Goal: Task Accomplishment & Management: Manage account settings

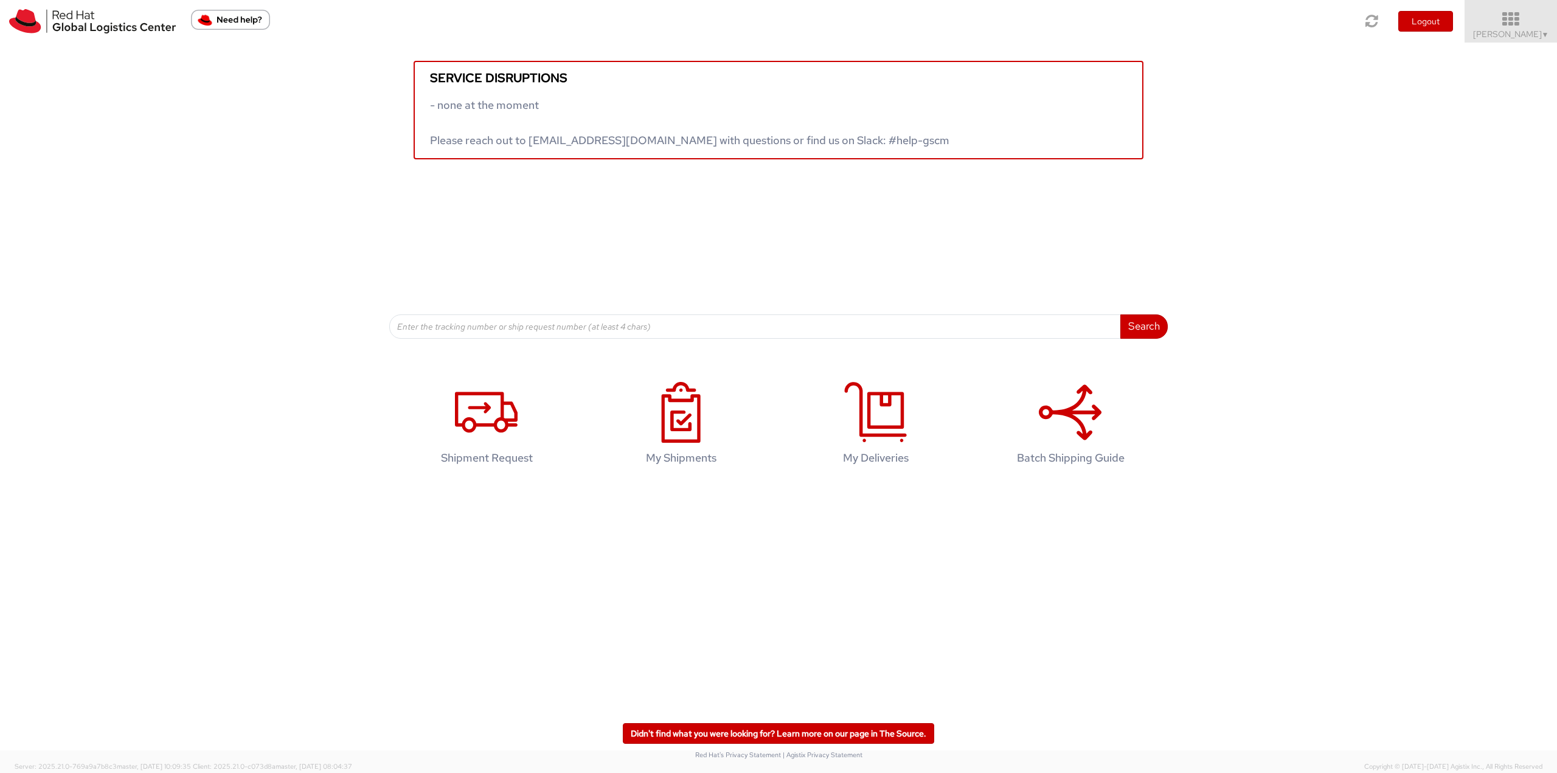
click at [1496, 27] on icon at bounding box center [1511, 19] width 106 height 17
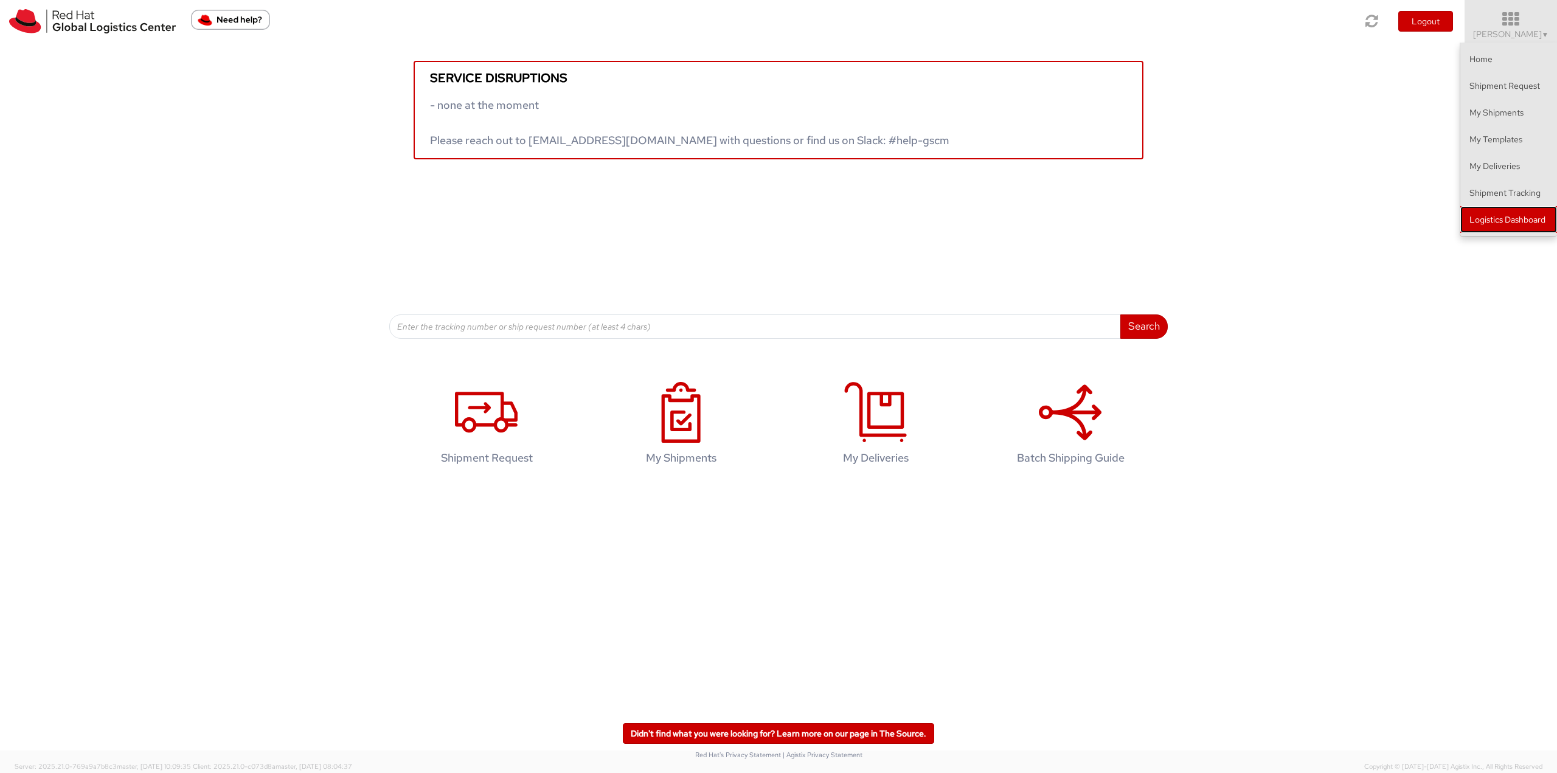
click at [1494, 215] on link "Logistics Dashboard" at bounding box center [1508, 219] width 97 height 27
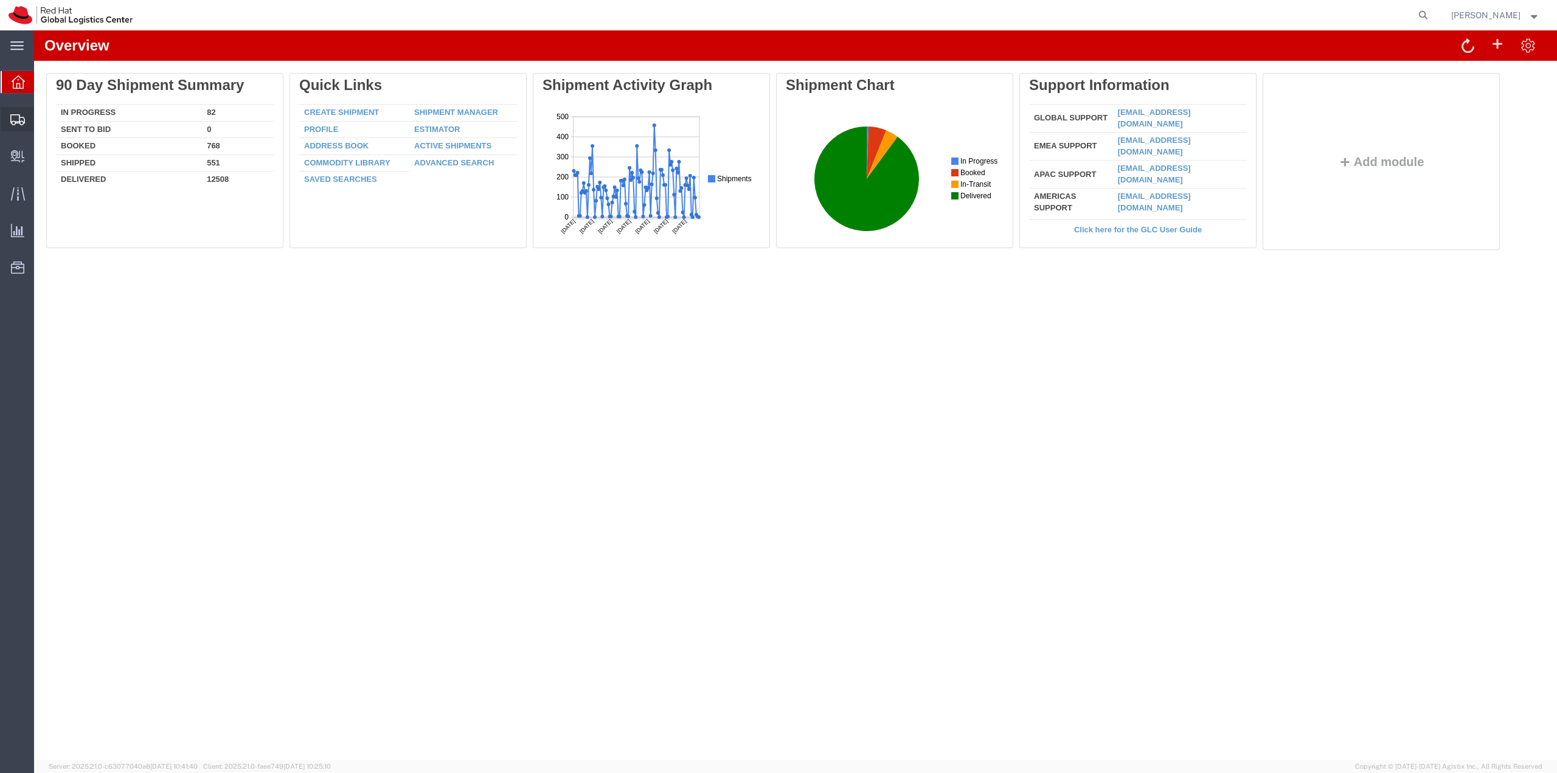
click at [0, 0] on span "Shipment Manager" at bounding box center [0, 0] width 0 height 0
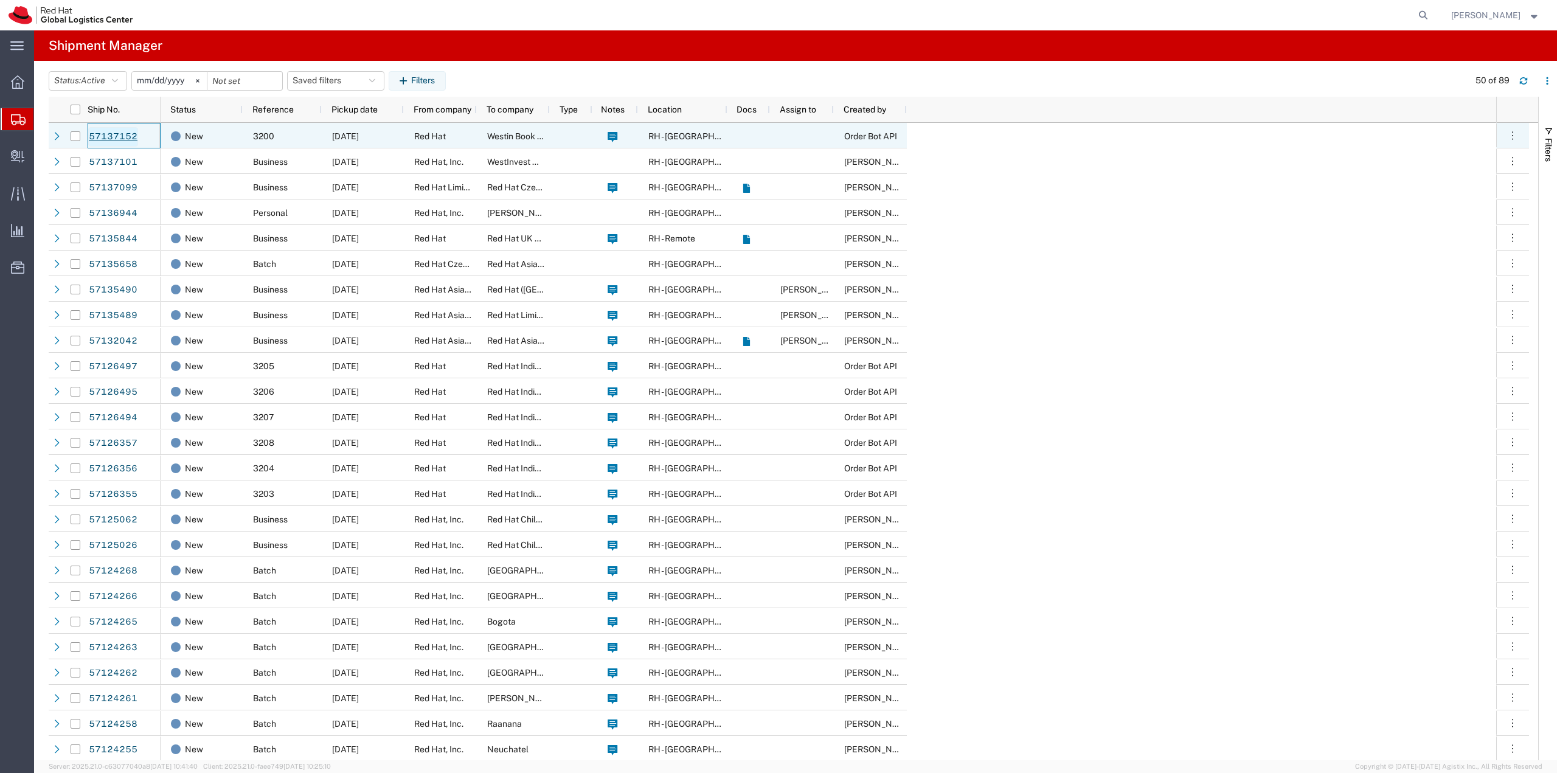
click at [125, 137] on link "57137152" at bounding box center [113, 136] width 50 height 19
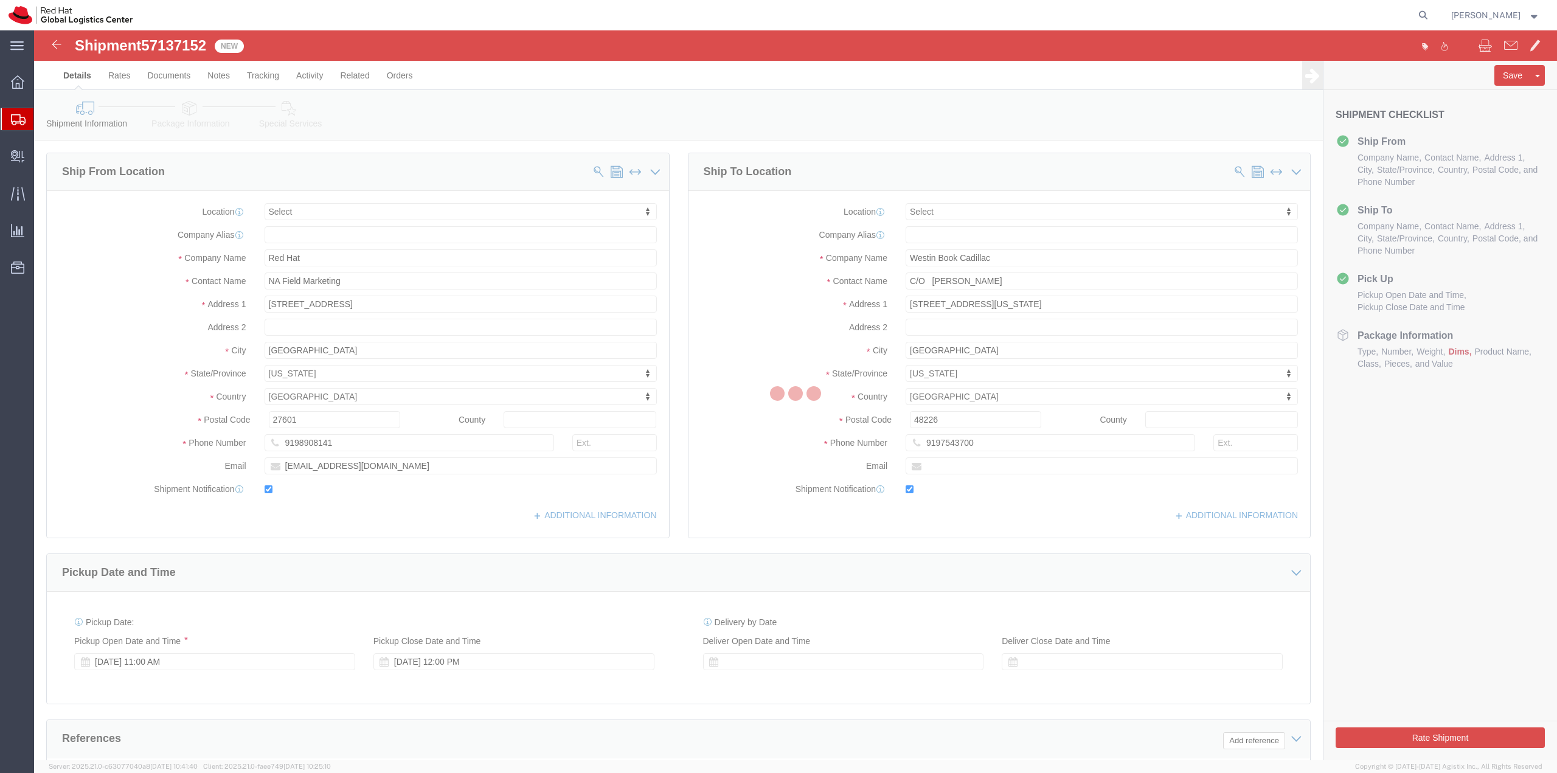
select select
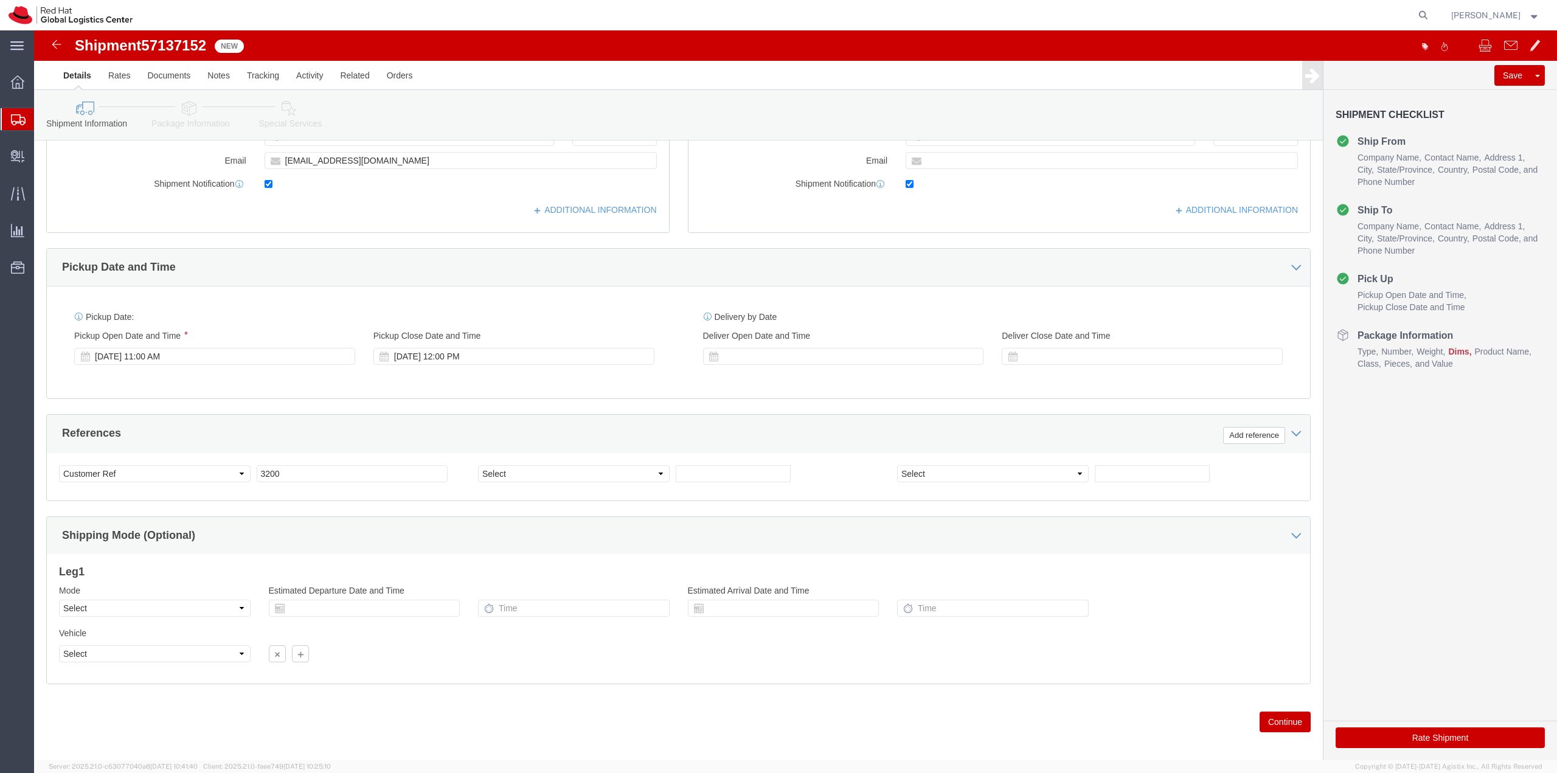
scroll to position [314, 0]
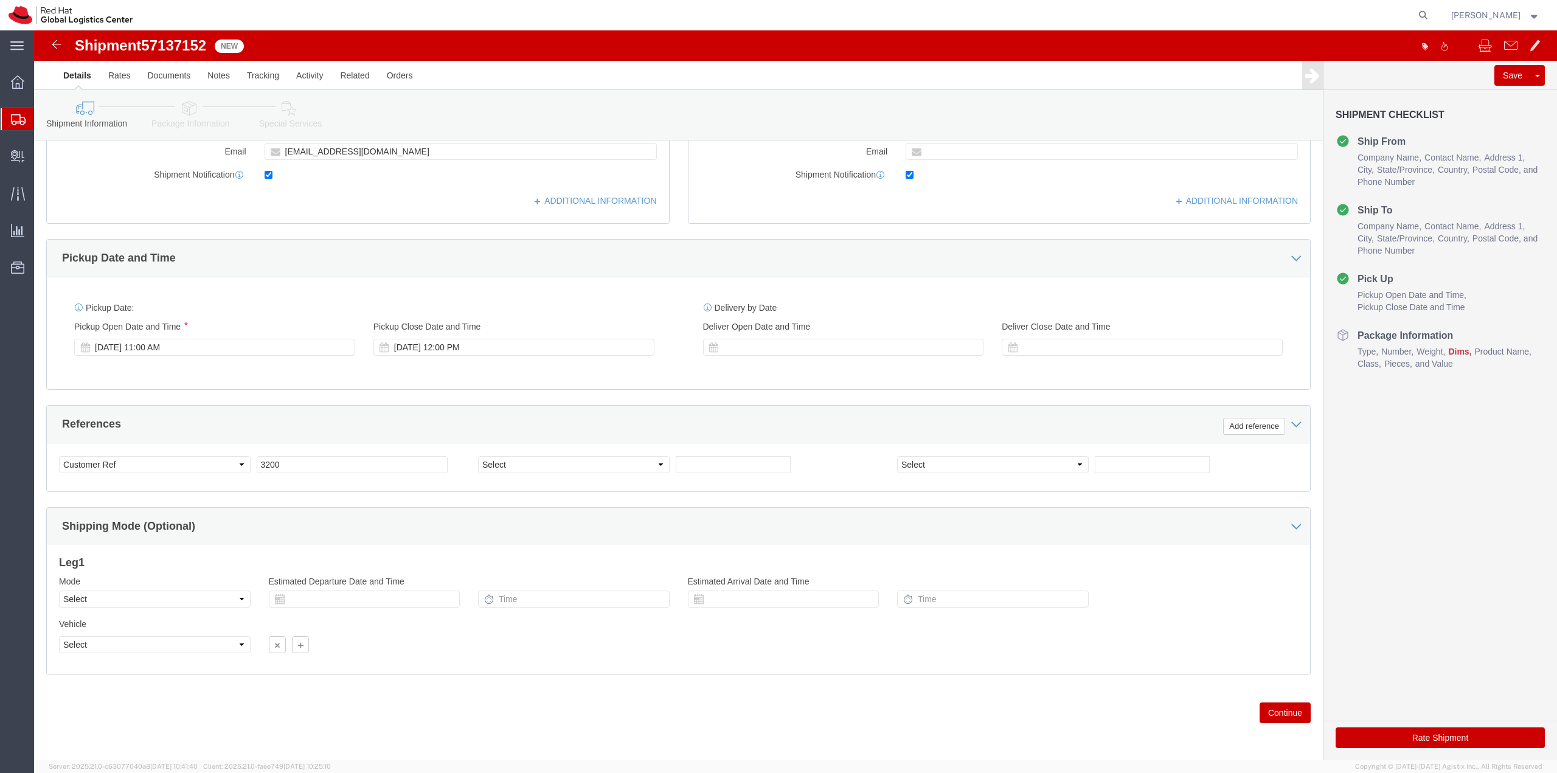
click button "Continue"
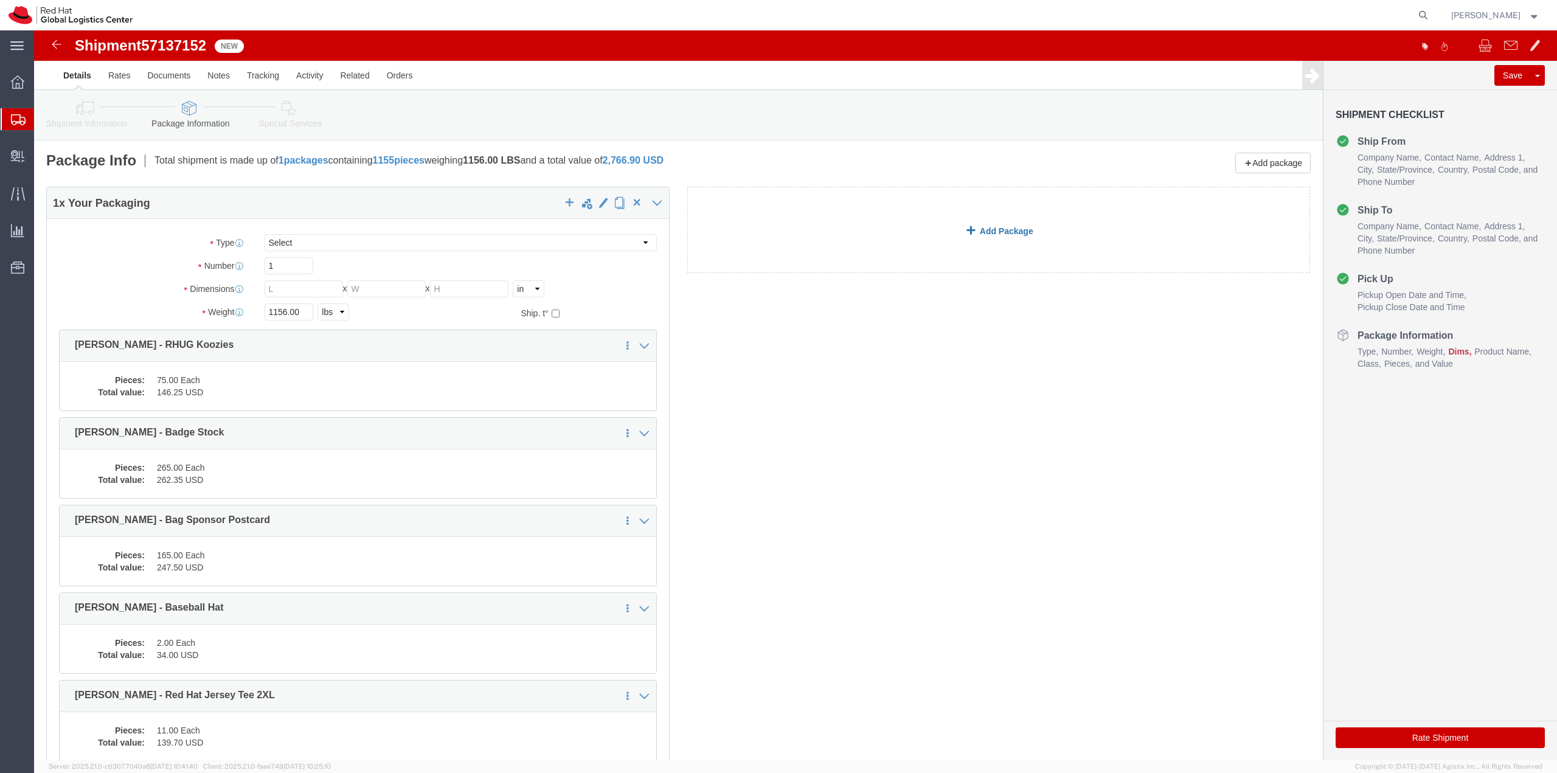
click link "Add Package"
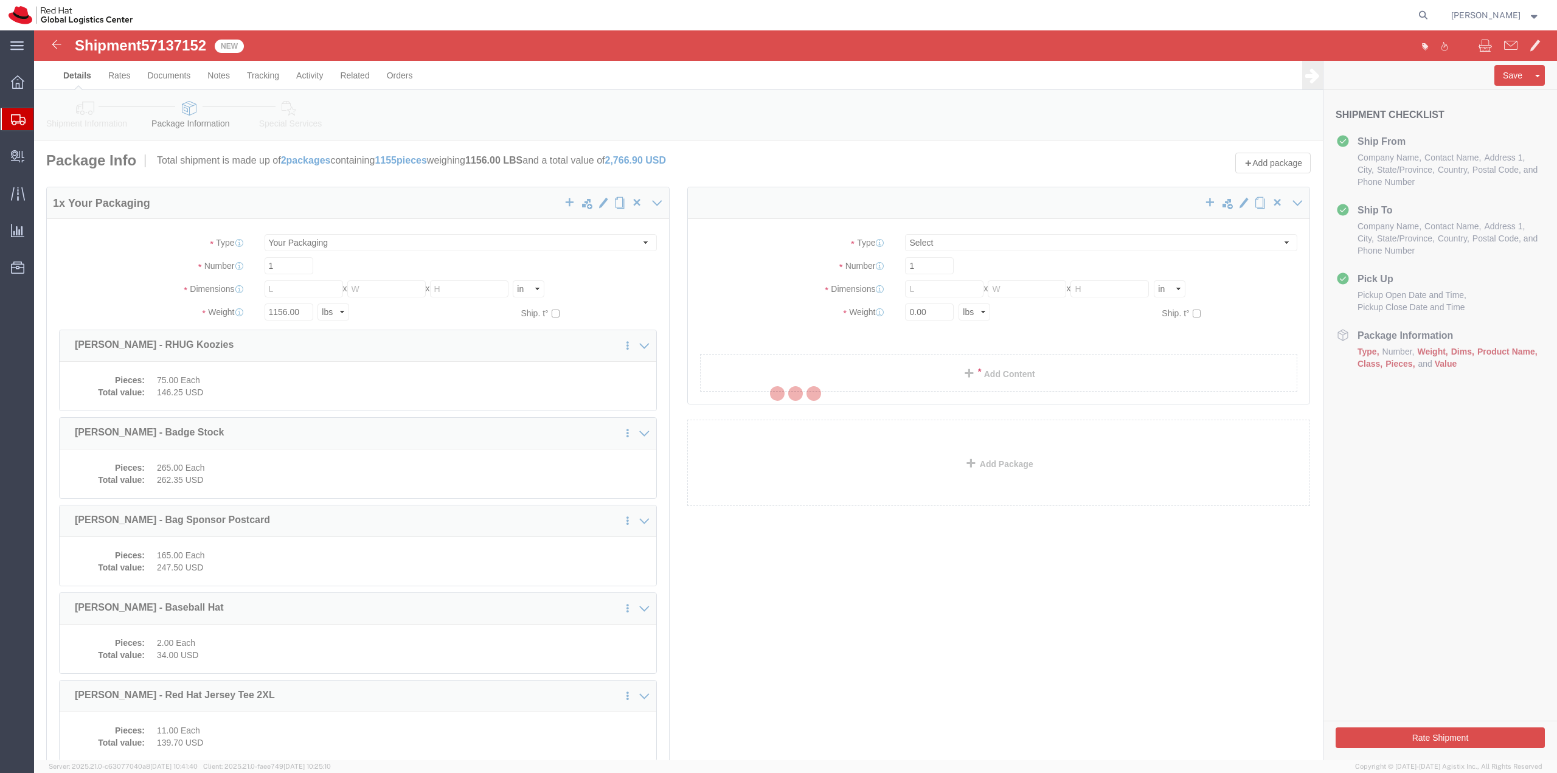
select select
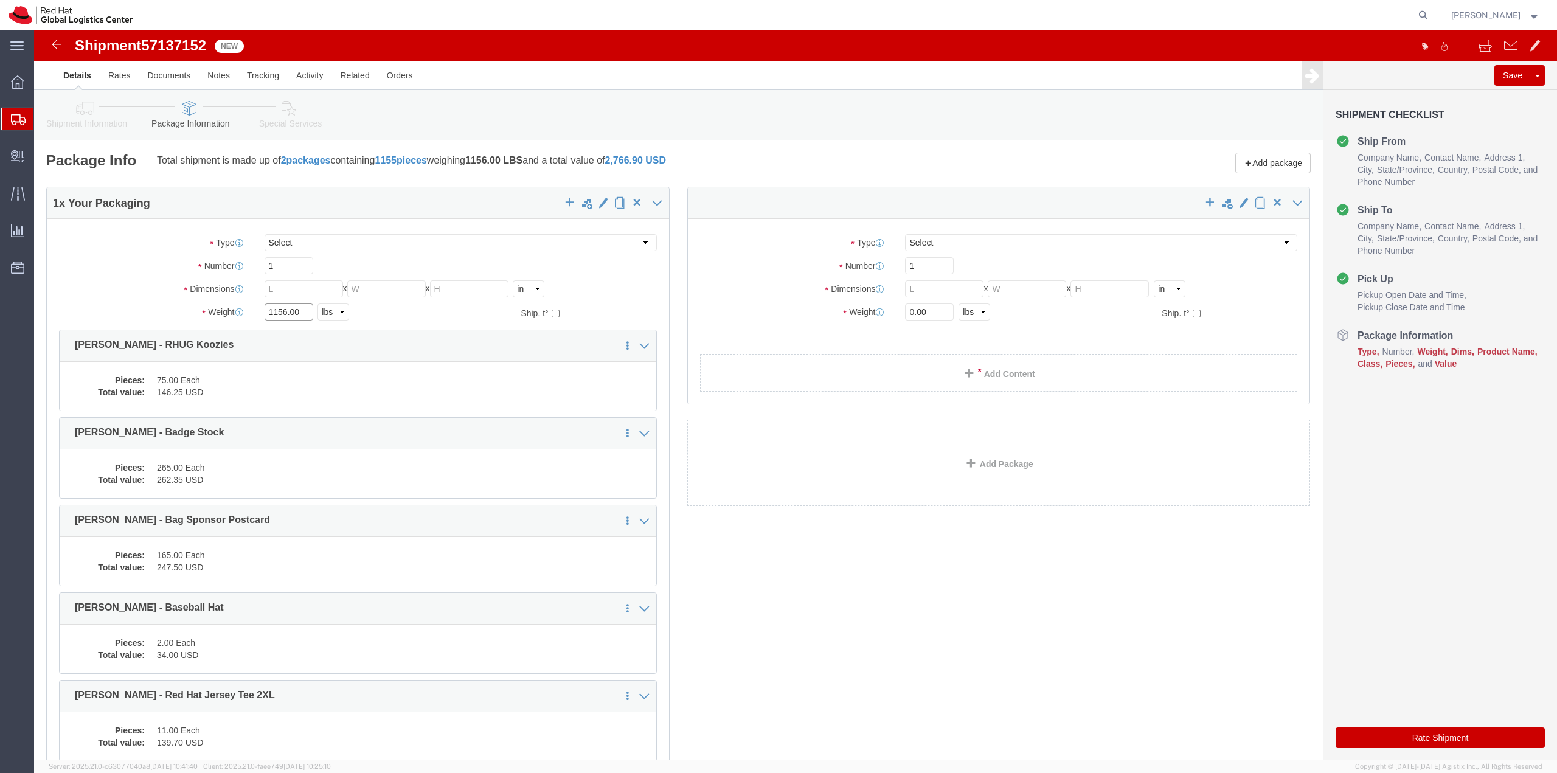
drag, startPoint x: 269, startPoint y: 283, endPoint x: 189, endPoint y: 282, distance: 80.3
click div "Weight Total weight of packages in pounds or kilograms 1156.00 Select kgs lbs S…"
click input "text"
type input "24"
type input "15"
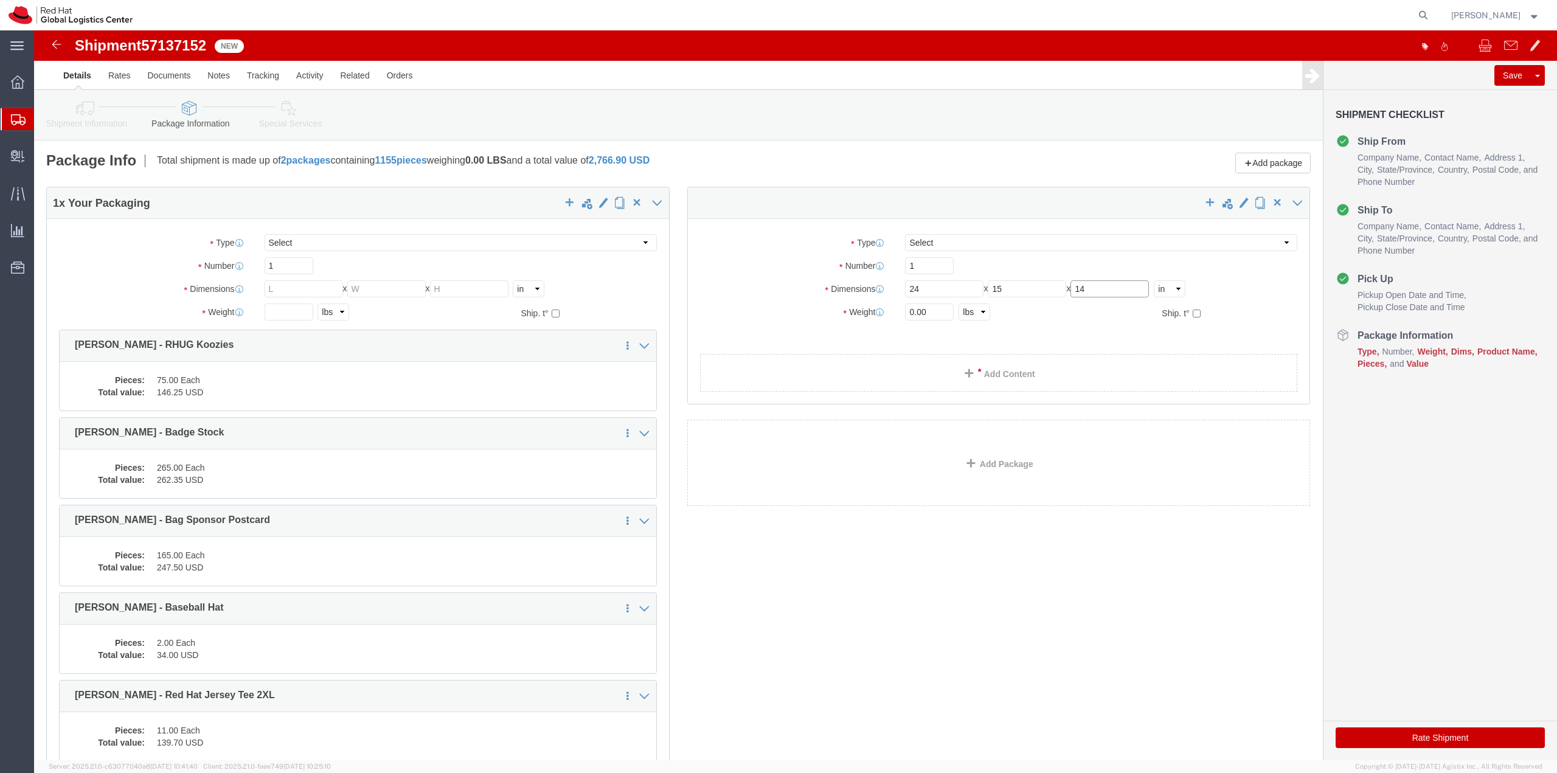
type input "14"
type input "43"
click select "Select Case(s) Crate(s) Envelope Large Box Medium Box PAK Skid(s) Small Box Sma…"
select select "YRPK"
click select "Select Case(s) Crate(s) Envelope Large Box Medium Box PAK Skid(s) Small Box Sma…"
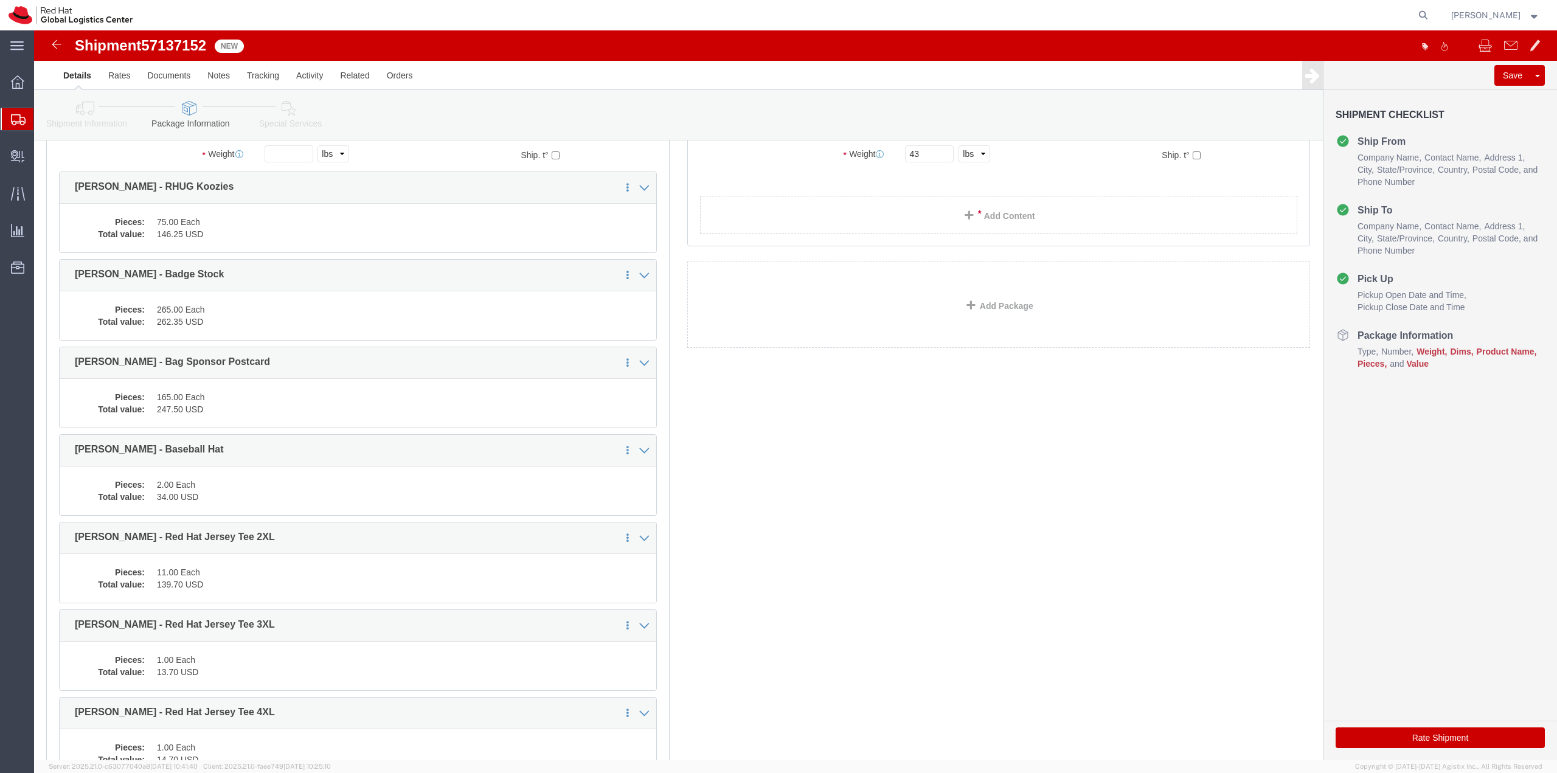
scroll to position [182, 0]
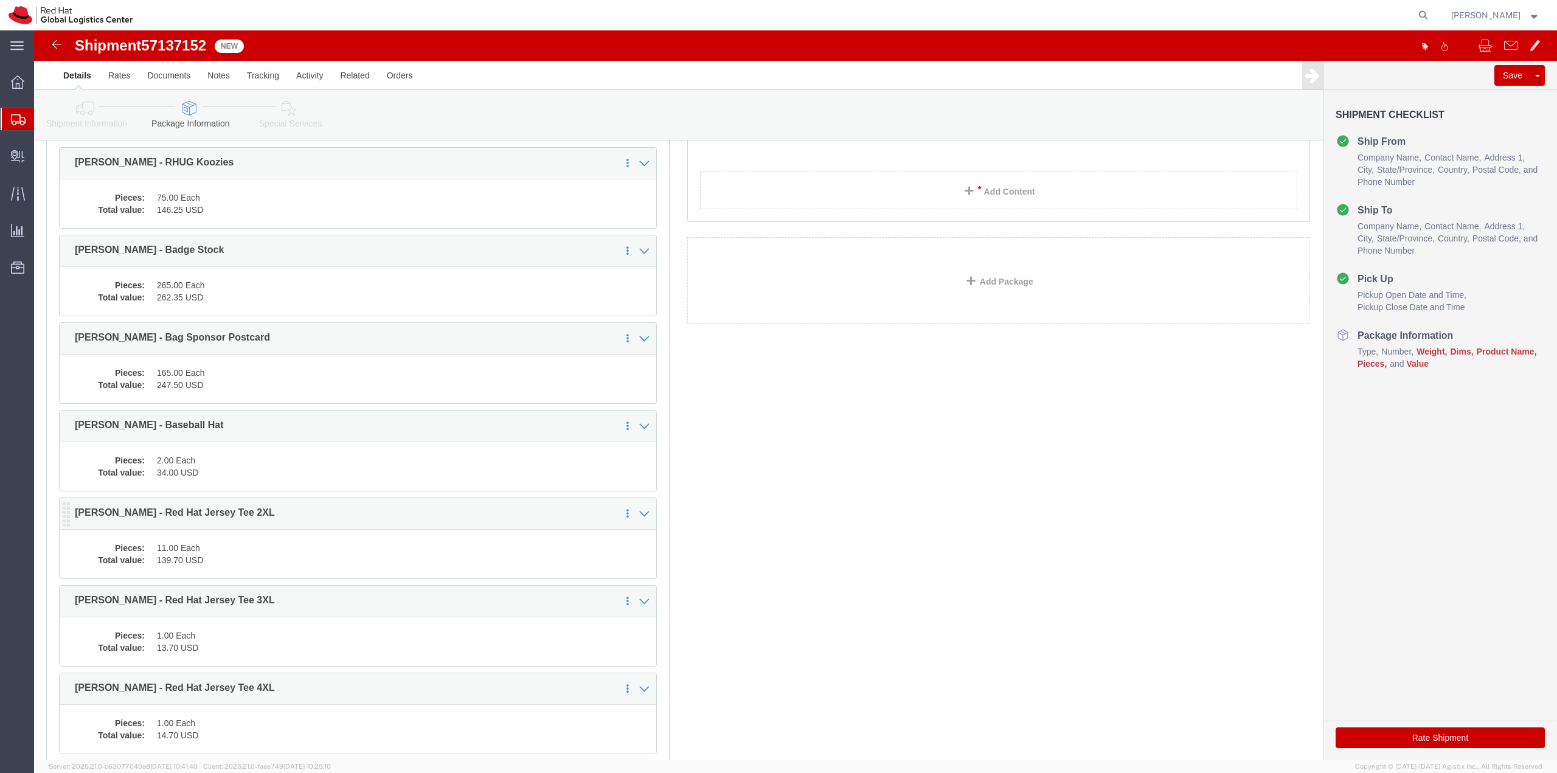
click icon
drag, startPoint x: 32, startPoint y: 489, endPoint x: 704, endPoint y: 145, distance: 755.2
click icon
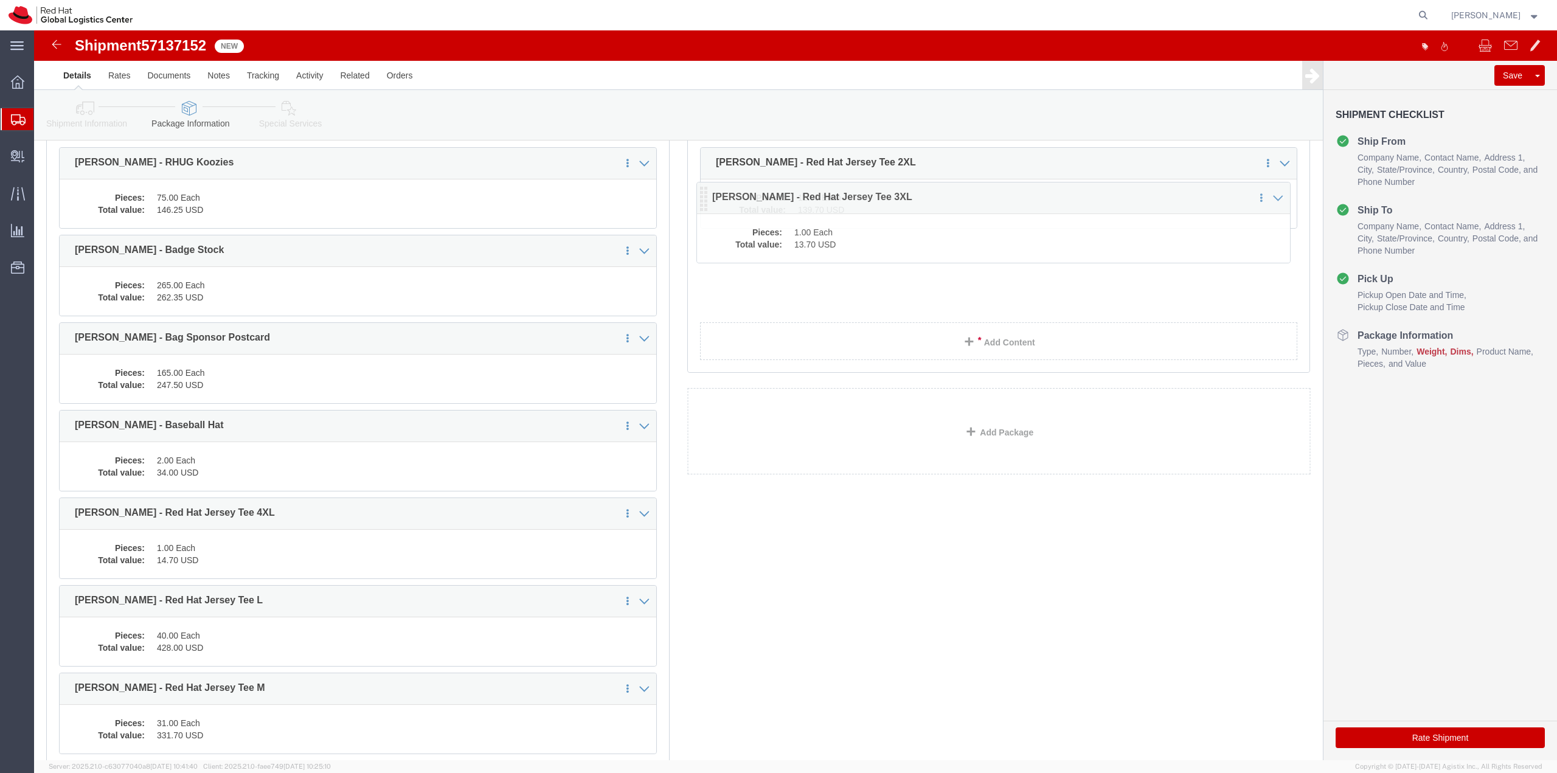
drag, startPoint x: 33, startPoint y: 483, endPoint x: 670, endPoint y: 167, distance: 711.3
click icon
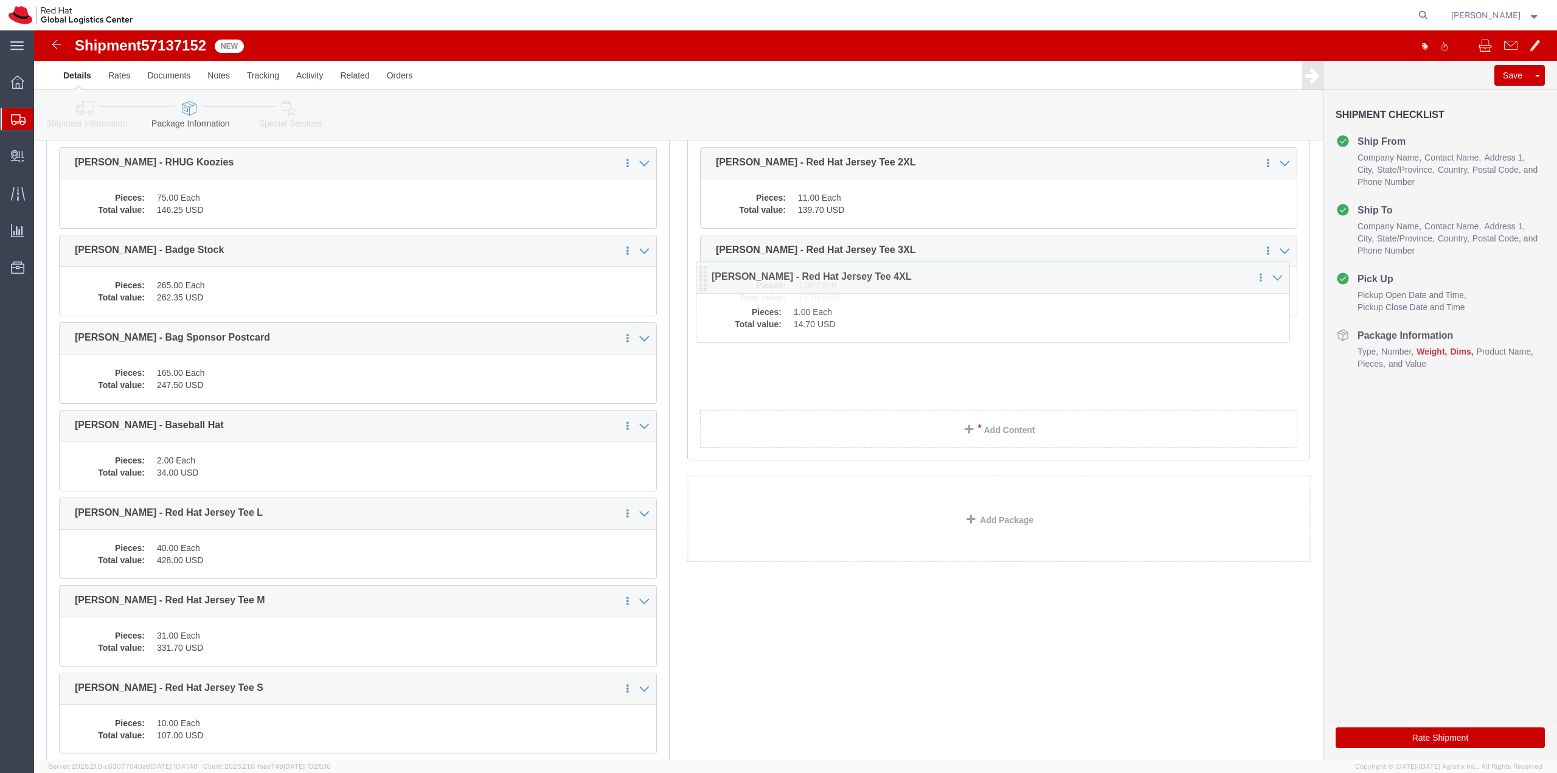
drag, startPoint x: 33, startPoint y: 488, endPoint x: 670, endPoint y: 252, distance: 679.2
click icon
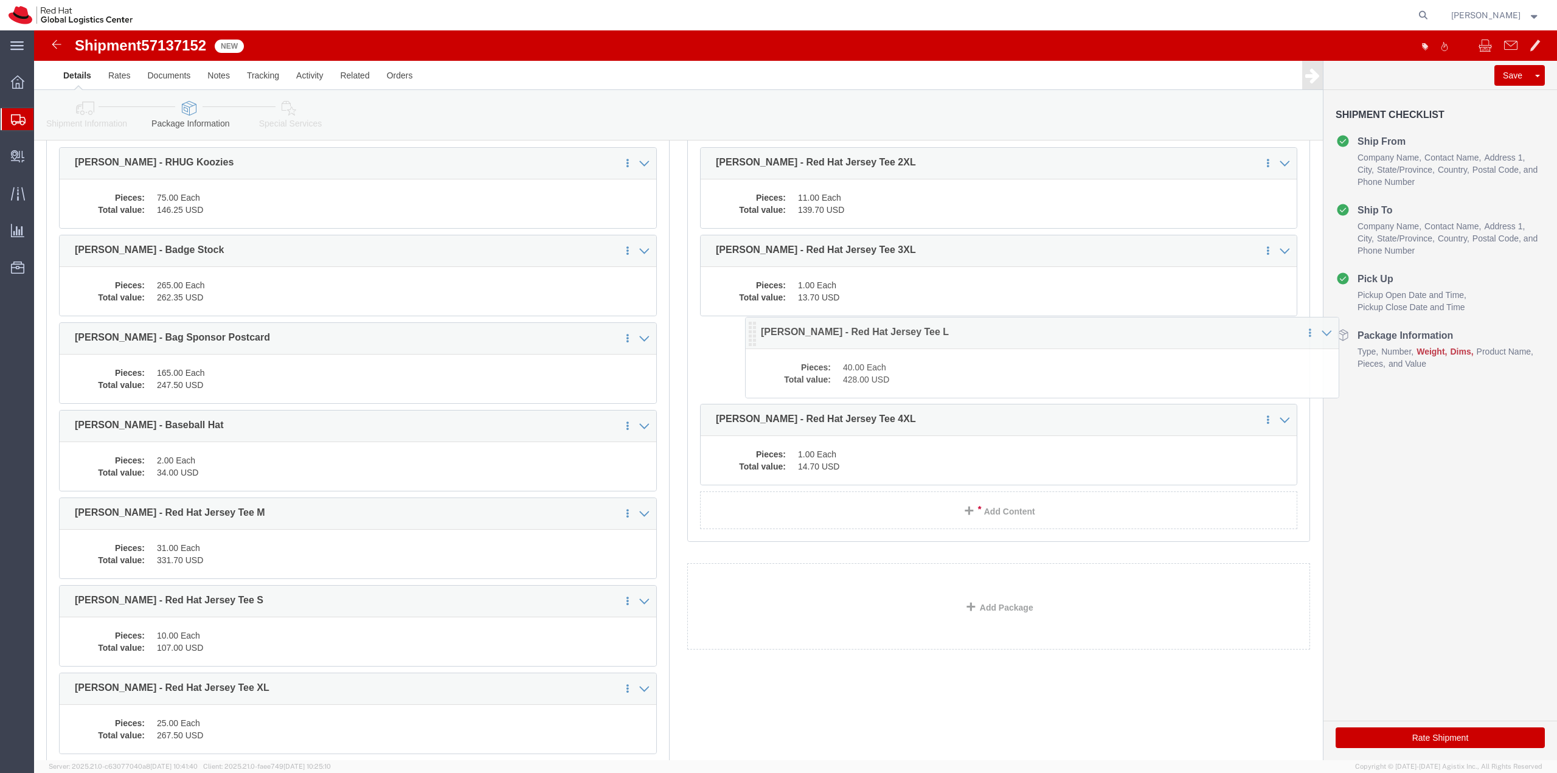
drag, startPoint x: 33, startPoint y: 487, endPoint x: 717, endPoint y: 306, distance: 707.9
click icon
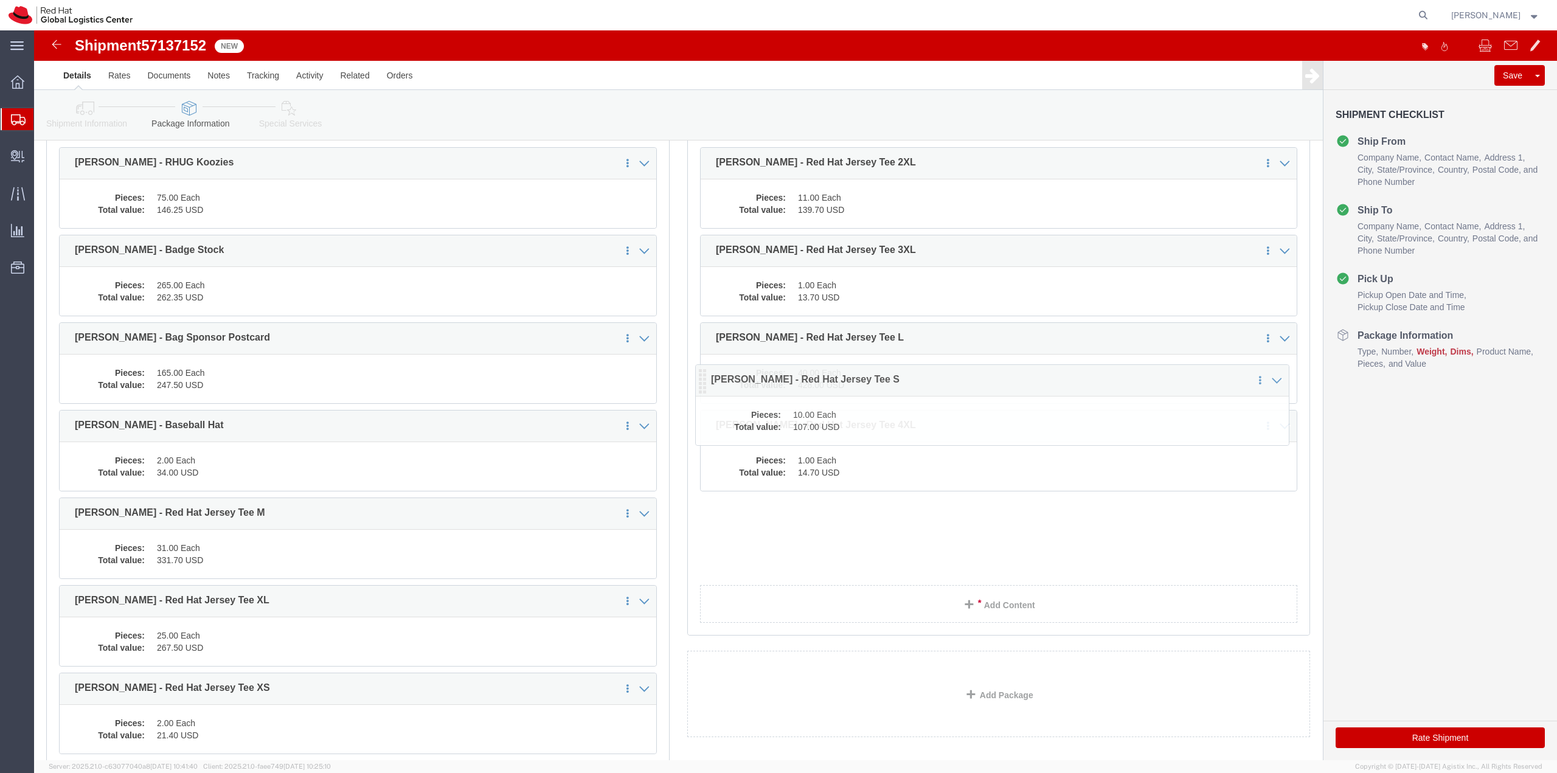
drag, startPoint x: 31, startPoint y: 575, endPoint x: 667, endPoint y: 354, distance: 673.4
click icon
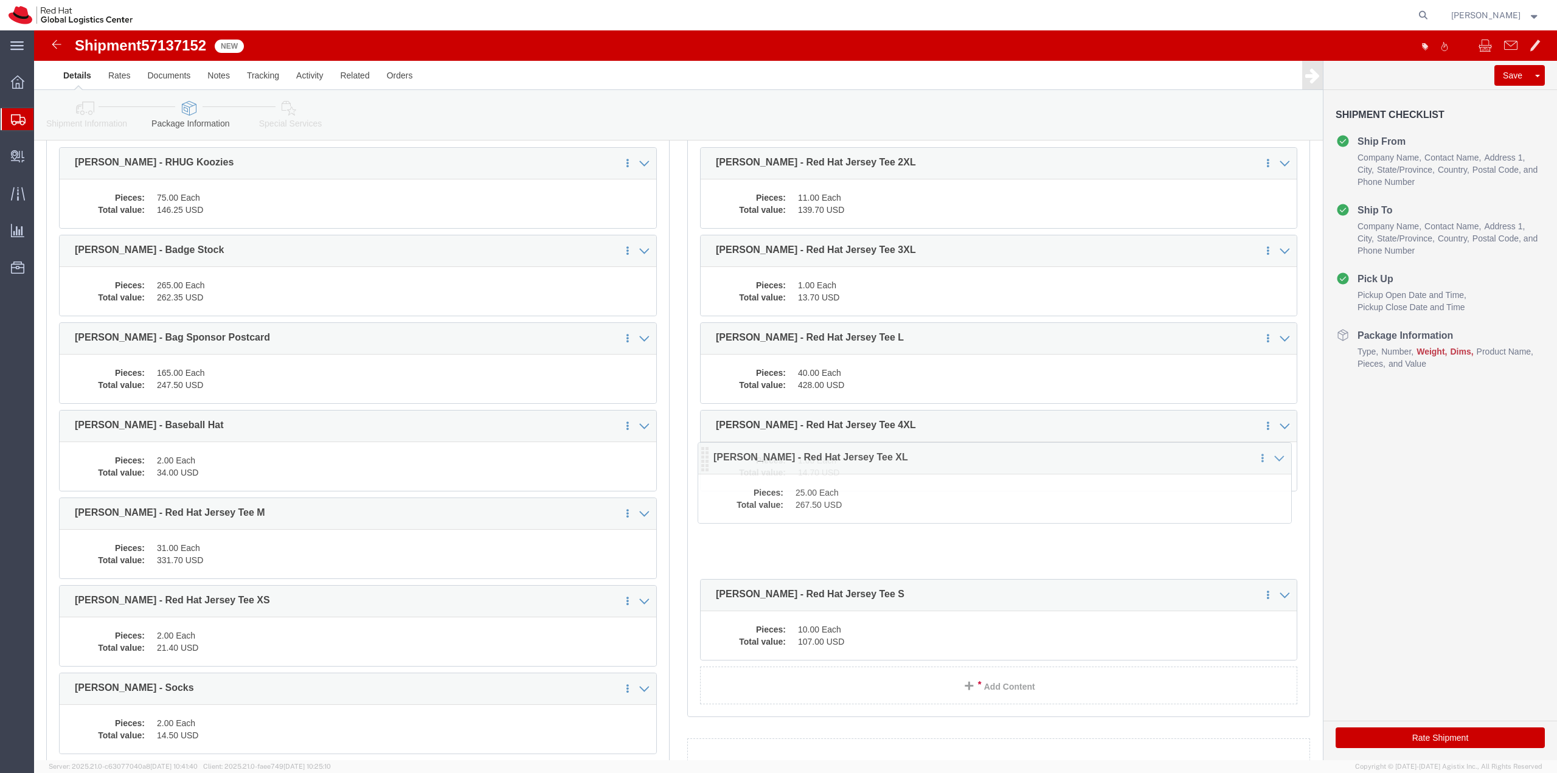
drag, startPoint x: 30, startPoint y: 574, endPoint x: 668, endPoint y: 431, distance: 654.5
click icon
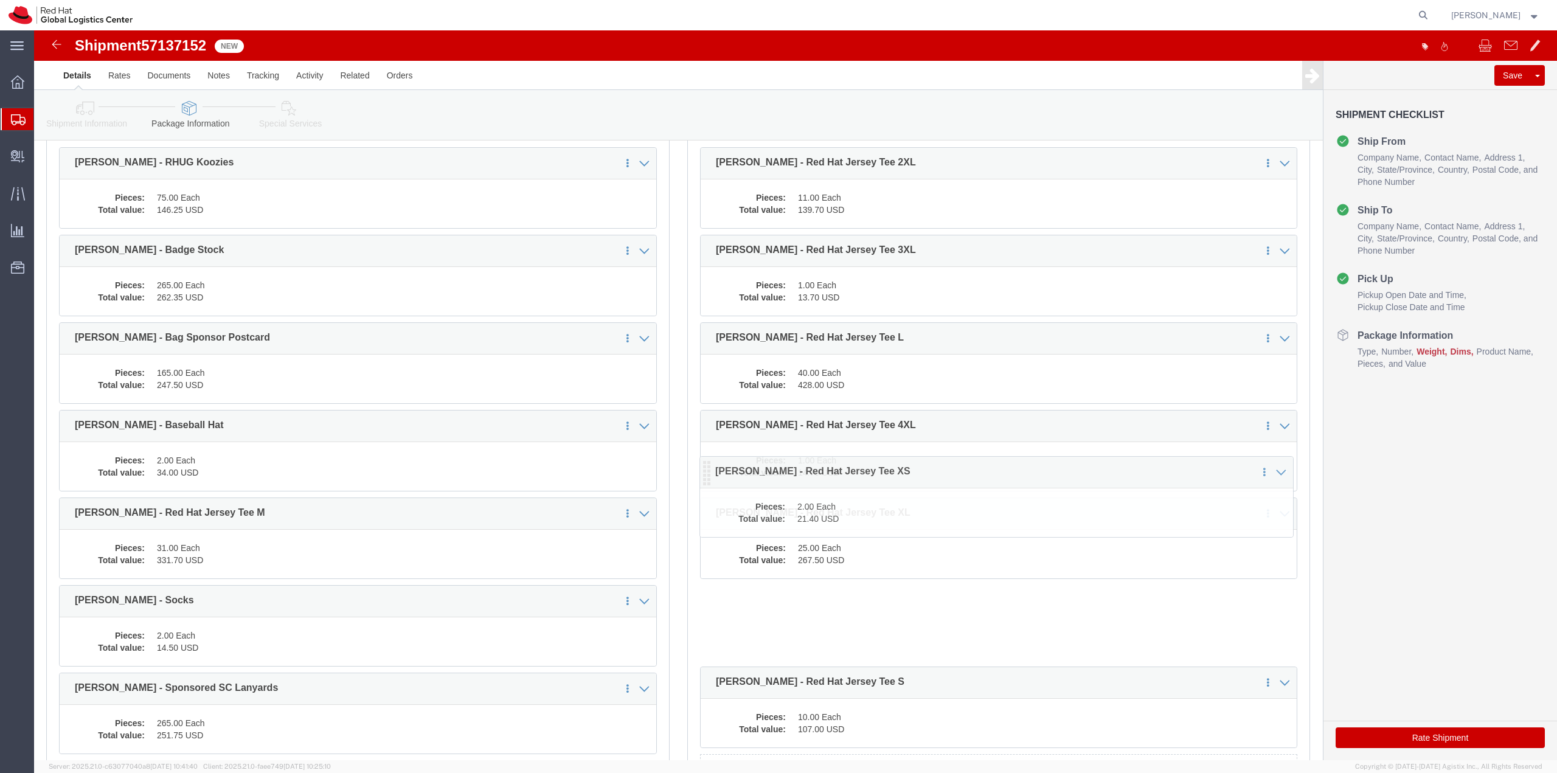
drag, startPoint x: 30, startPoint y: 572, endPoint x: 671, endPoint y: 443, distance: 653.3
click icon
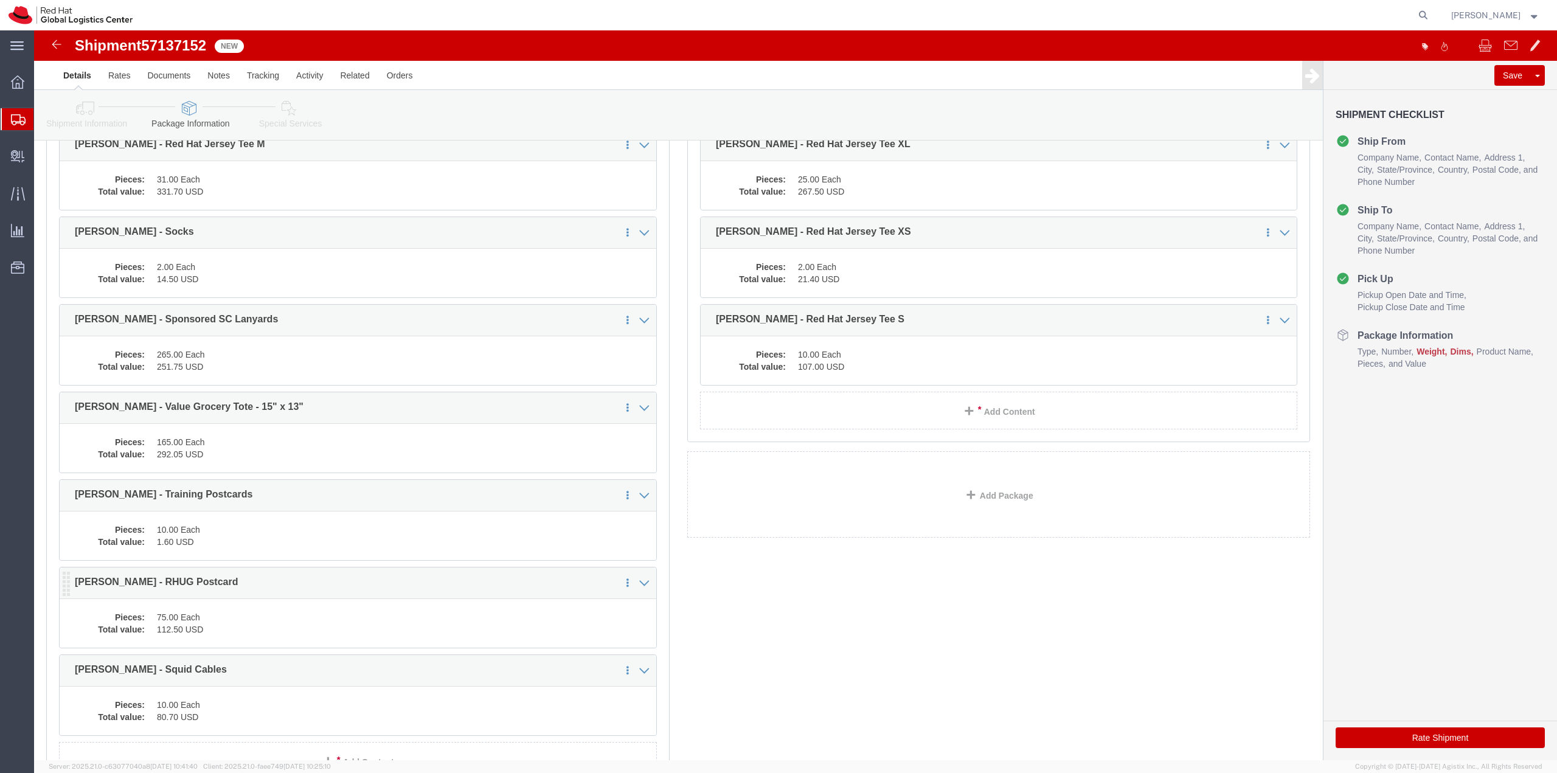
scroll to position [668, 0]
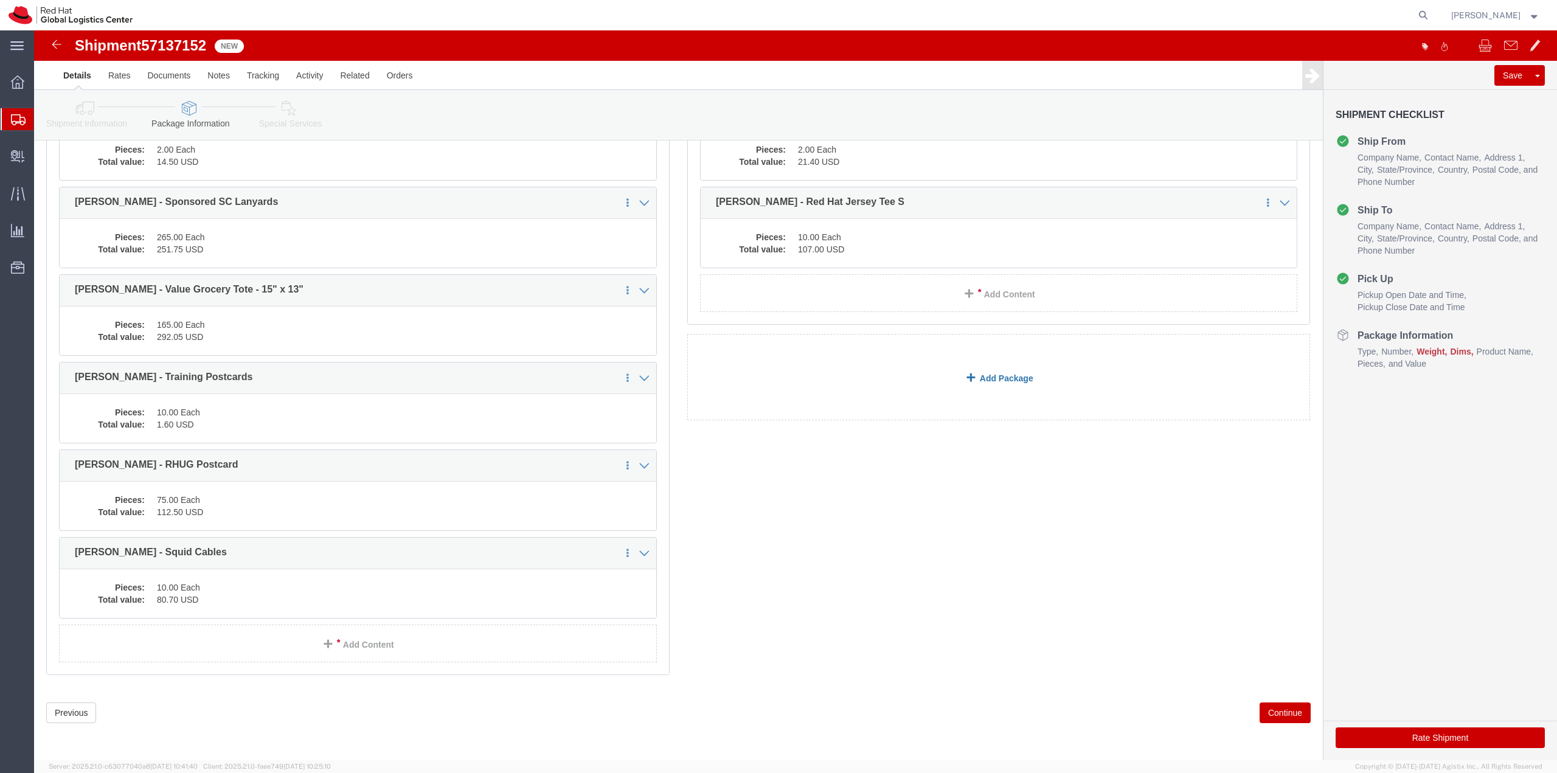
click link "Add Package"
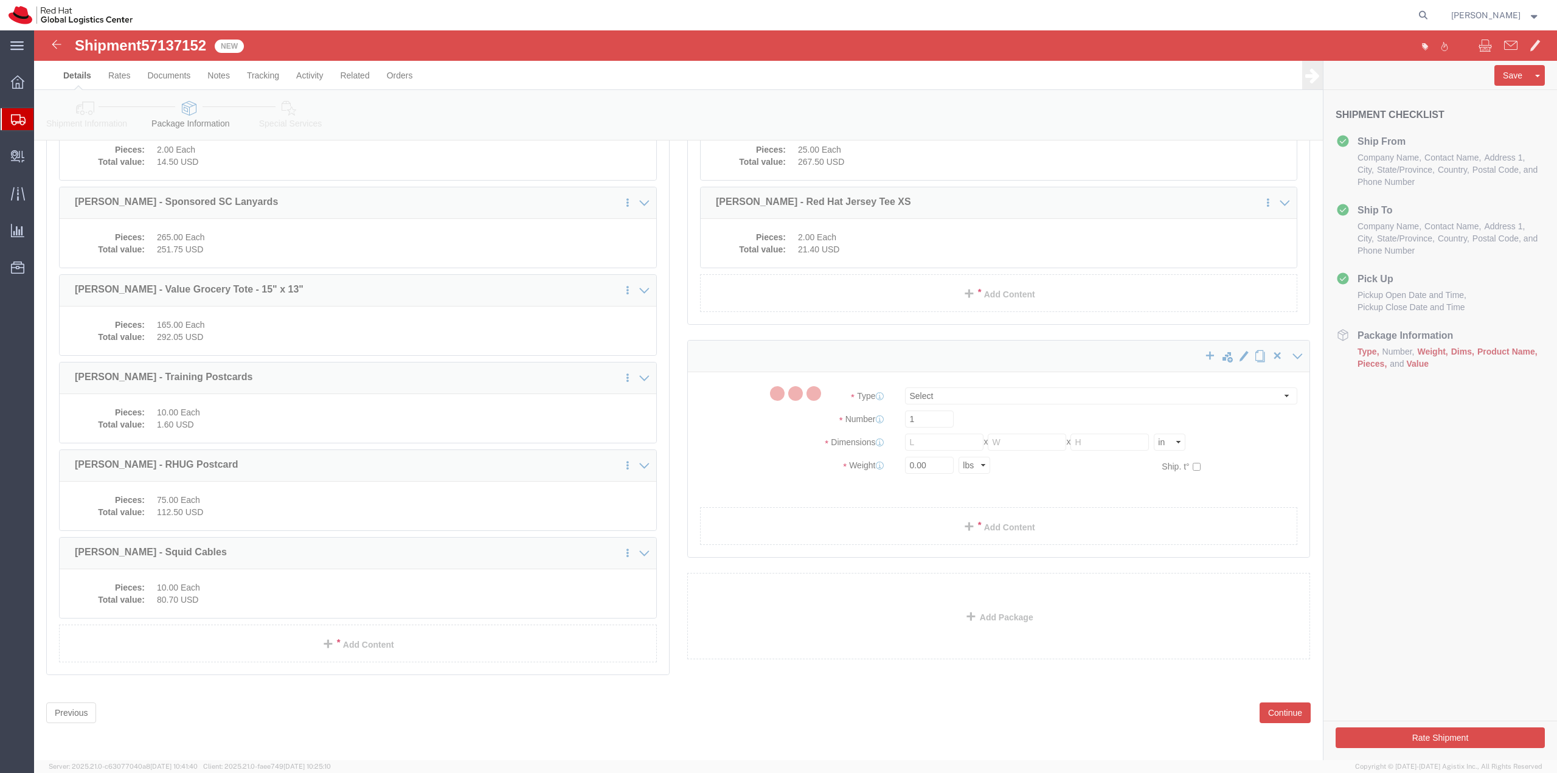
scroll to position [599, 0]
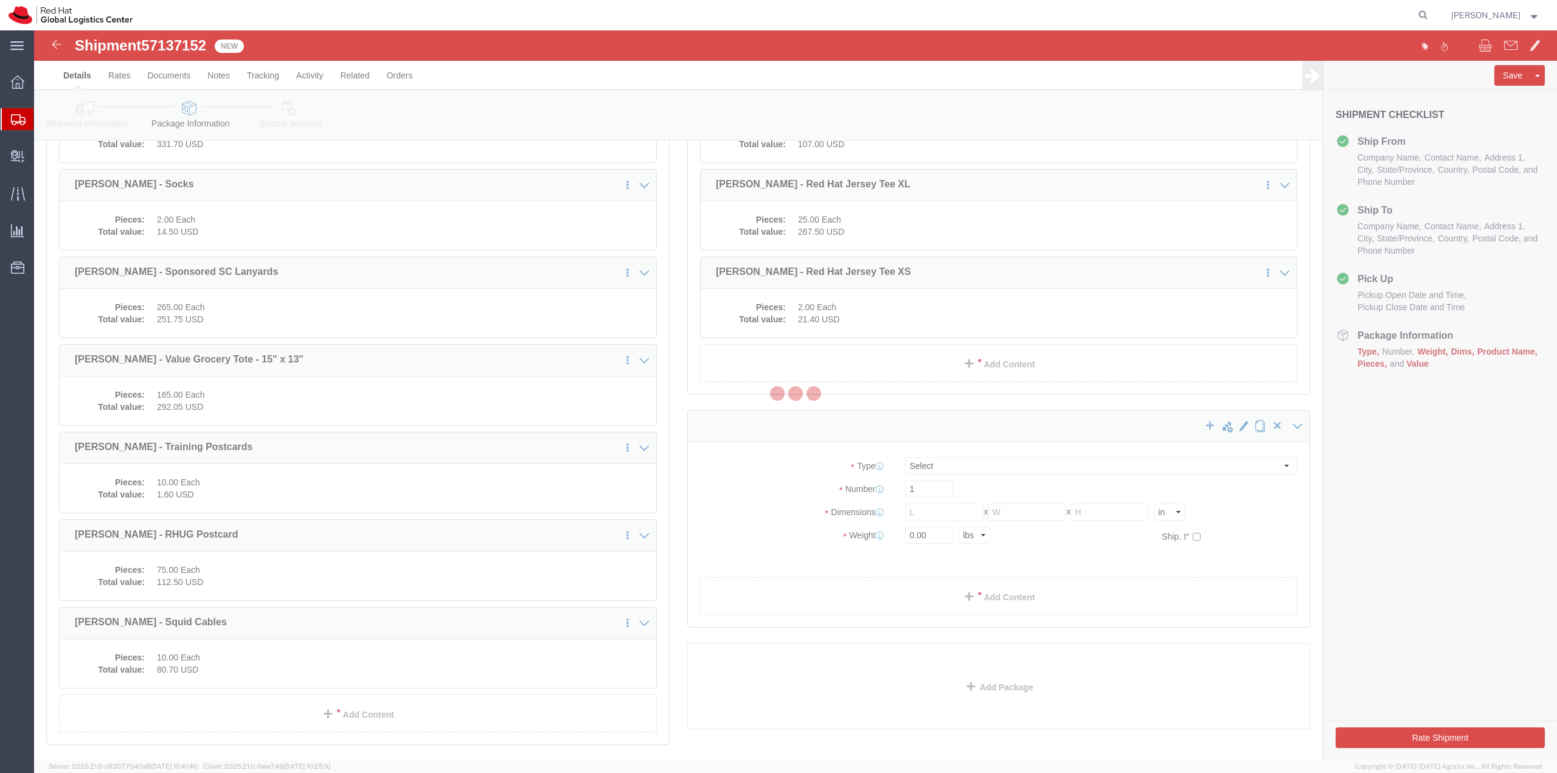
select select
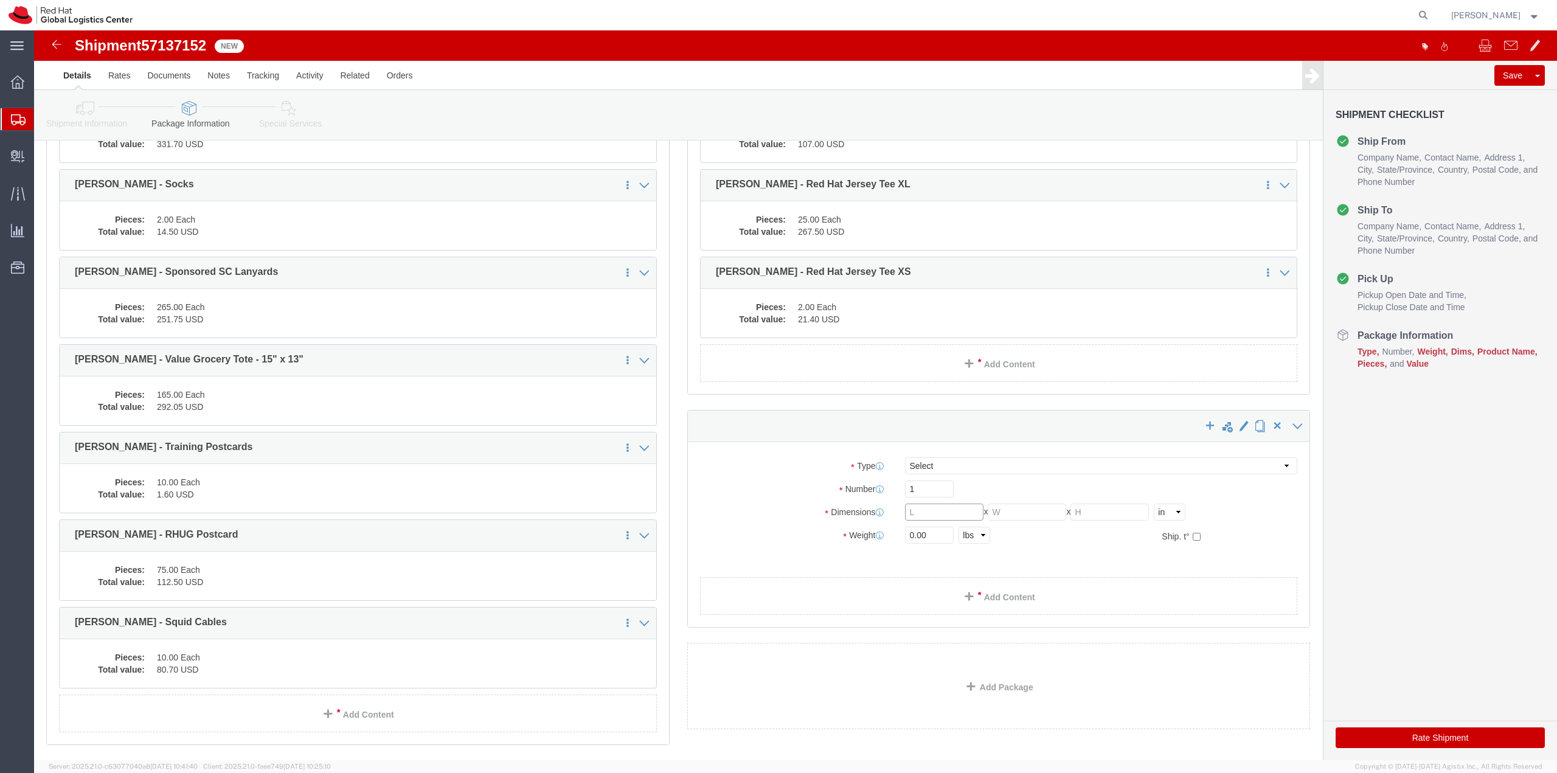
click input "text"
type input "24"
type input "15"
type input "14"
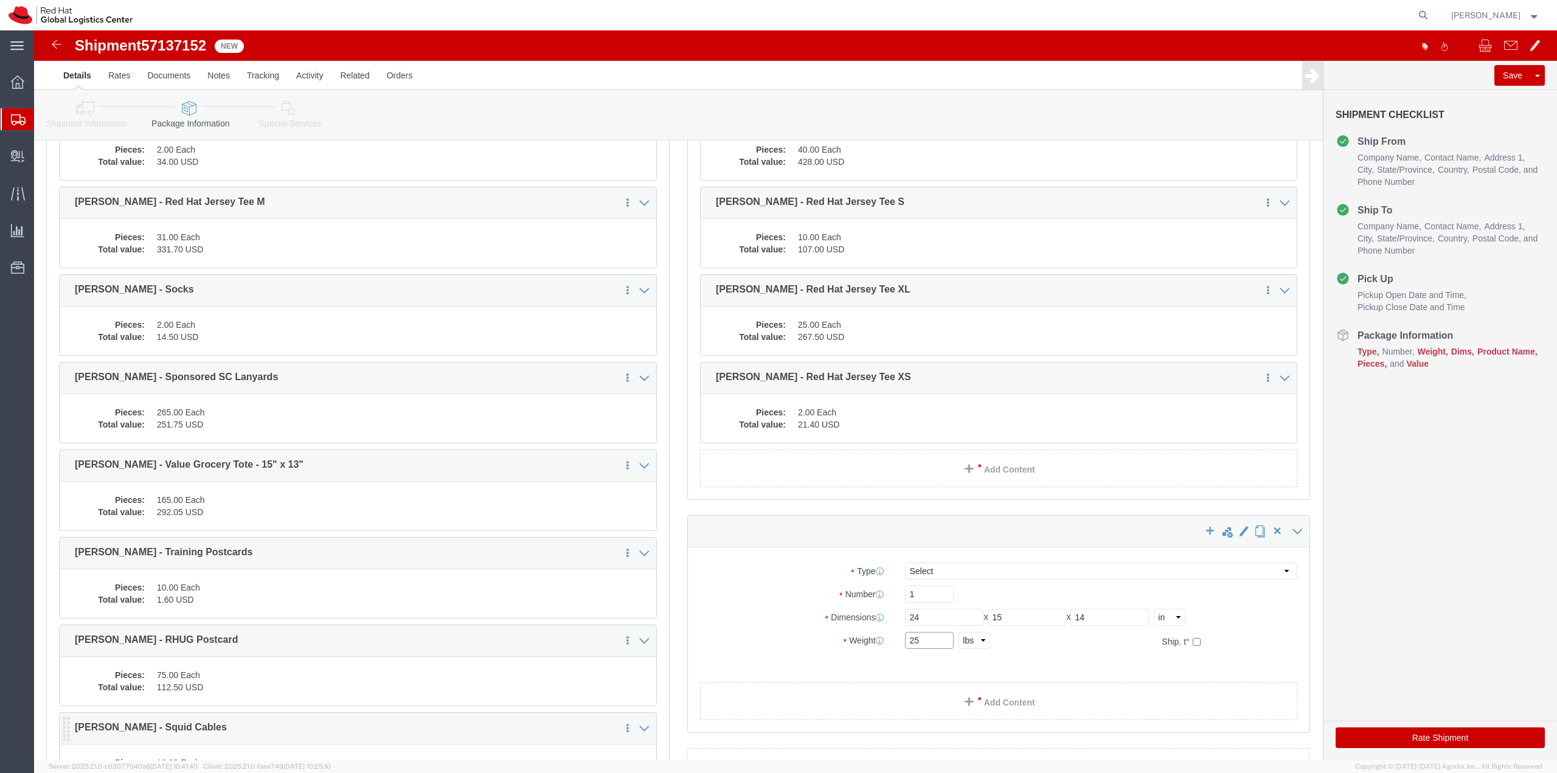
scroll to position [477, 0]
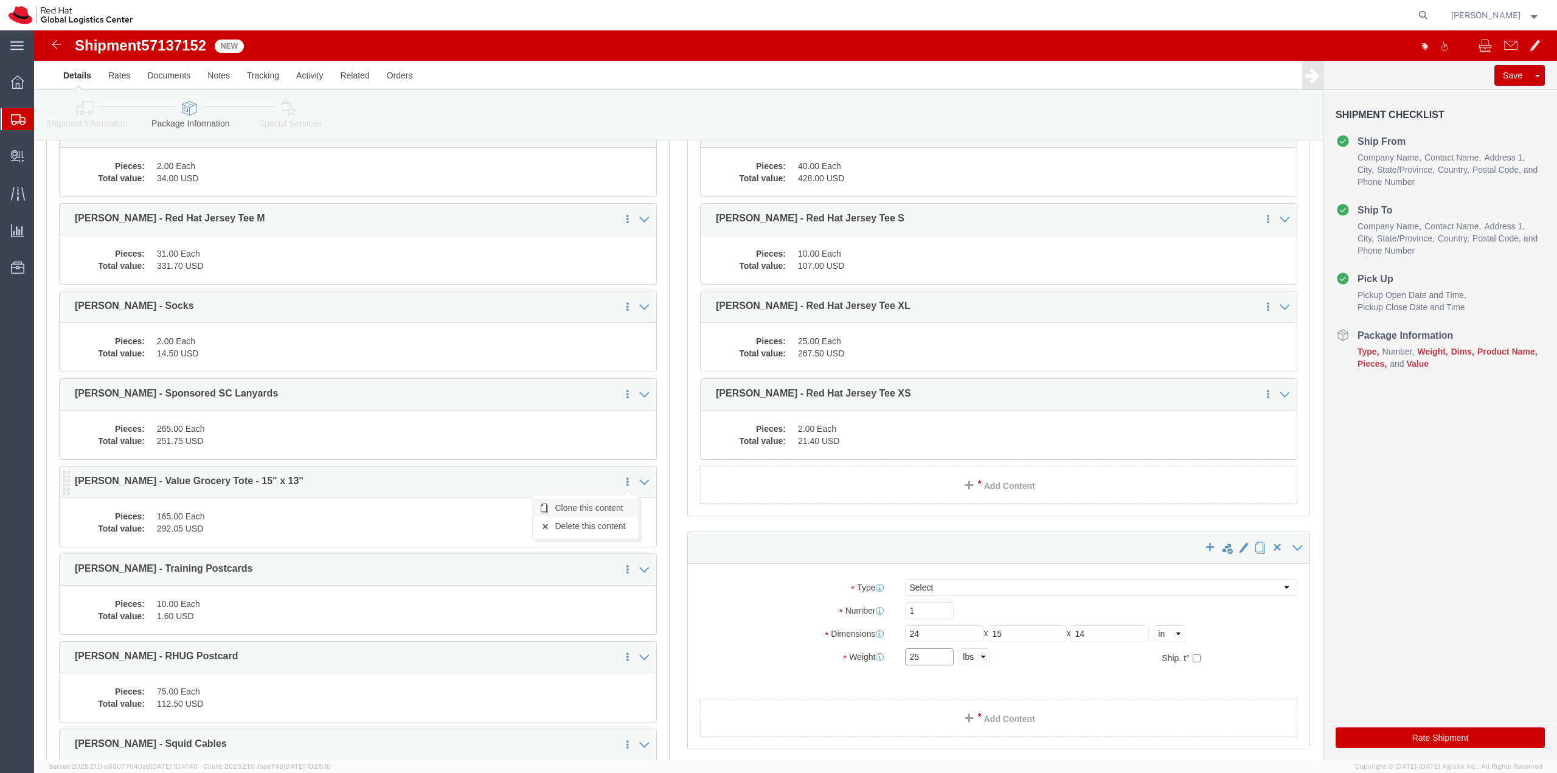
type input "25"
click link "Clone this content"
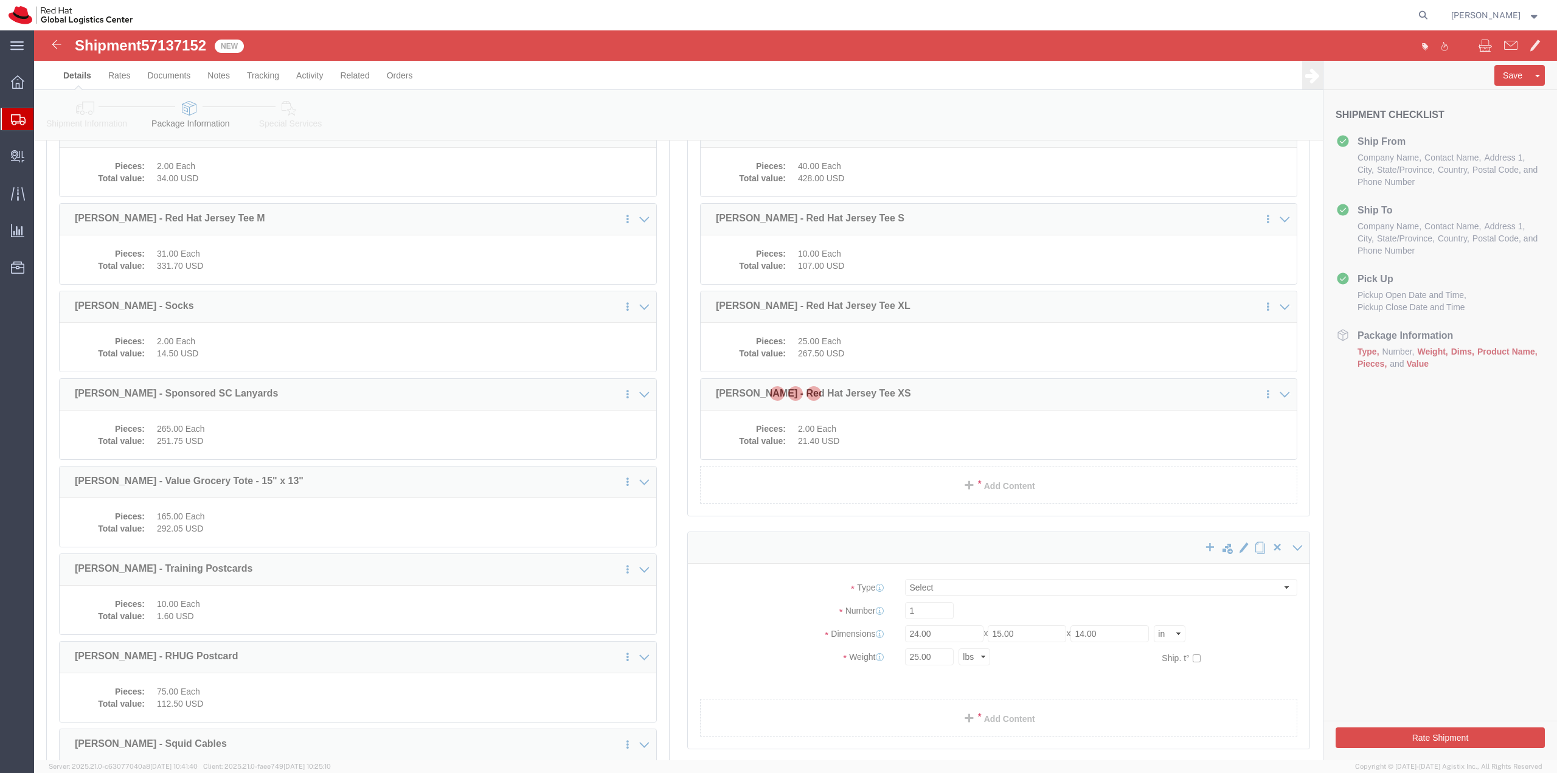
select select
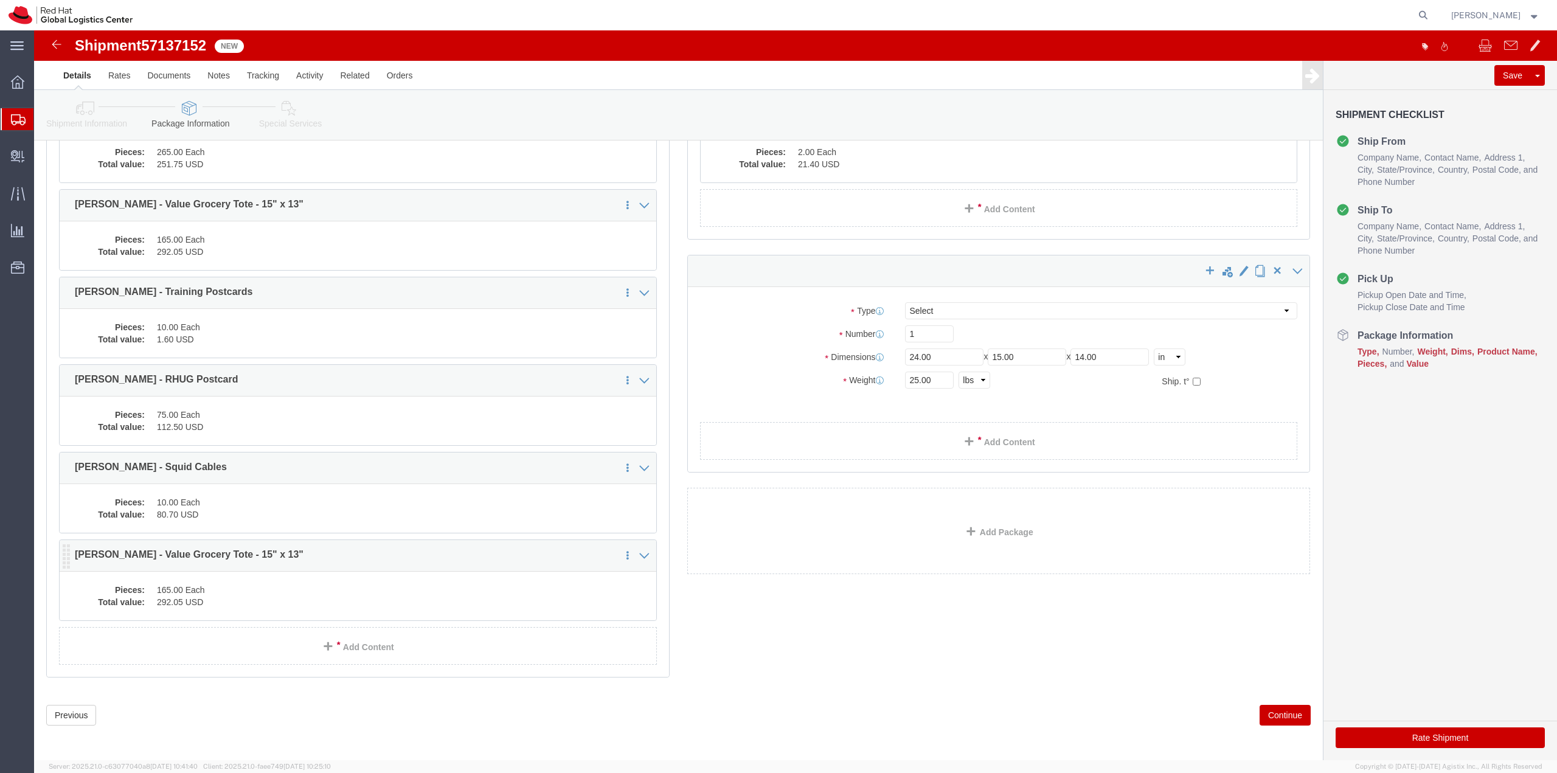
scroll to position [756, 0]
click div "Pieces: 165.00 Each Total value: 292.05 USD"
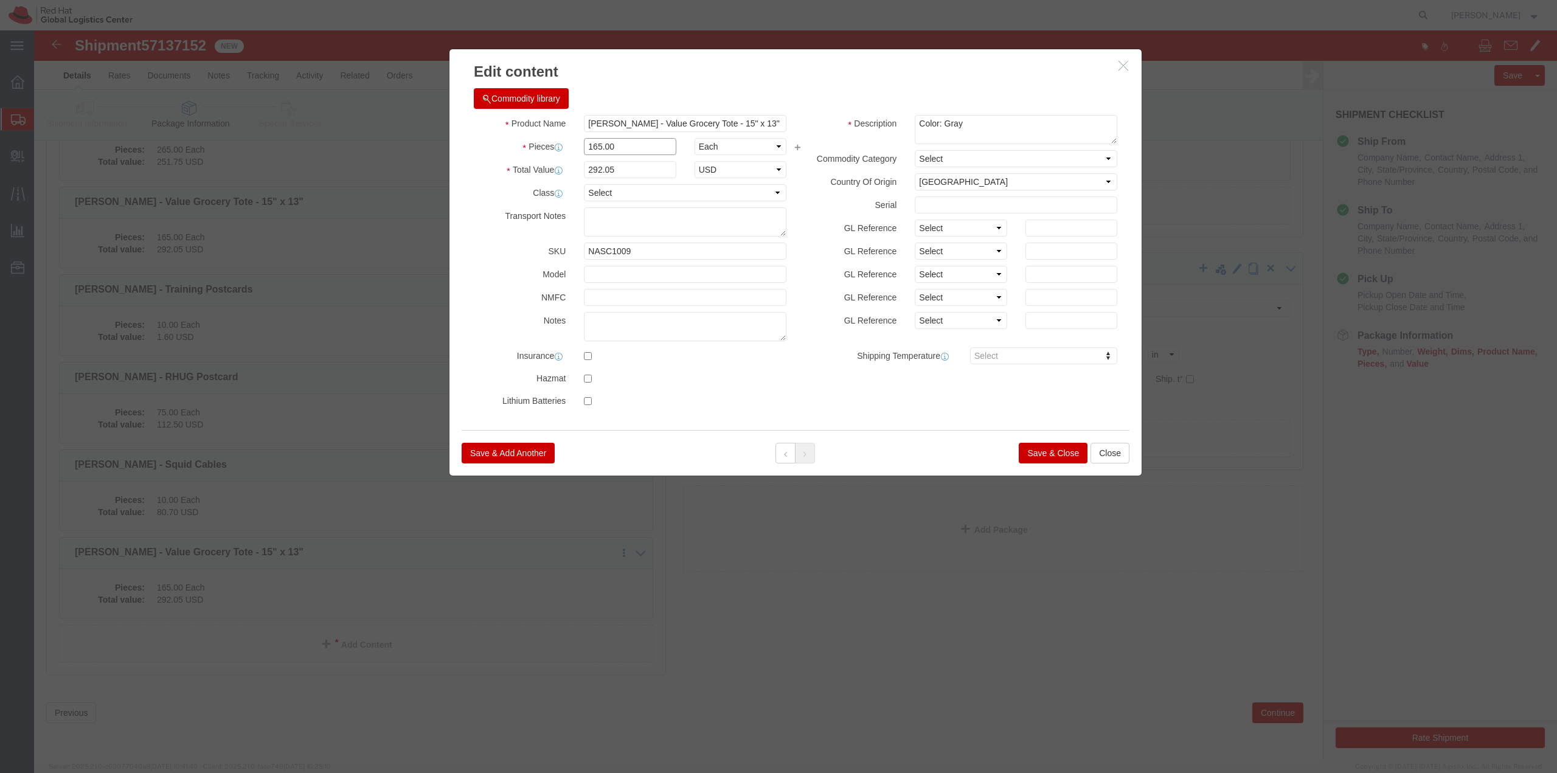
drag, startPoint x: 588, startPoint y: 117, endPoint x: 564, endPoint y: 118, distance: 23.7
click input "165.00"
type input "100"
type input "177"
click input "177"
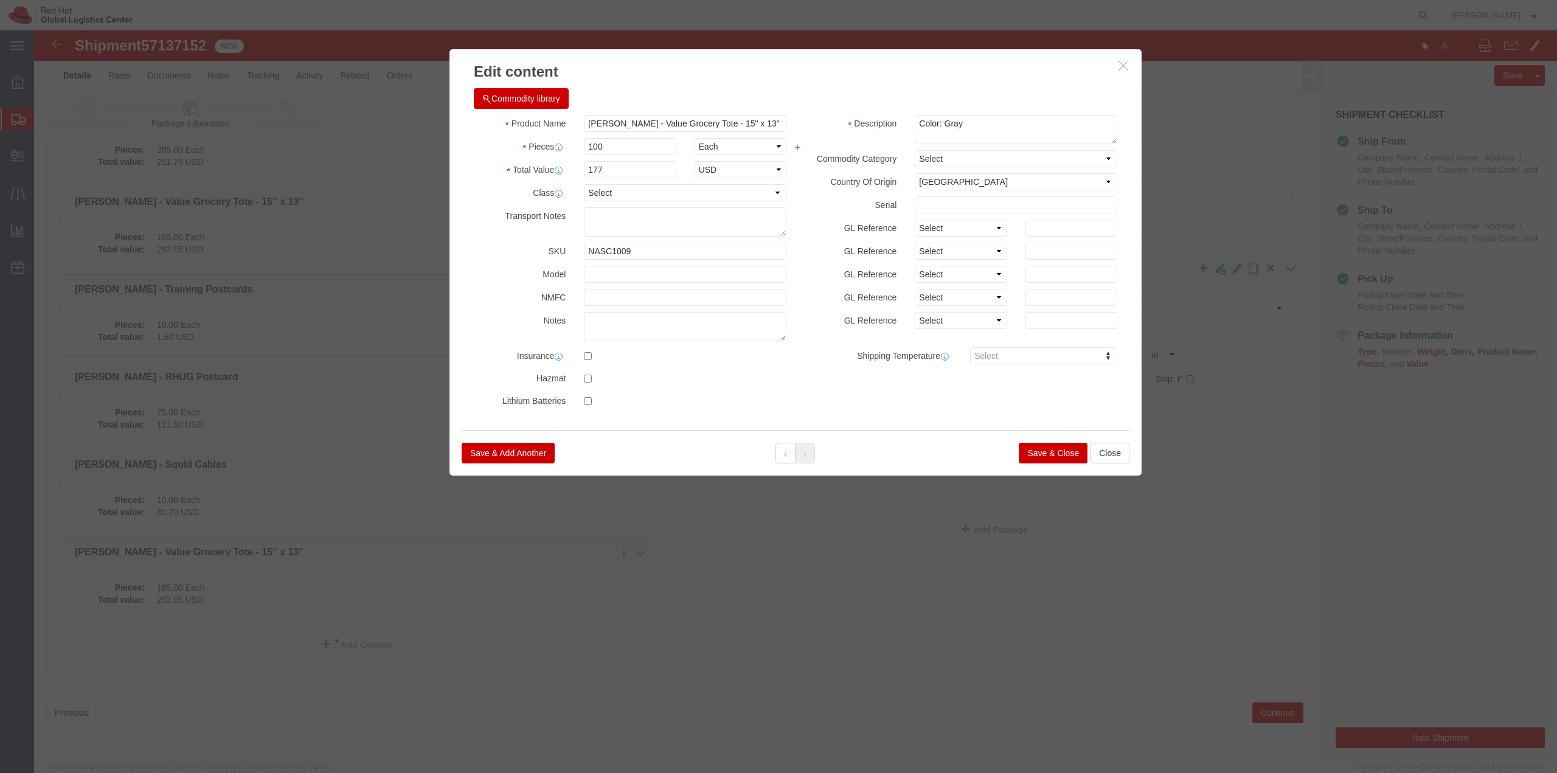
click button "Save & Close"
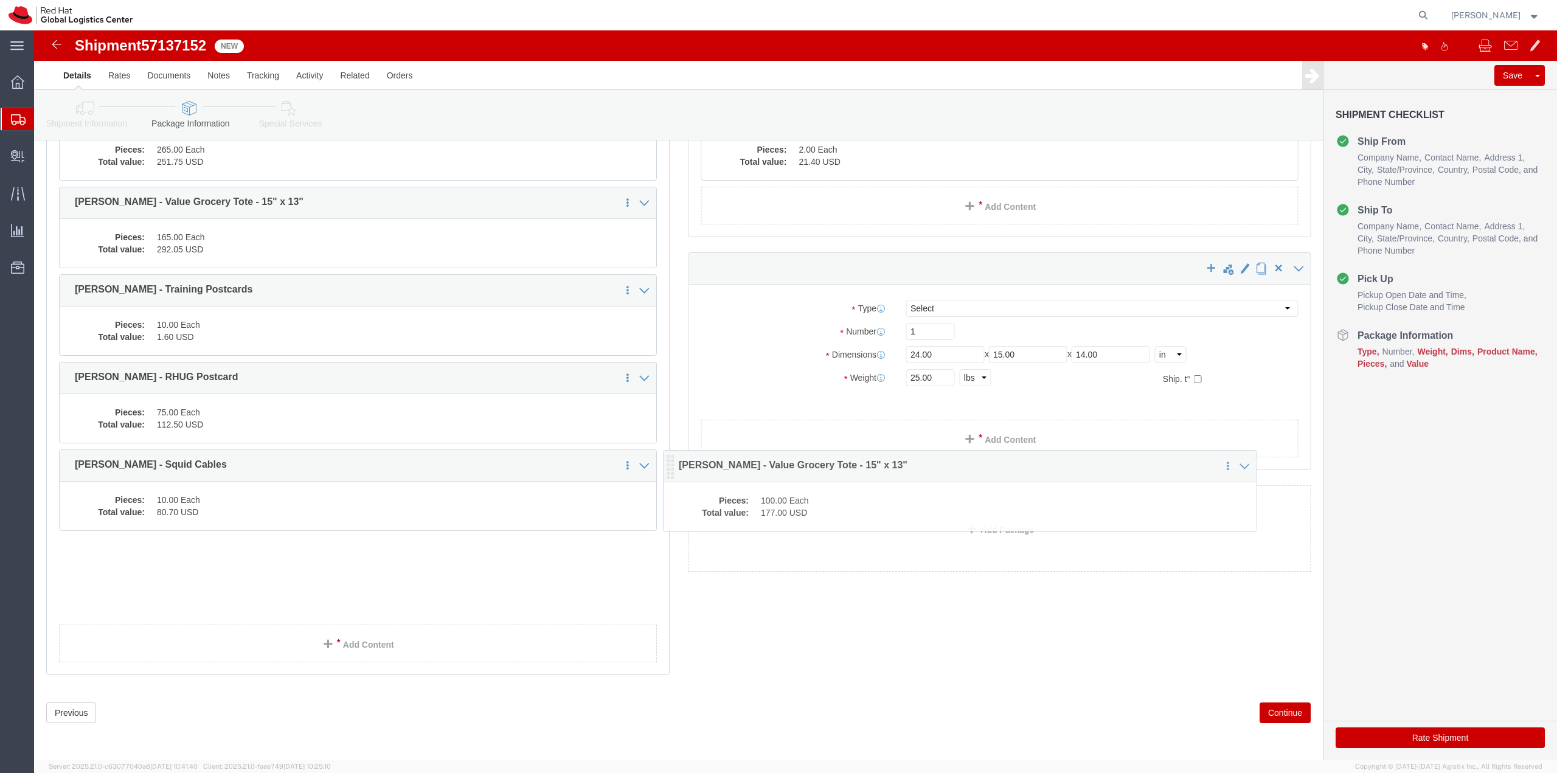
scroll to position [710, 0]
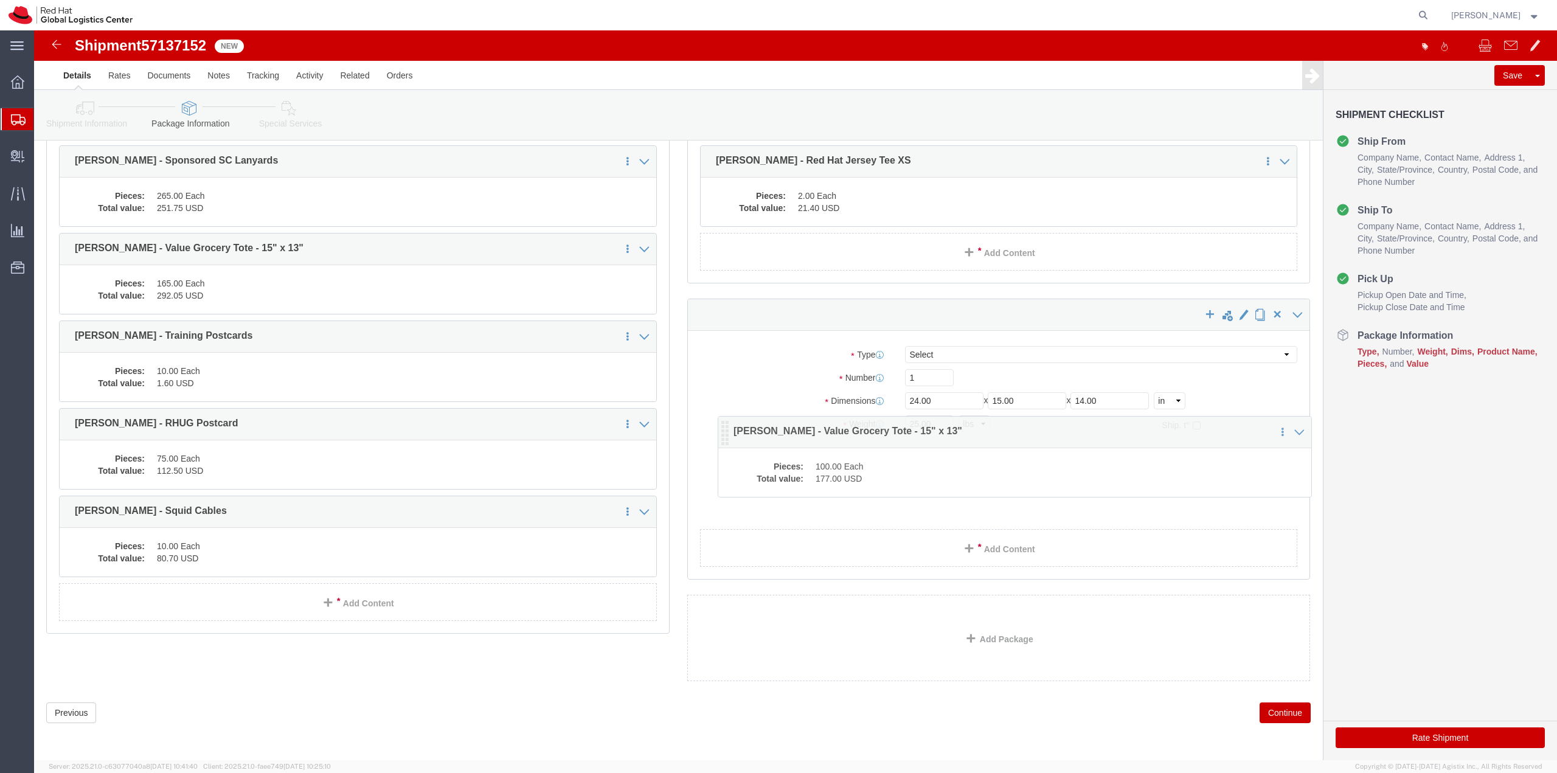
drag, startPoint x: 30, startPoint y: 521, endPoint x: 689, endPoint y: 400, distance: 669.8
click icon
click select "Select Case(s) Crate(s) Envelope Large Box Medium Box PAK Skid(s) Small Box Sma…"
select select "YRPK"
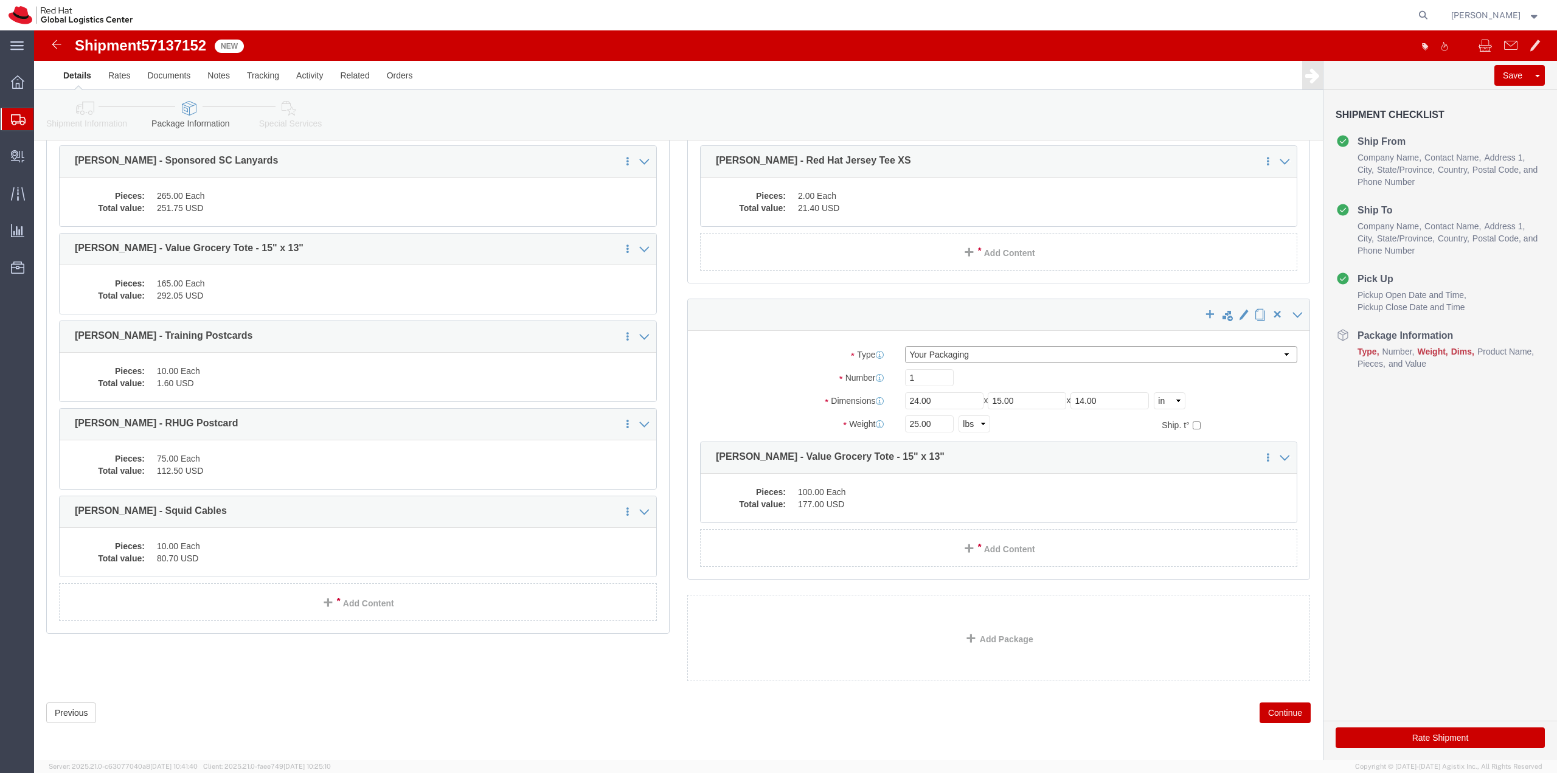
click select "Select Case(s) Crate(s) Envelope Large Box Medium Box PAK Skid(s) Small Box Sma…"
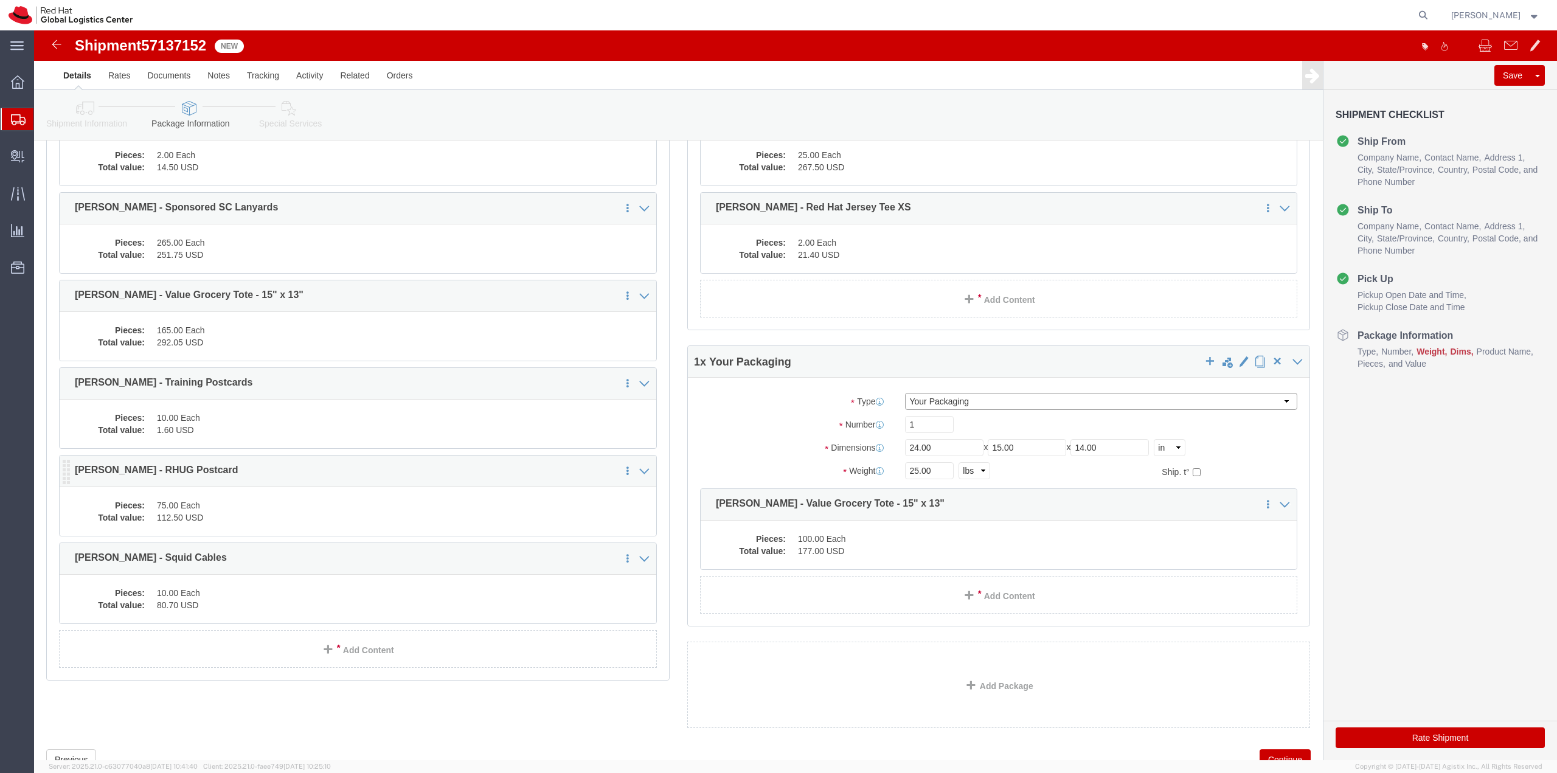
scroll to position [649, 0]
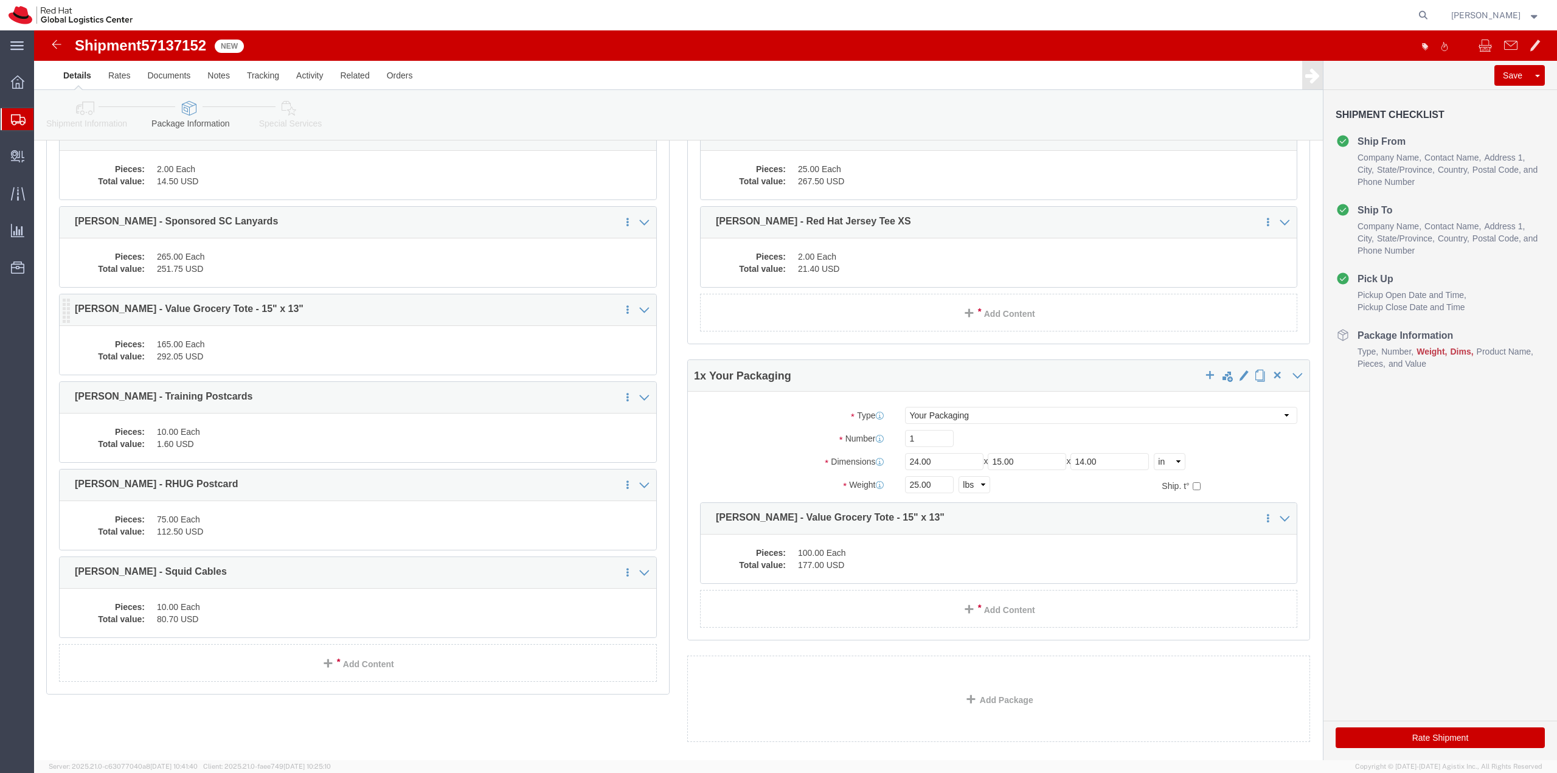
click p "J.Lien - Value Grocery Tote - 15" x 13""
click dd "165.00 Each"
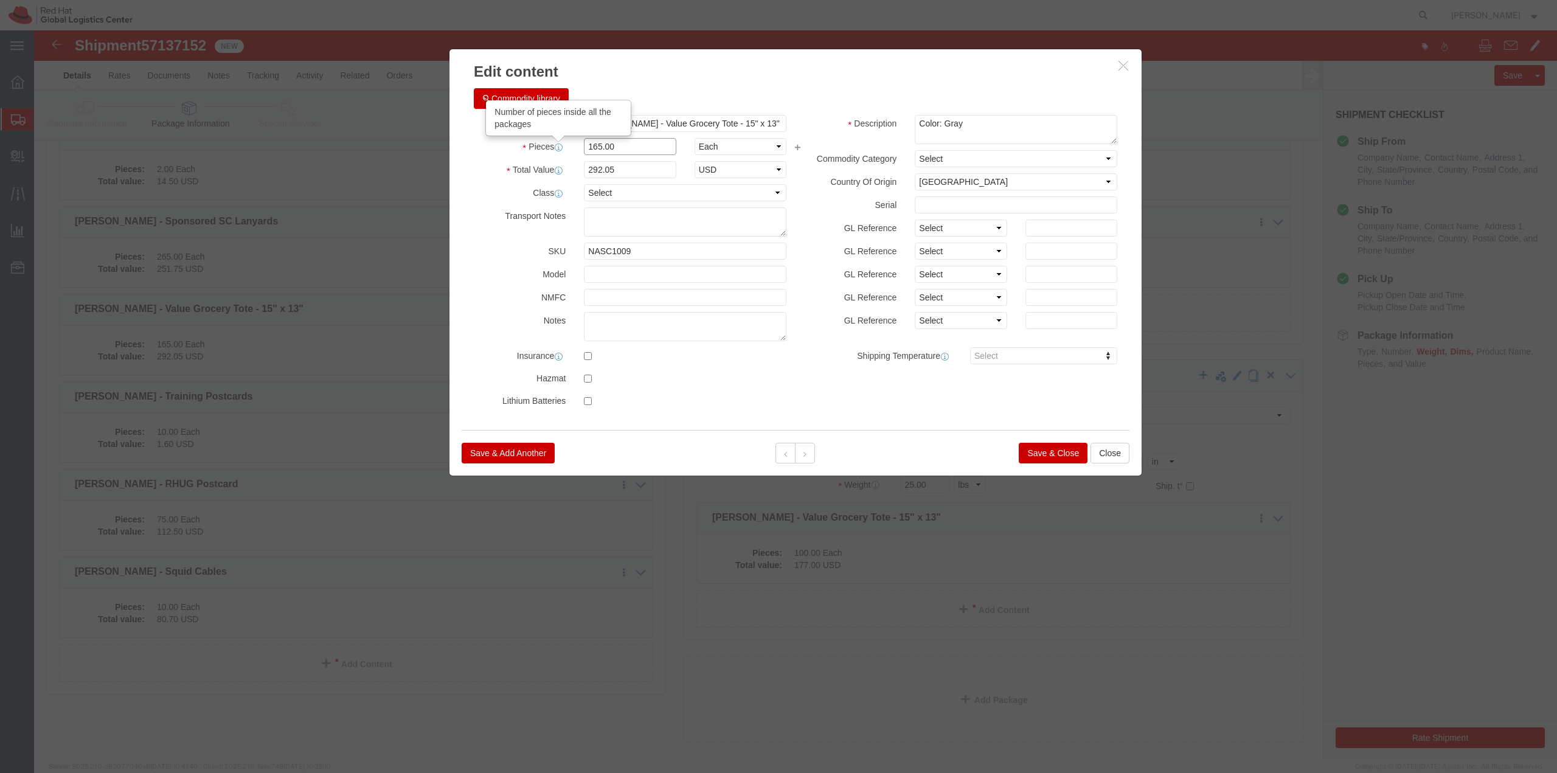
drag, startPoint x: 587, startPoint y: 114, endPoint x: 514, endPoint y: 117, distance: 73.0
click div "Pieces Number of pieces inside all the packages 165.00 Select Bag Barrels 100Bo…"
type input "65"
type input "115.05"
click button "Save & Close"
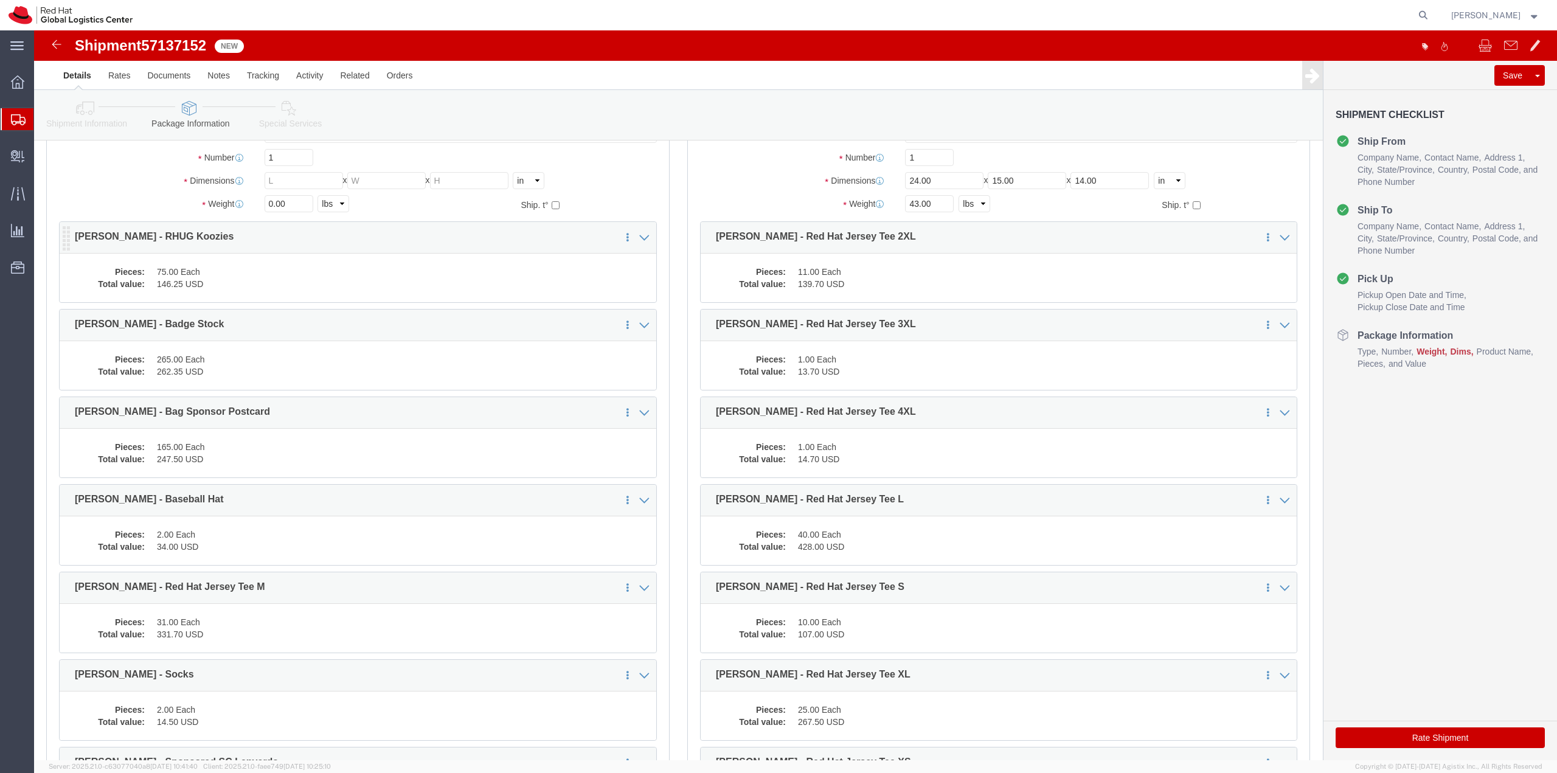
scroll to position [0, 0]
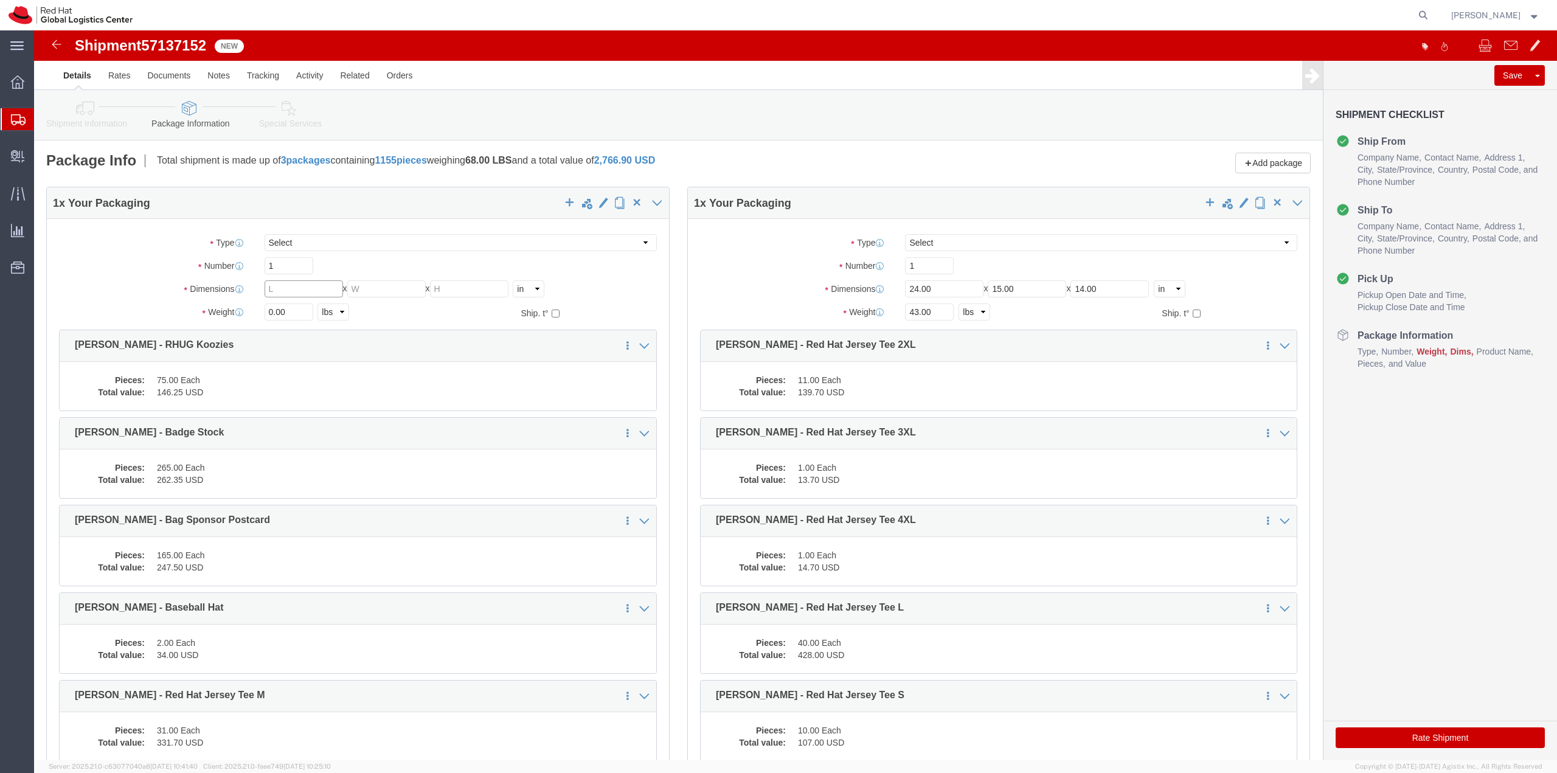
click input "text"
type input "20"
type input "15"
drag, startPoint x: 260, startPoint y: 278, endPoint x: 158, endPoint y: 280, distance: 101.6
click div "Weight 0.00 Select kgs lbs Ship. t°"
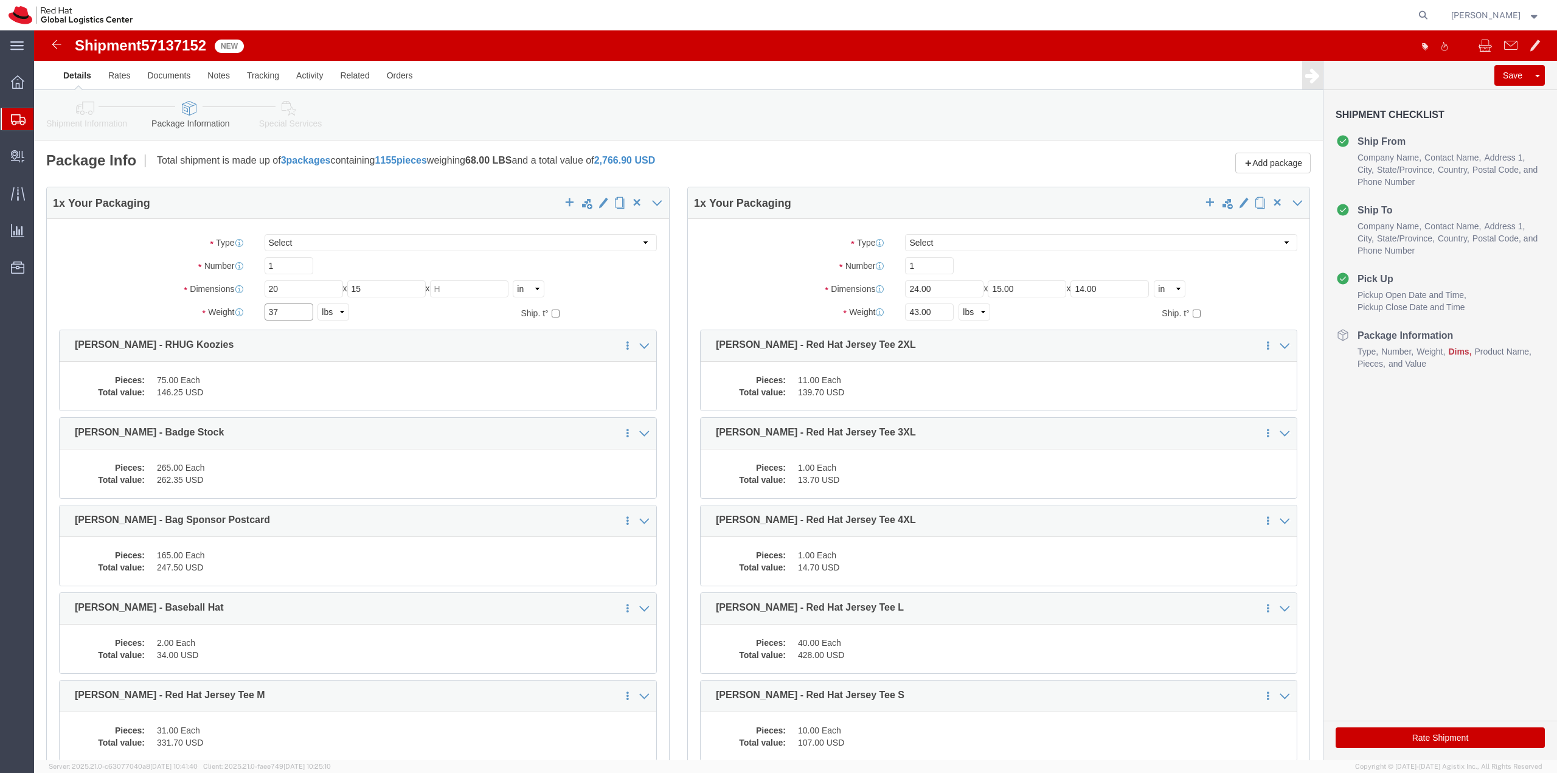
type input "37"
click input "text"
type input "9"
click div "37 Select kgs lbs"
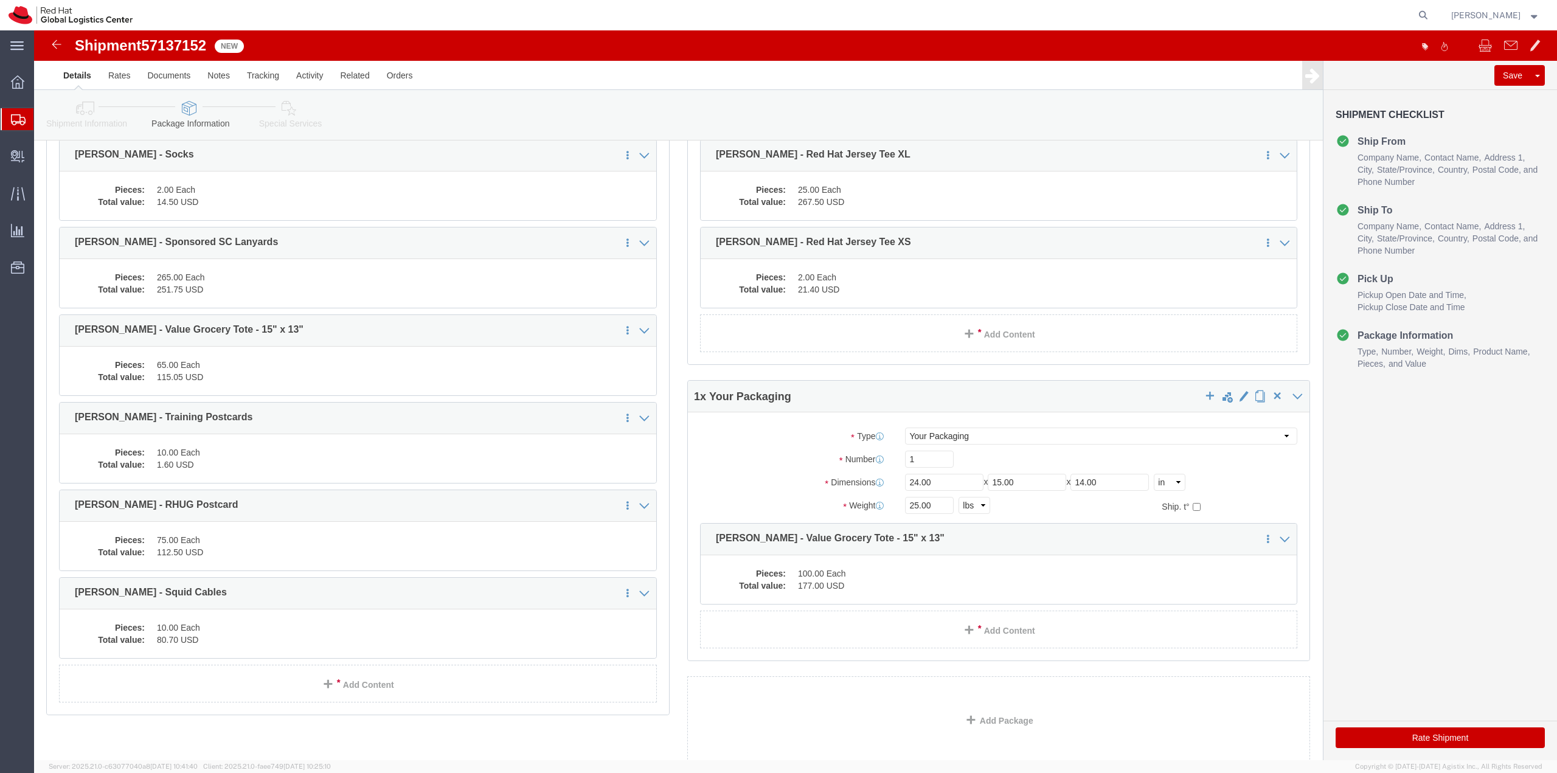
scroll to position [710, 0]
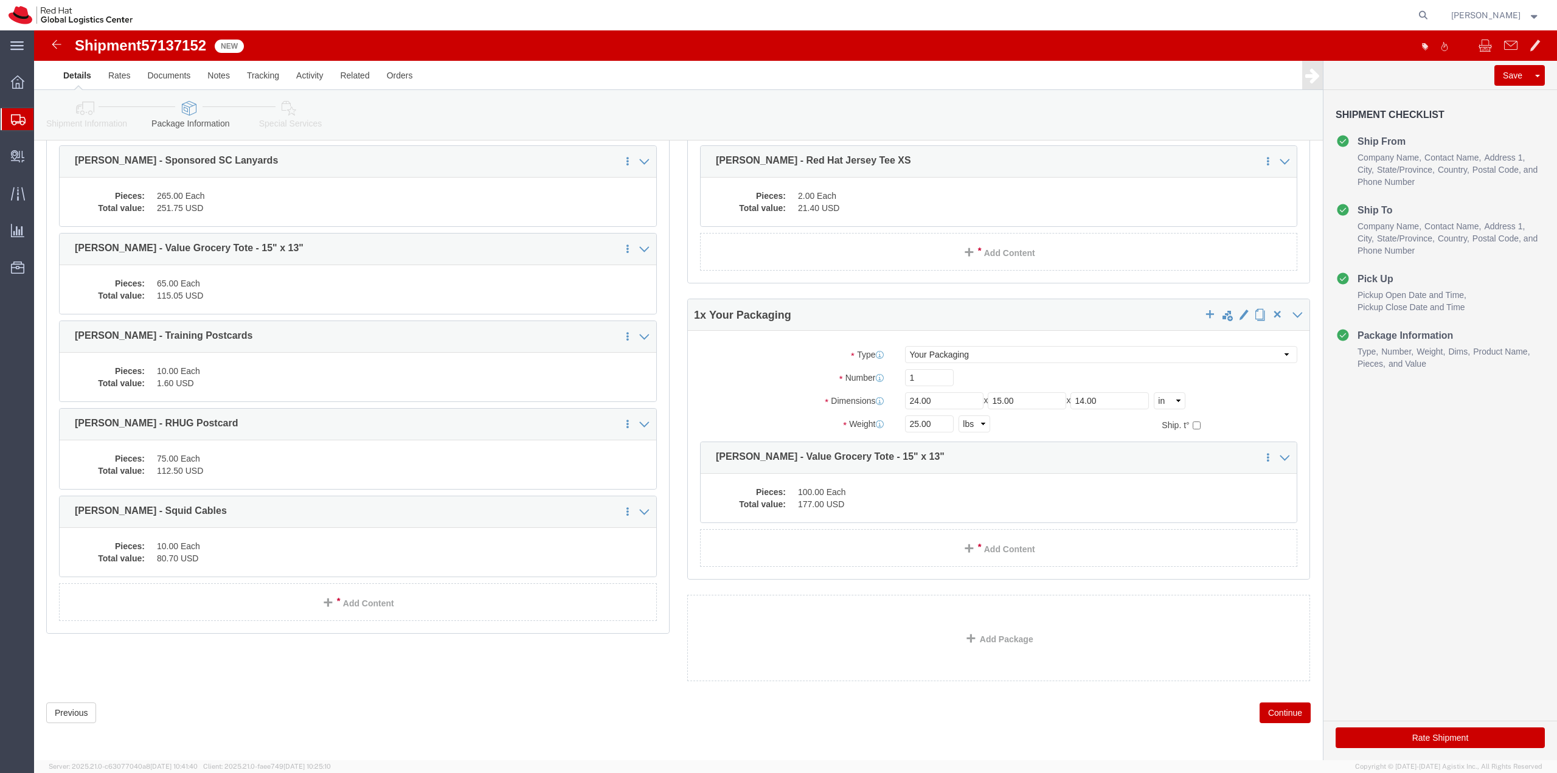
click button "Continue"
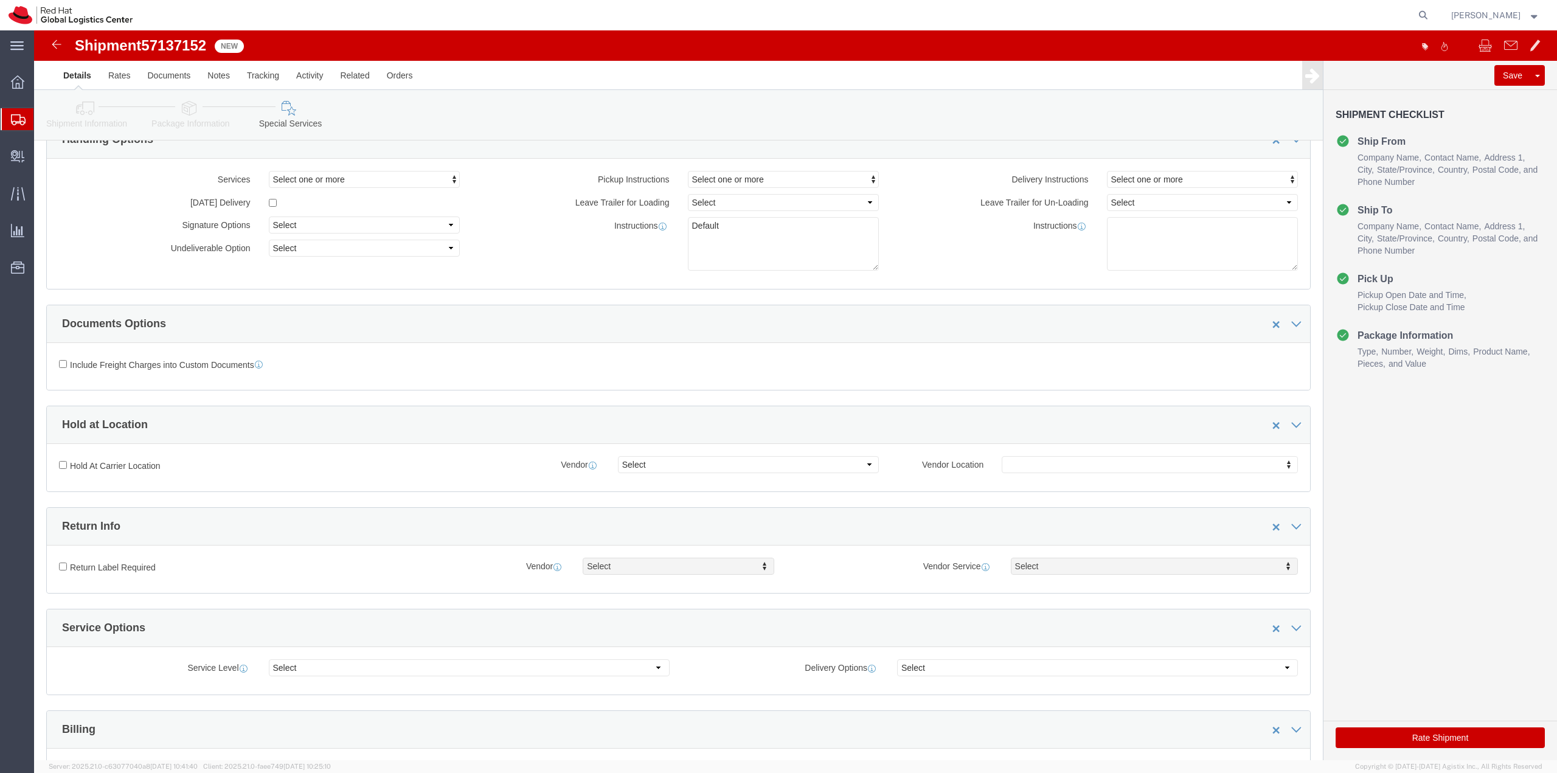
scroll to position [0, 0]
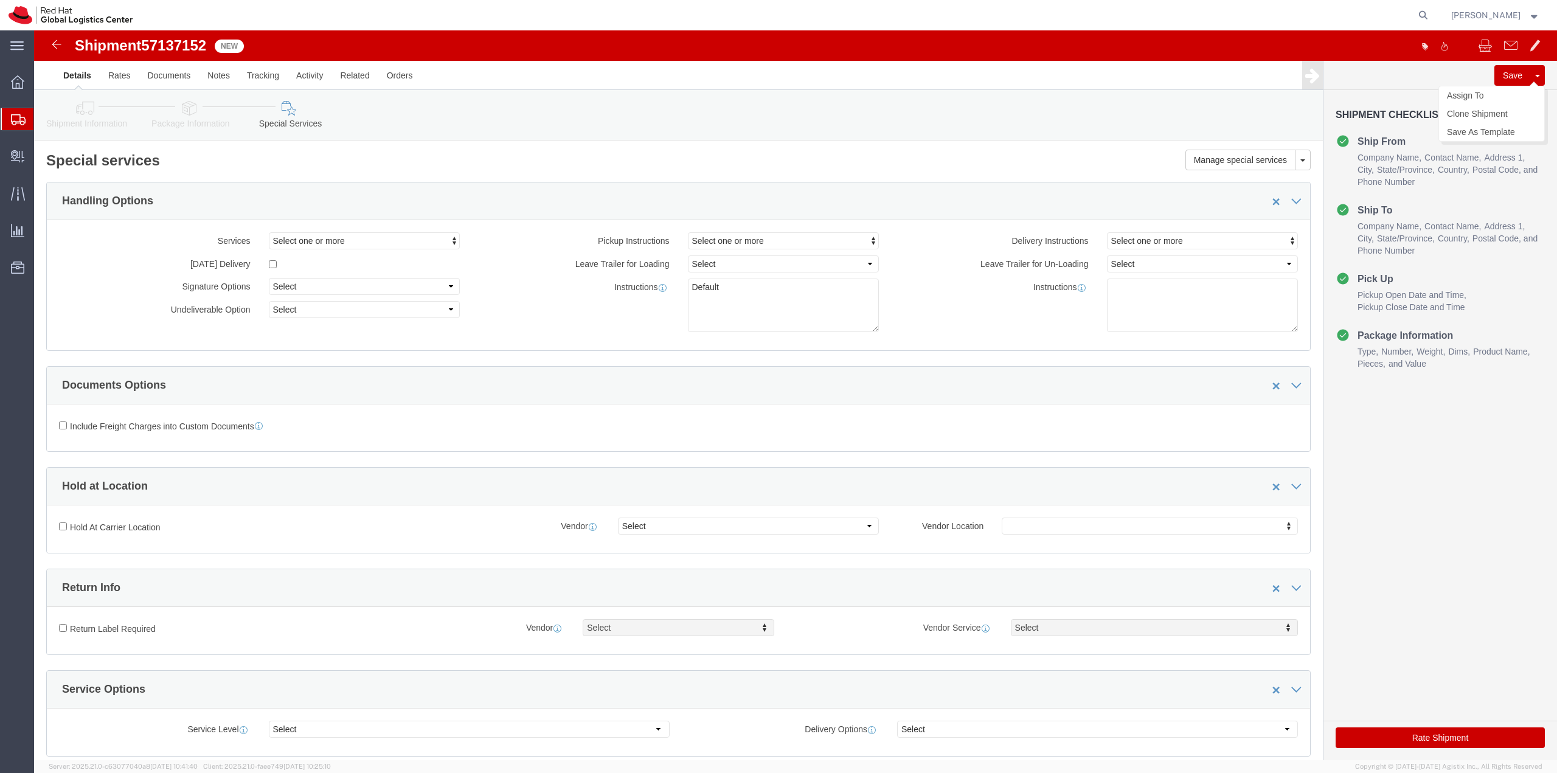
click button "Save"
drag, startPoint x: 177, startPoint y: 18, endPoint x: 47, endPoint y: 13, distance: 130.3
click div "Shipment 57137152 New"
copy h1 "Shipment 57137152"
click button "Save"
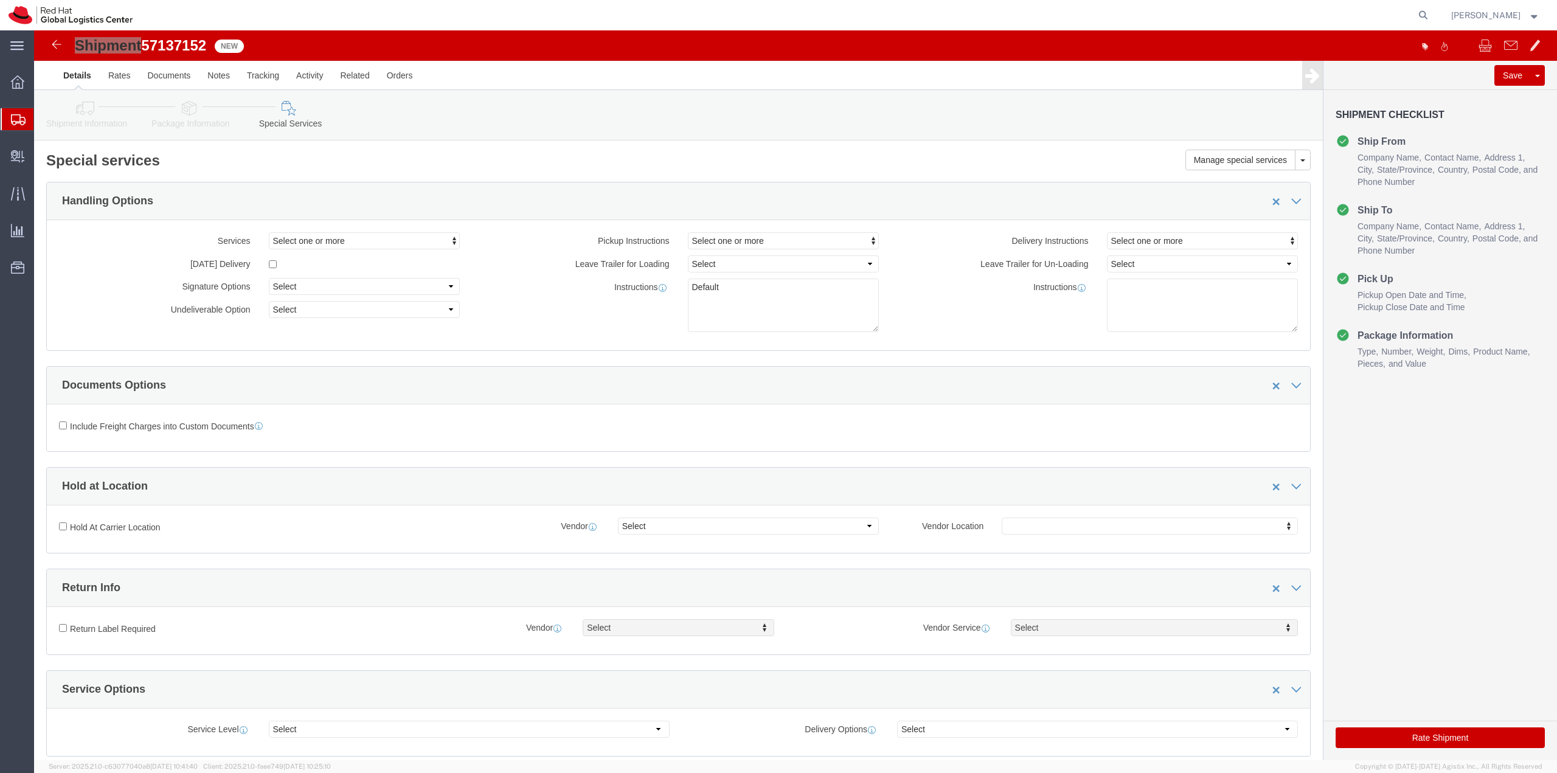
click at [0, 0] on span "Shipment Manager" at bounding box center [0, 0] width 0 height 0
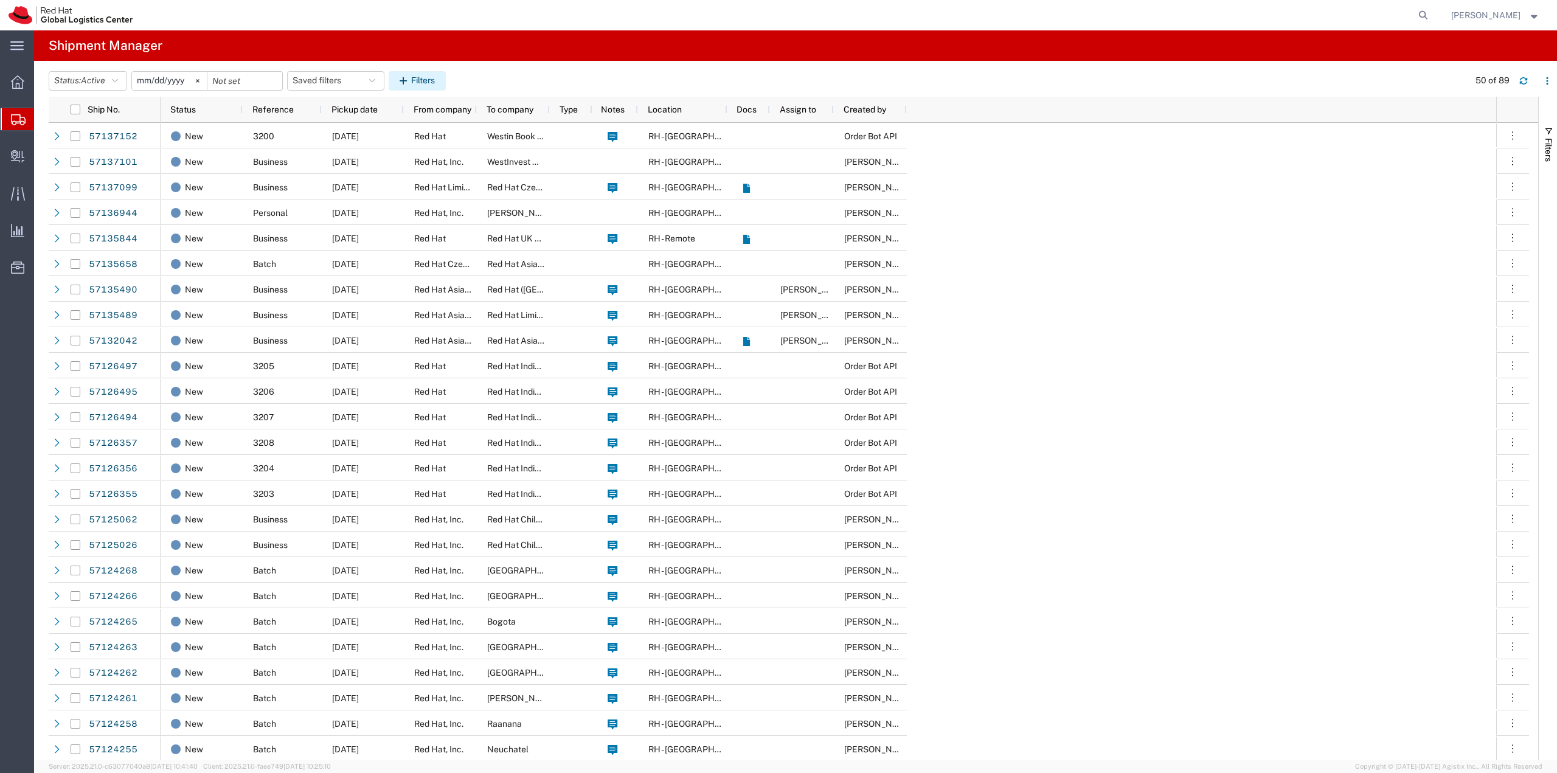
click at [400, 78] on button "Filters" at bounding box center [417, 80] width 57 height 19
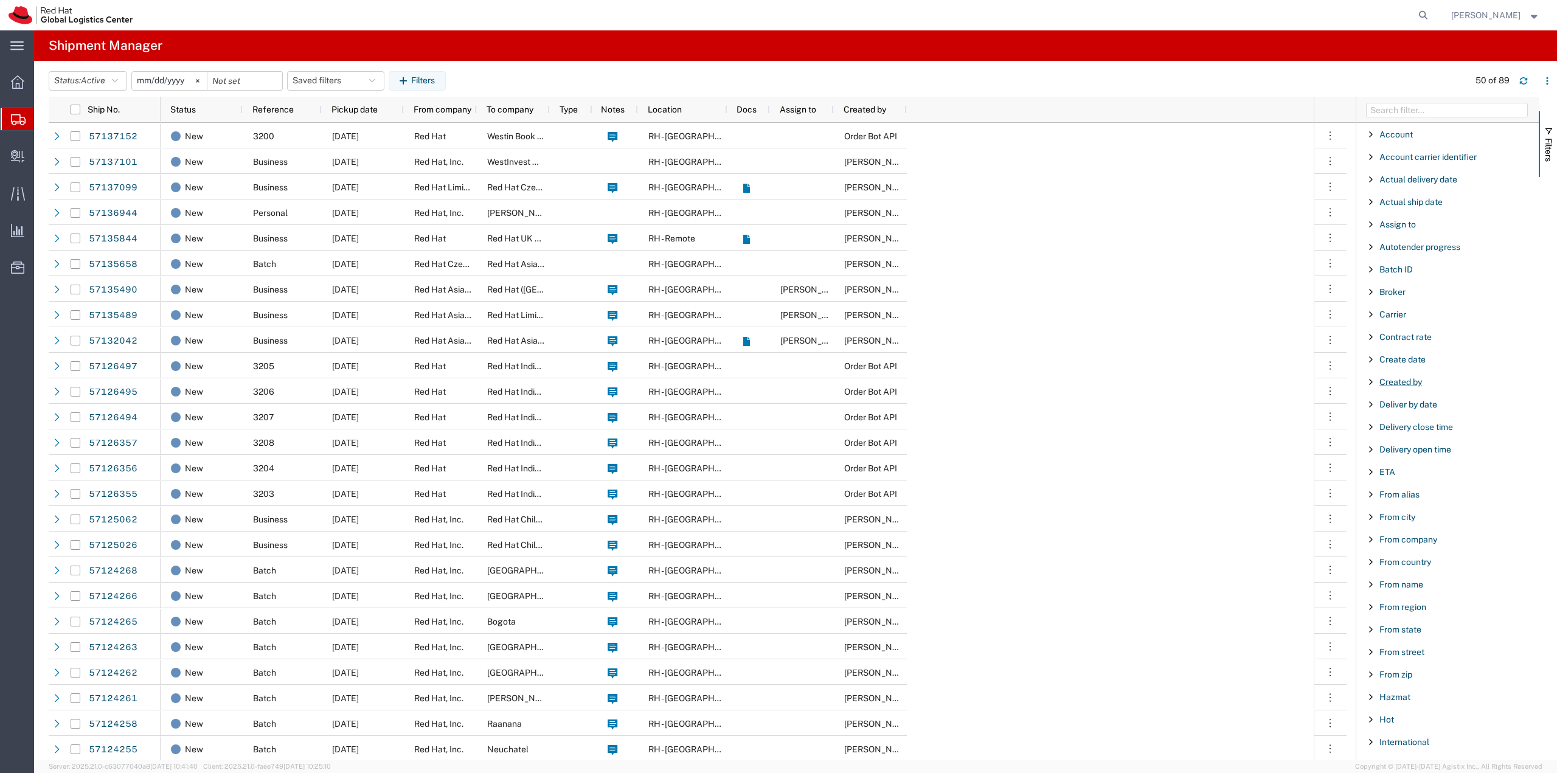
click at [1394, 383] on span "Created by" at bounding box center [1401, 382] width 43 height 10
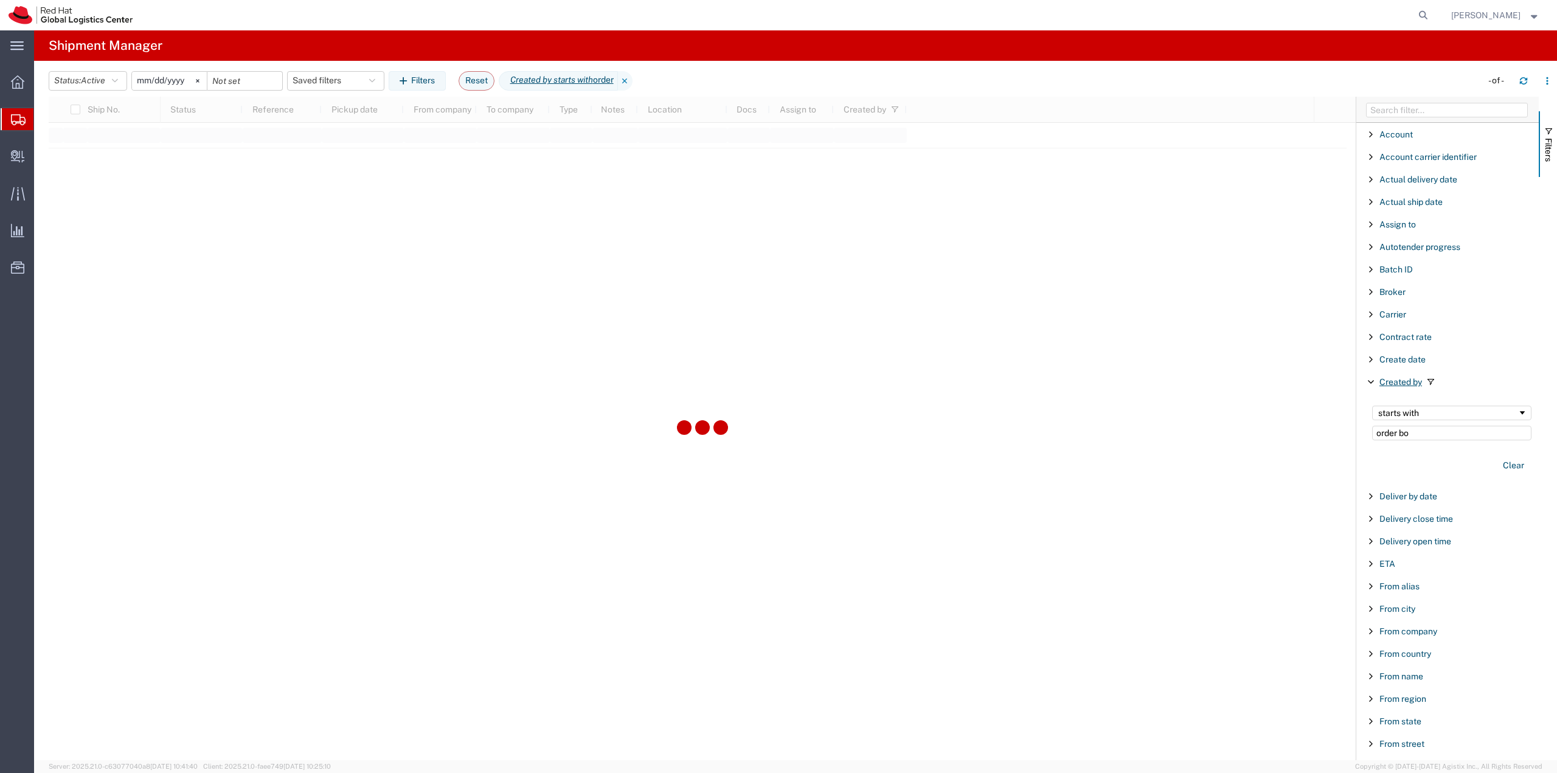
type input "order bot"
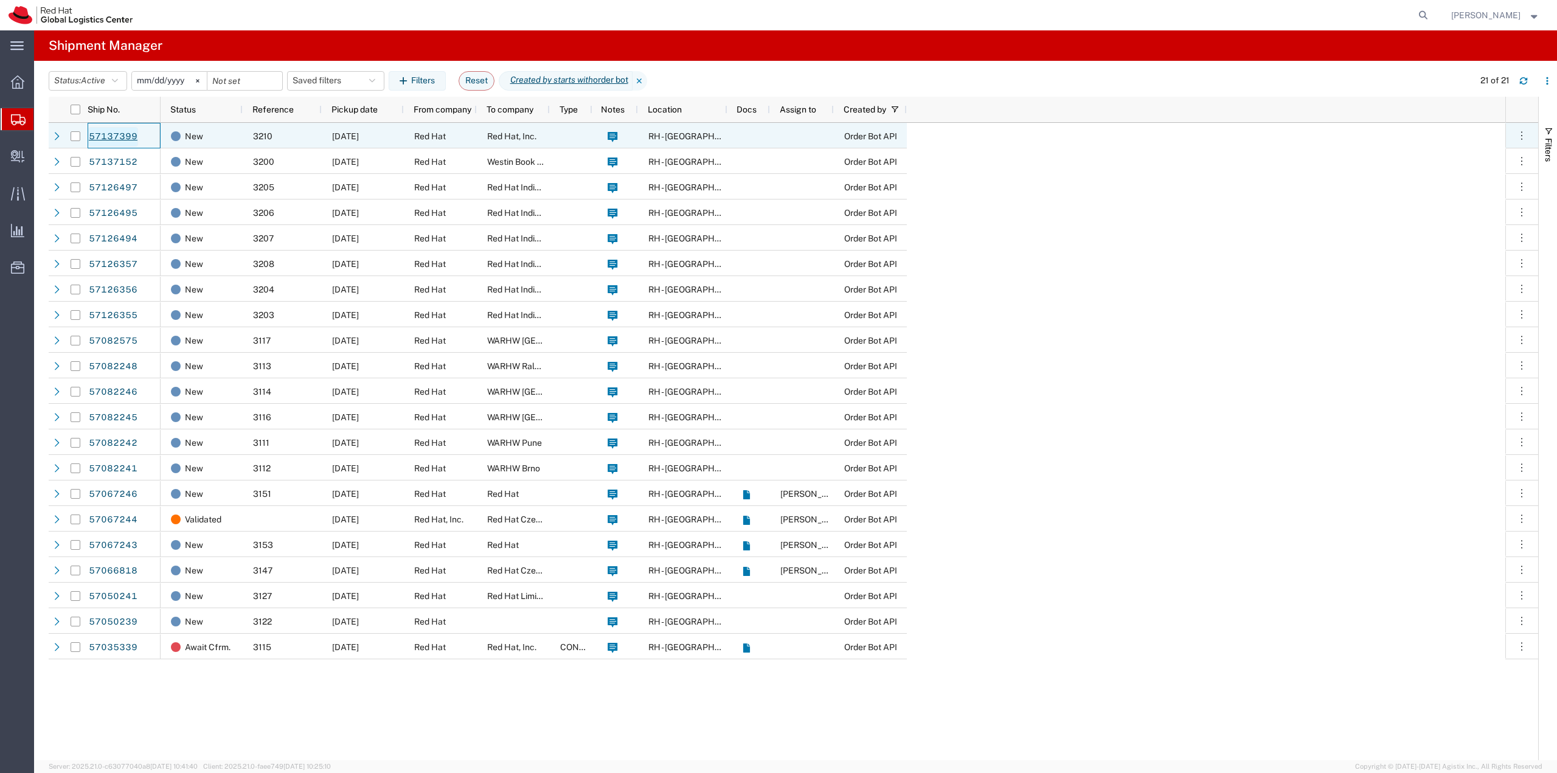
click at [97, 133] on link "57137399" at bounding box center [113, 136] width 50 height 19
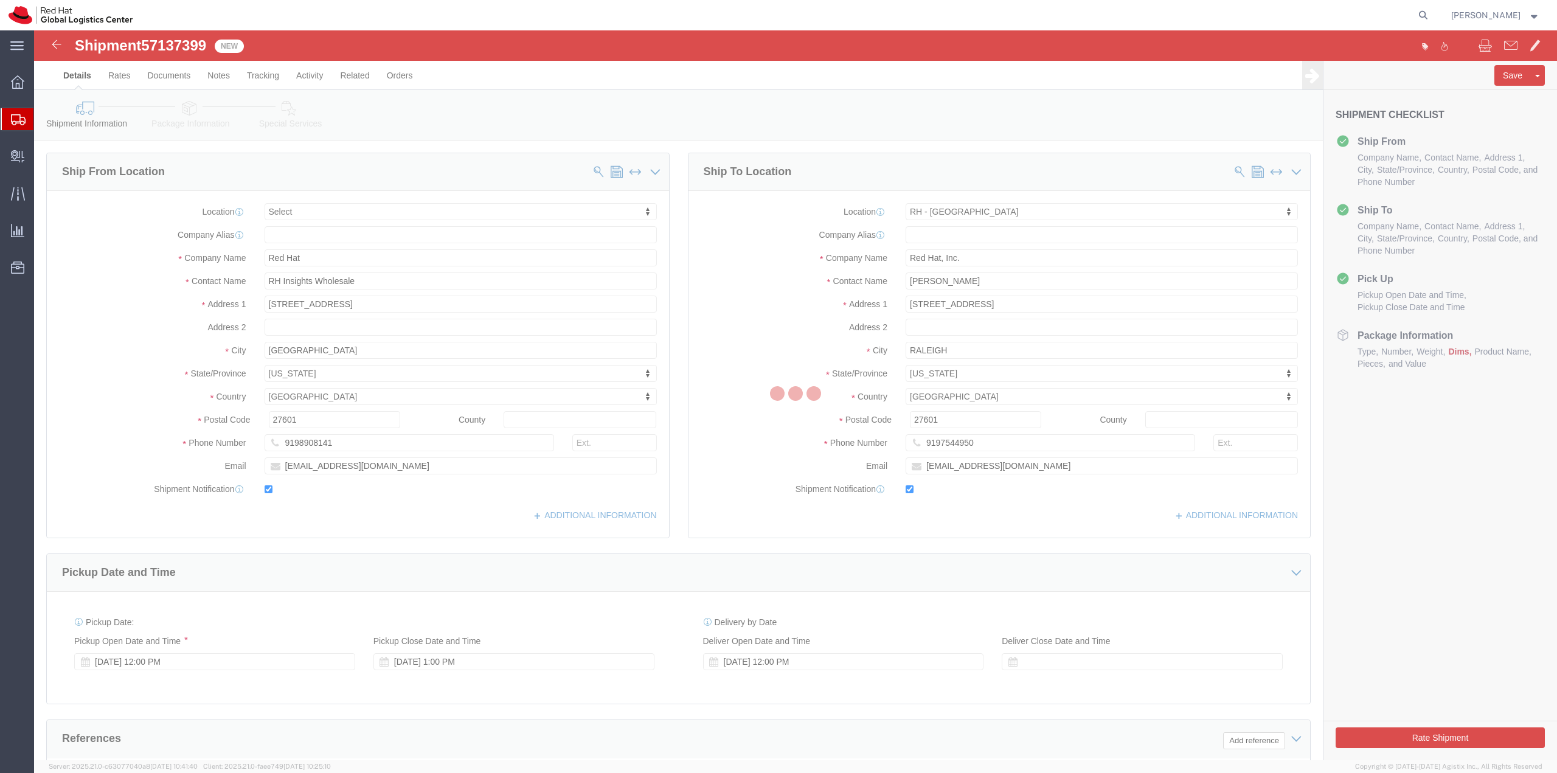
select select
select select "38014"
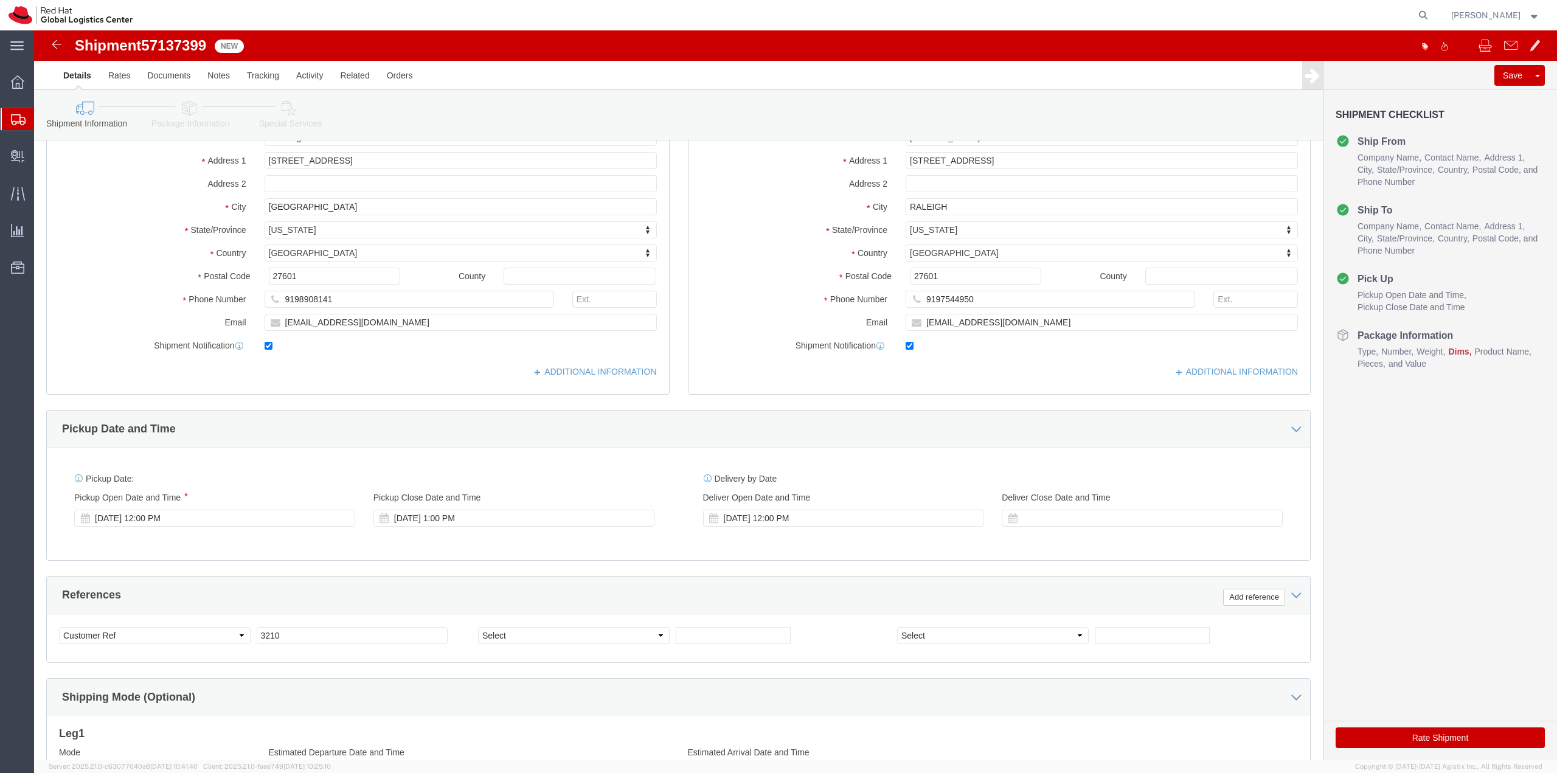
scroll to position [304, 0]
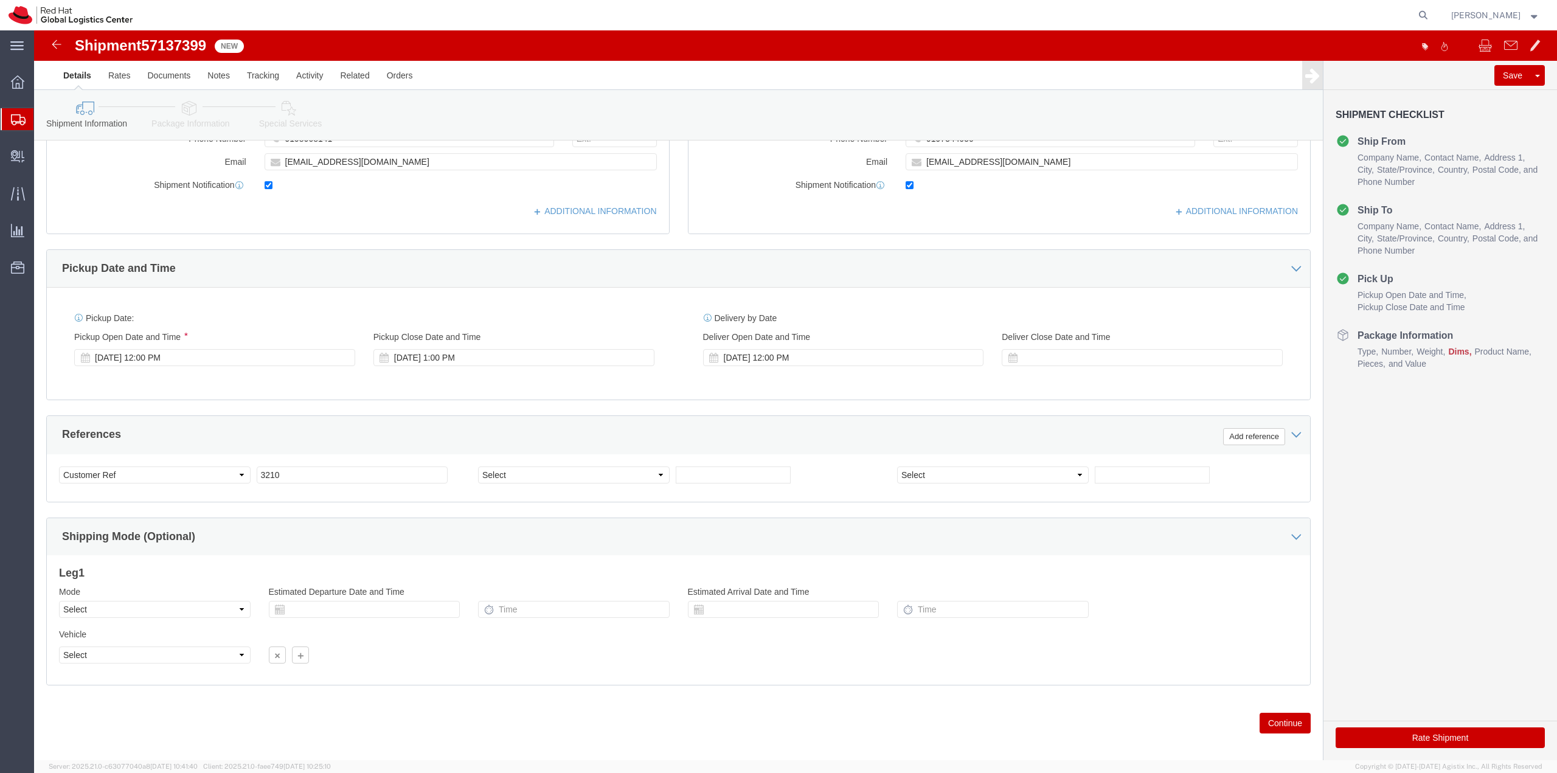
click button "Continue"
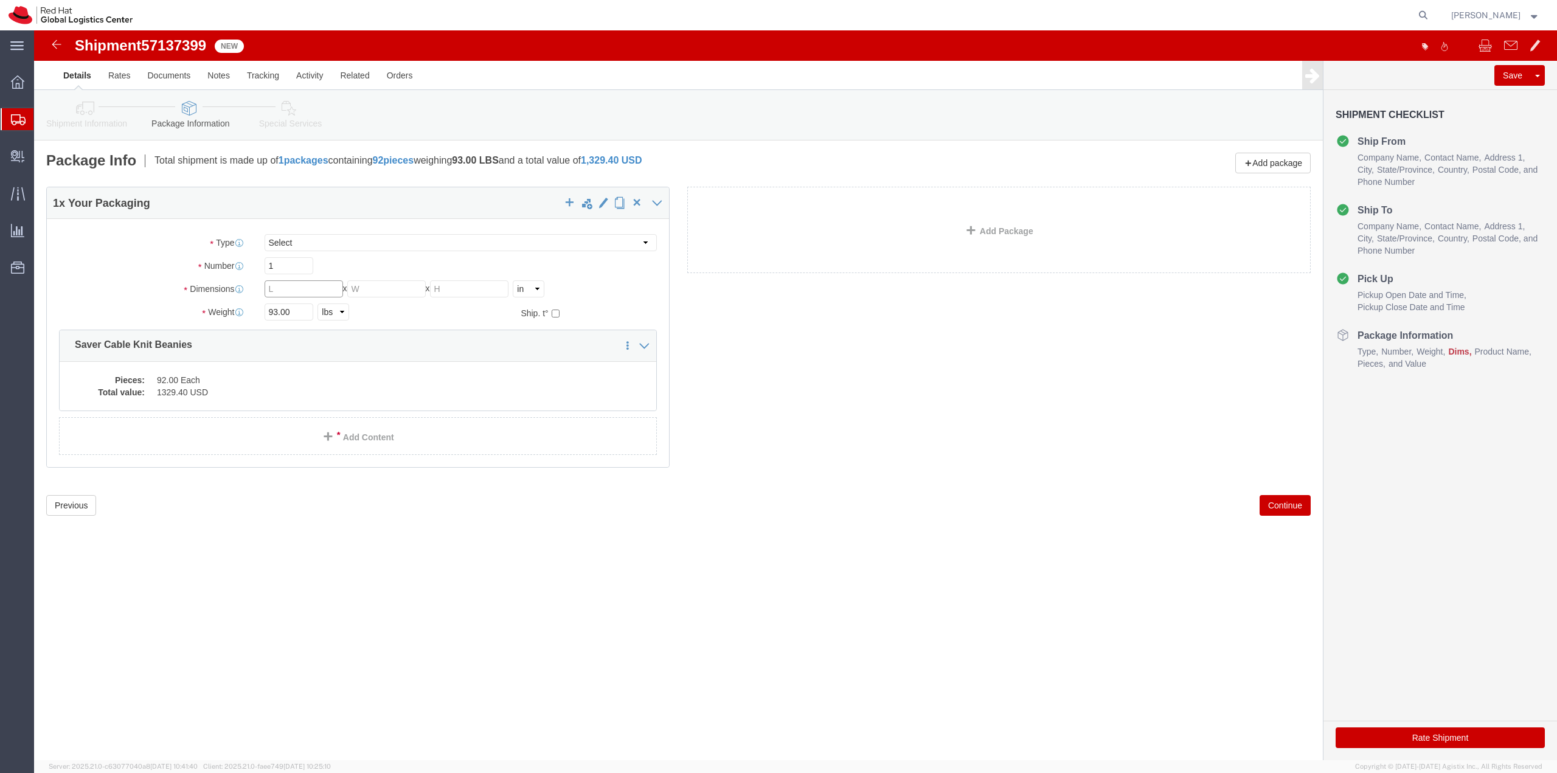
click input "text"
type input "1"
type input "10"
click input "1"
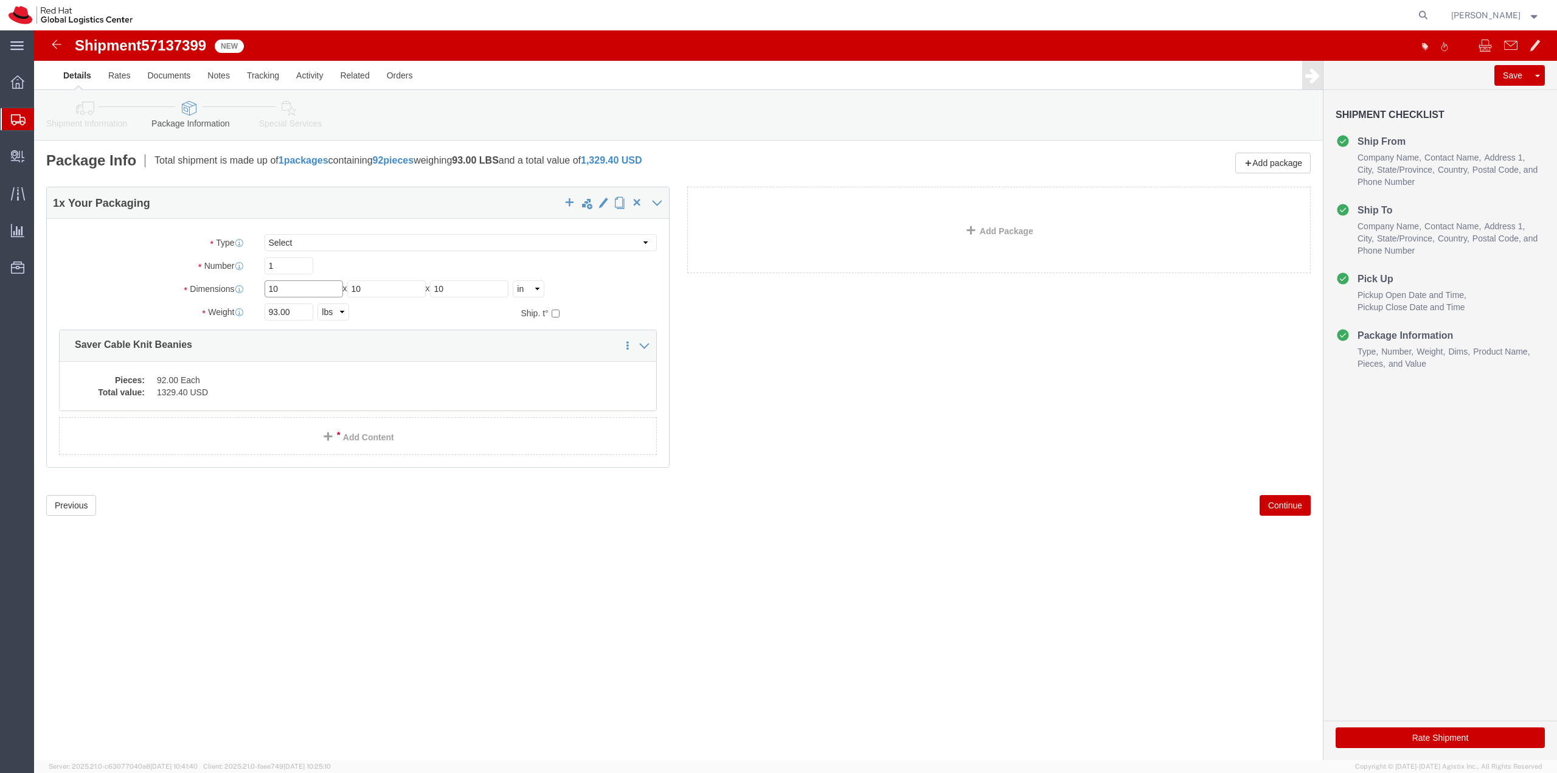
type input "10"
click button "Continue"
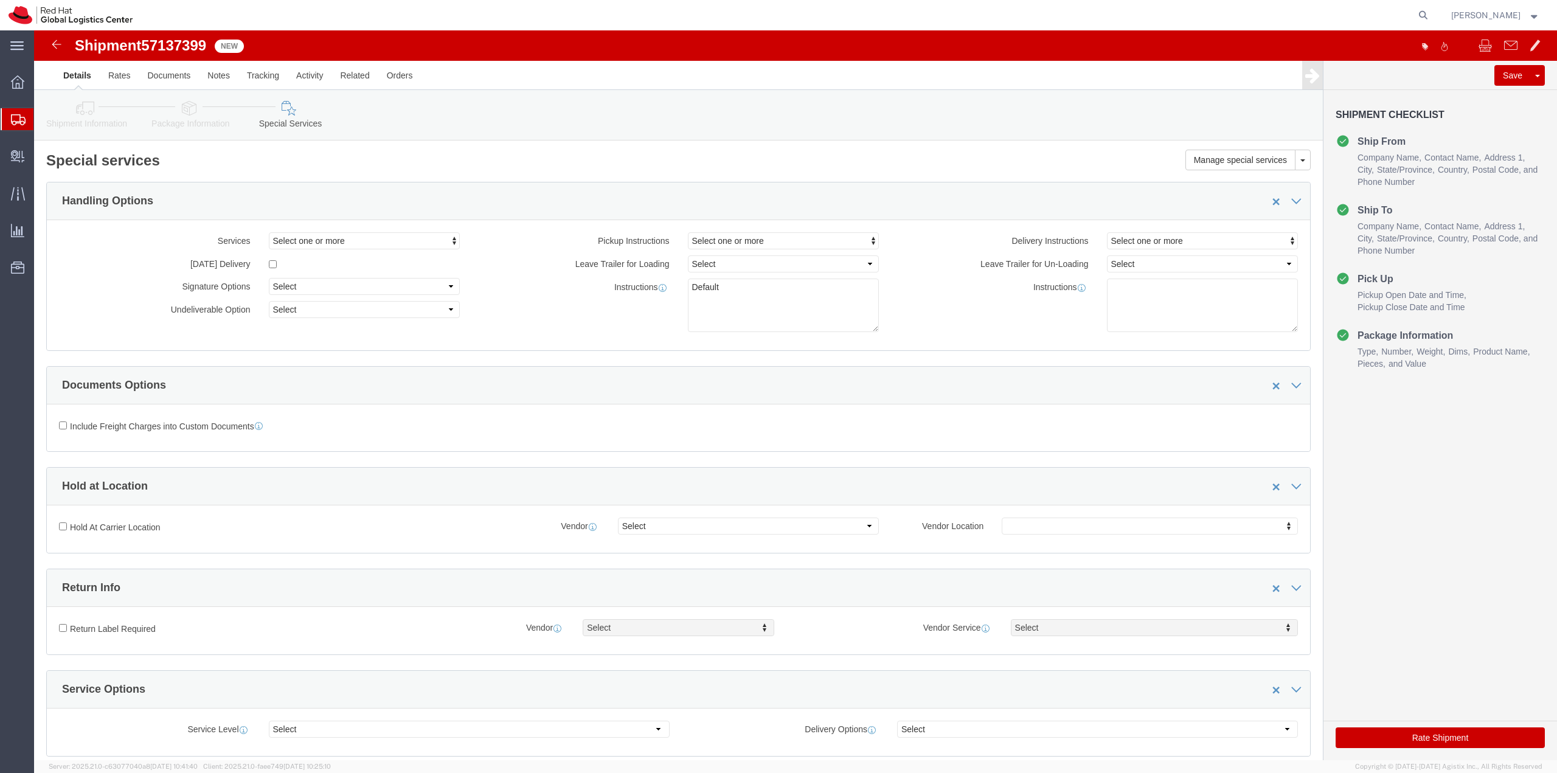
click button "Rate Shipment"
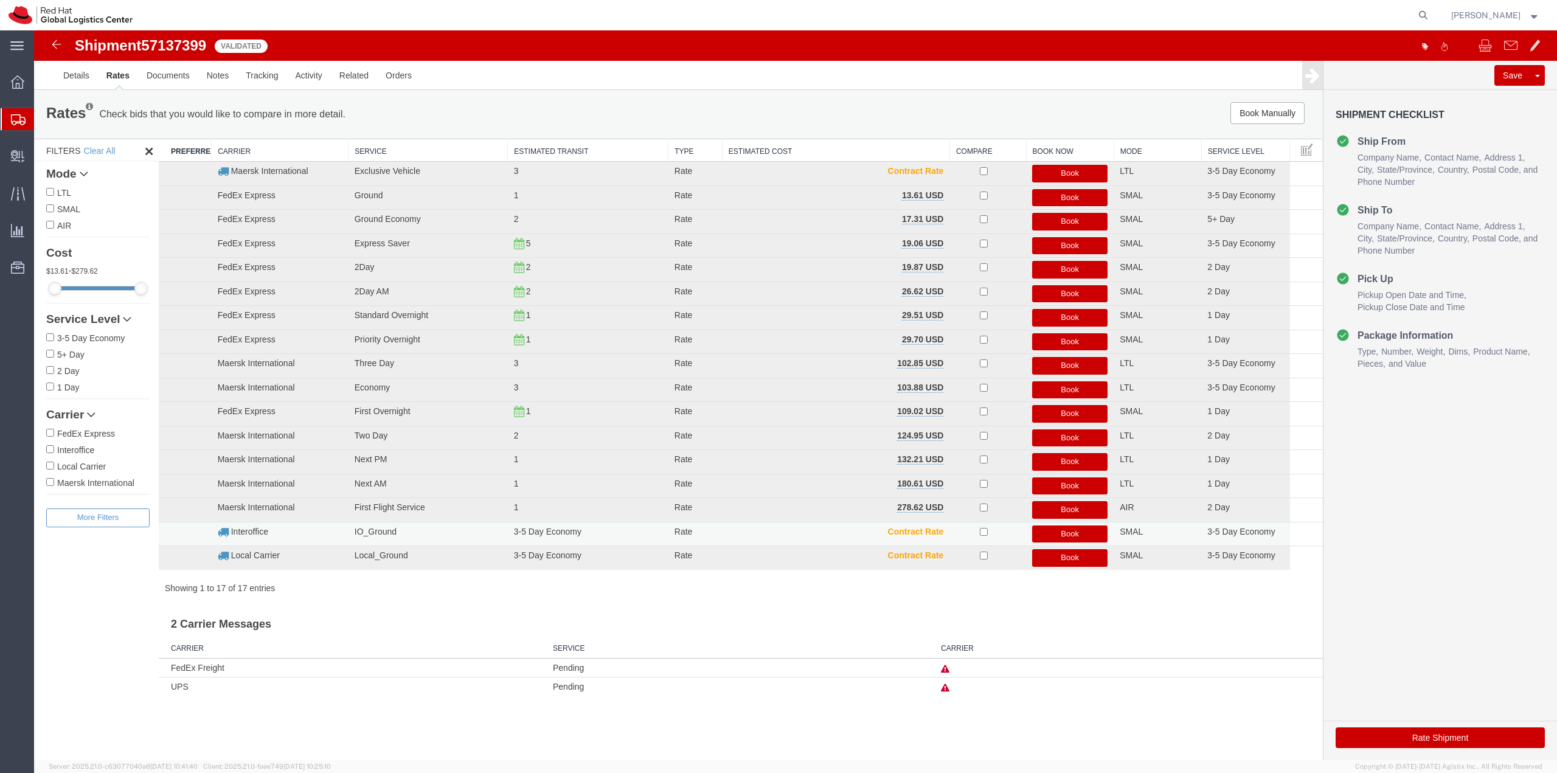
click at [1077, 530] on button "Book" at bounding box center [1069, 535] width 75 height 18
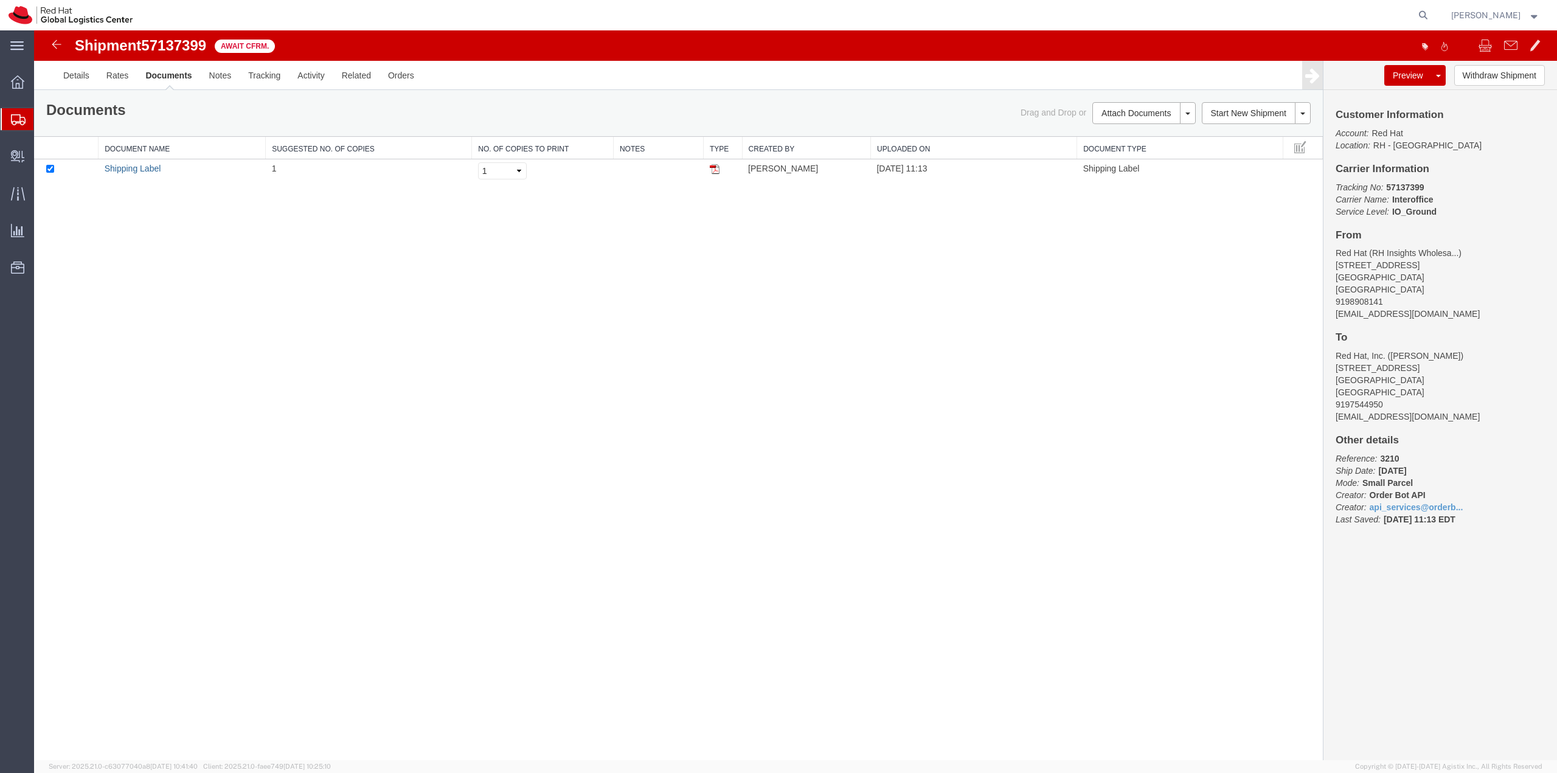
drag, startPoint x: 130, startPoint y: 166, endPoint x: 139, endPoint y: 252, distance: 86.9
click at [130, 166] on link "Shipping Label" at bounding box center [133, 169] width 57 height 10
click at [0, 0] on span "Create Delivery" at bounding box center [0, 0] width 0 height 0
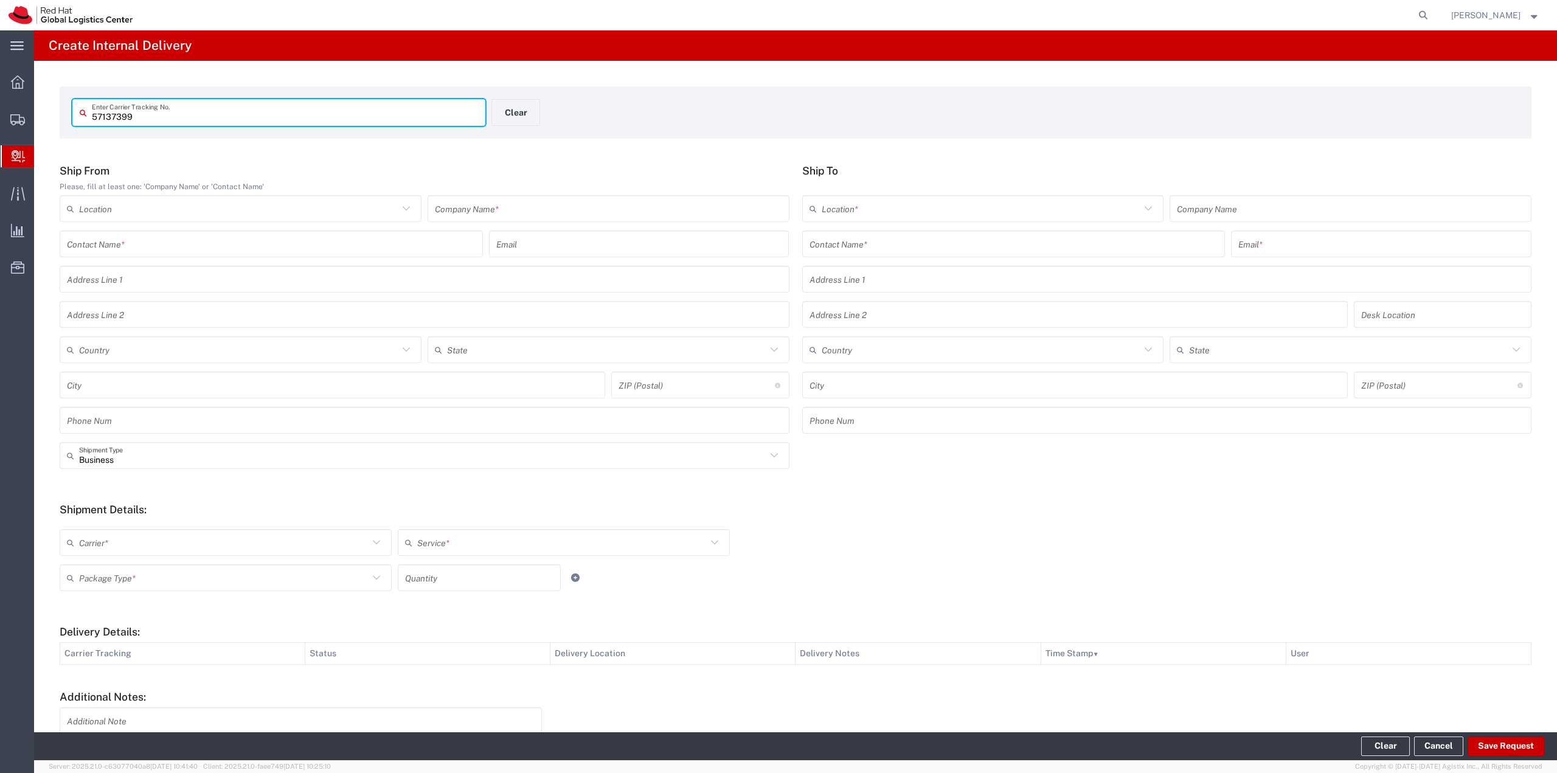
type input "57137399"
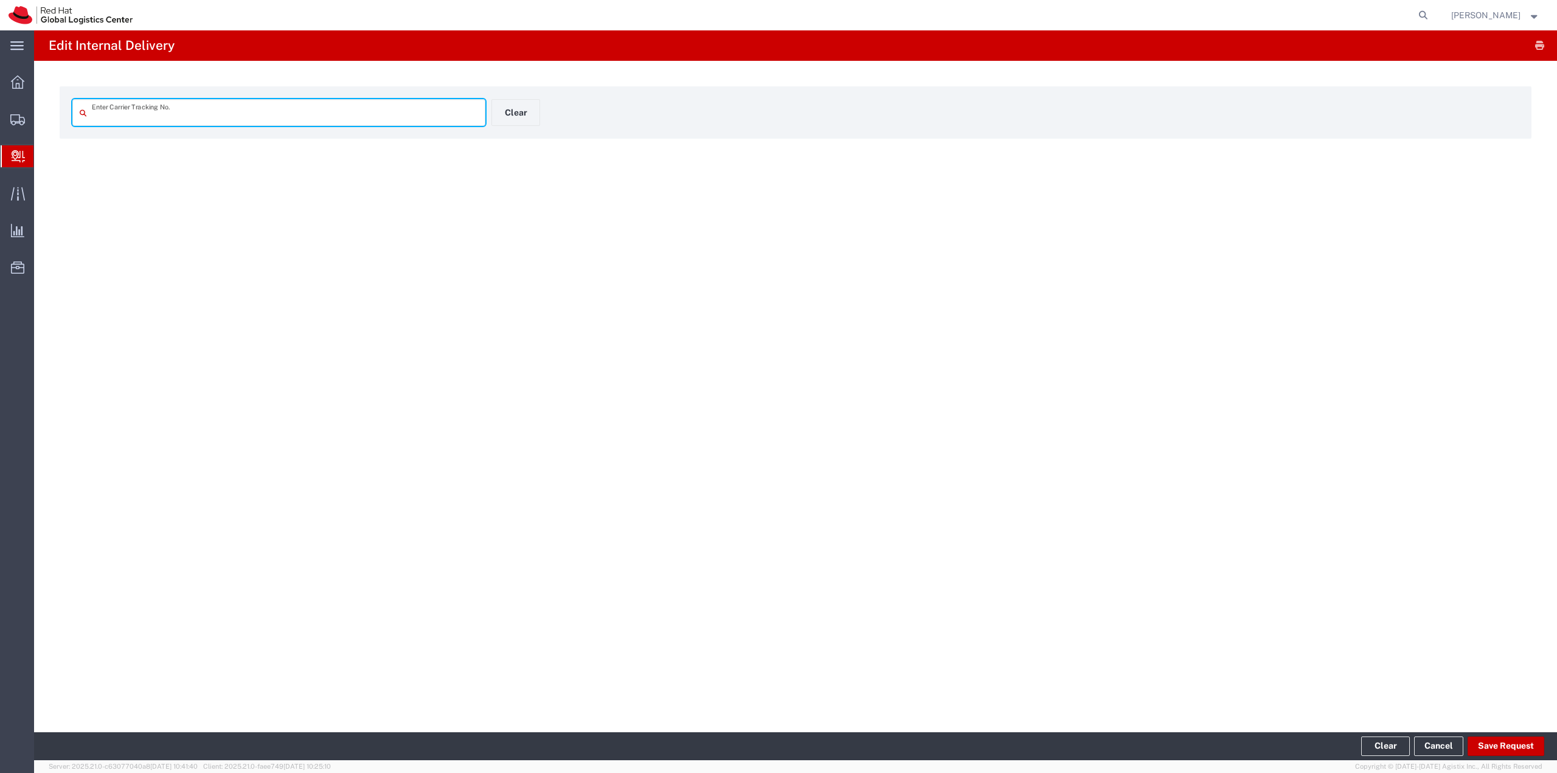
type input "57137399"
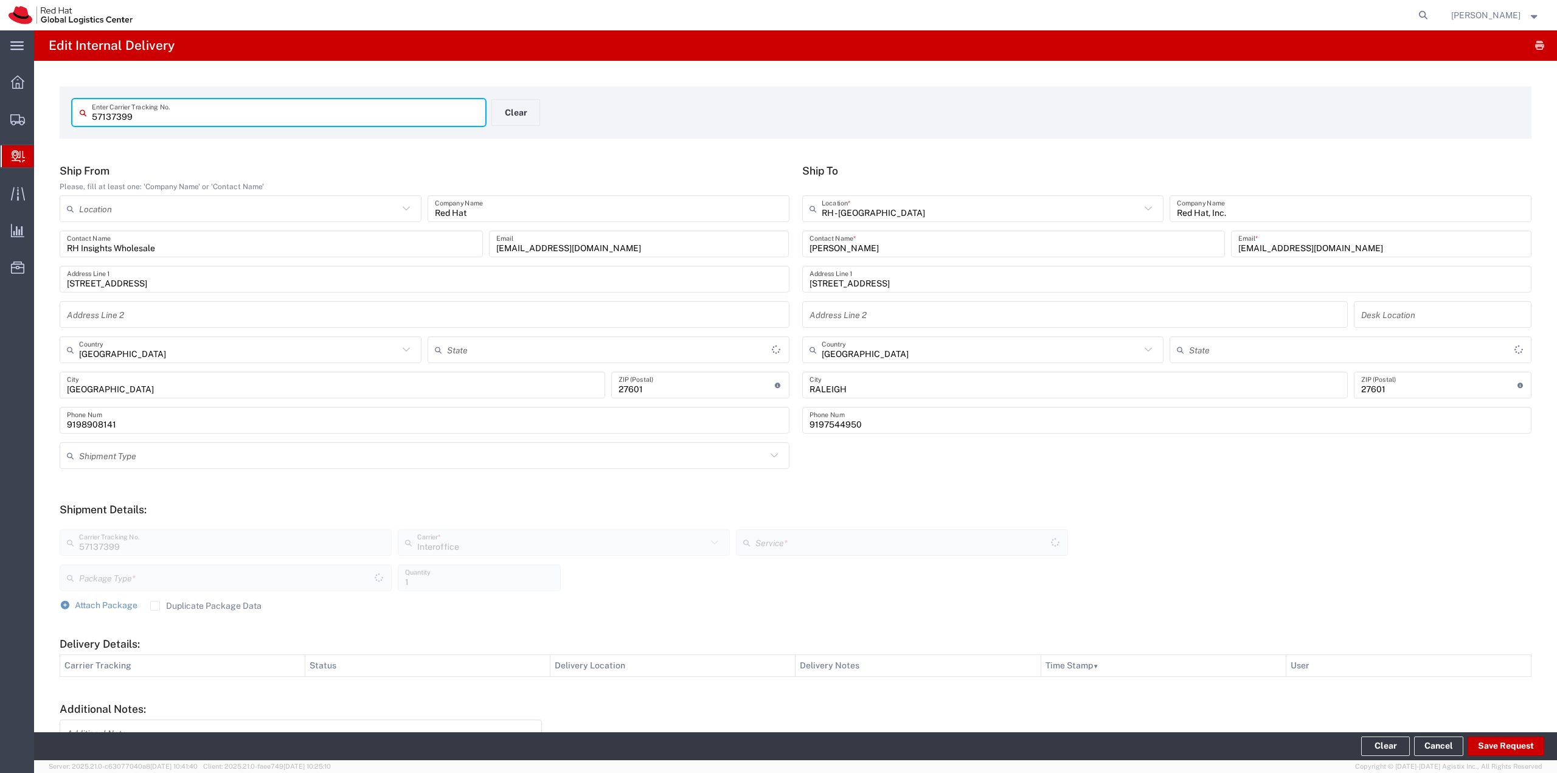
type input "[US_STATE]"
type input "Your Packaging"
type input "IO_Ground"
type input "[US_STATE]"
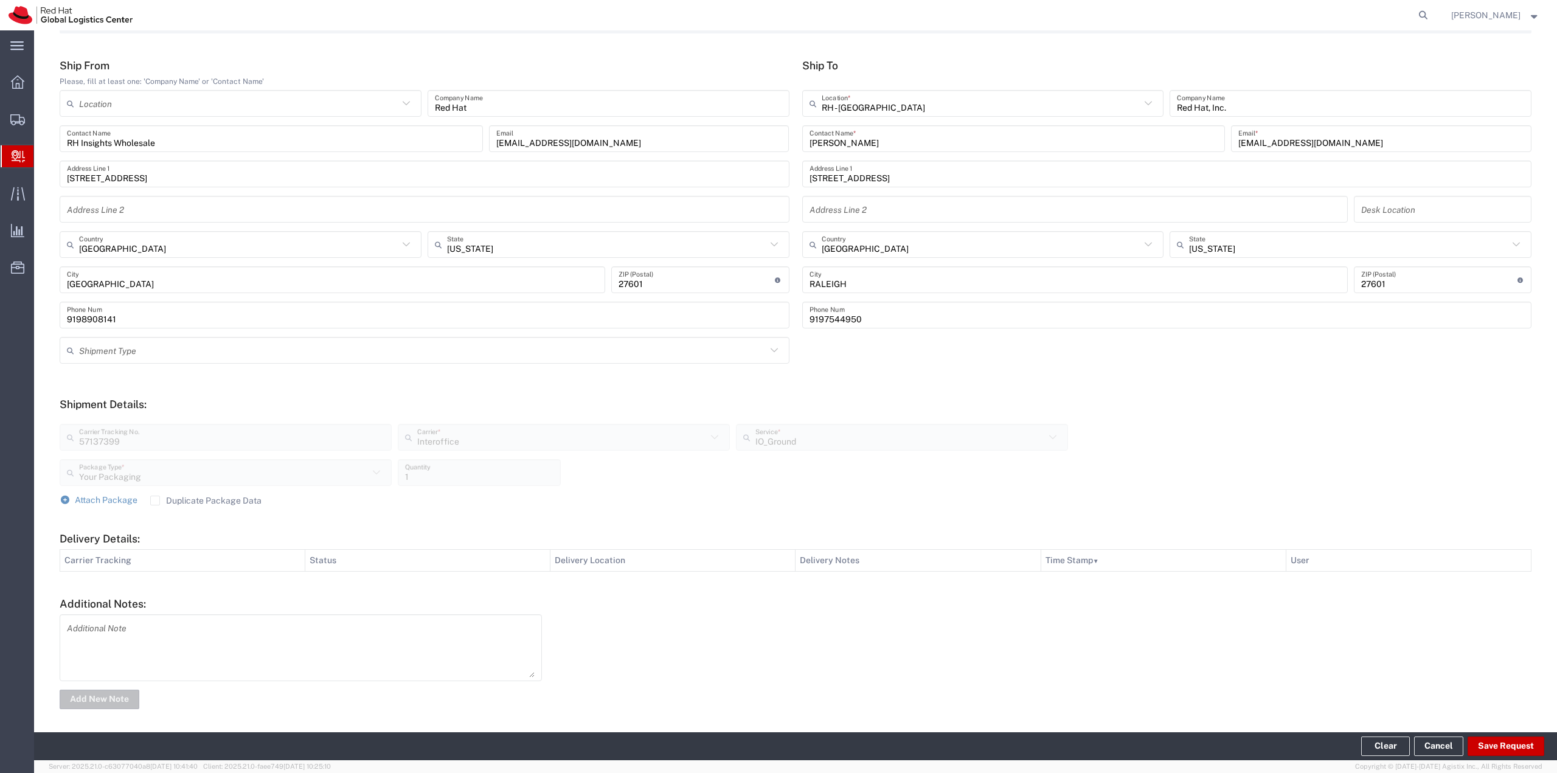
scroll to position [109, 0]
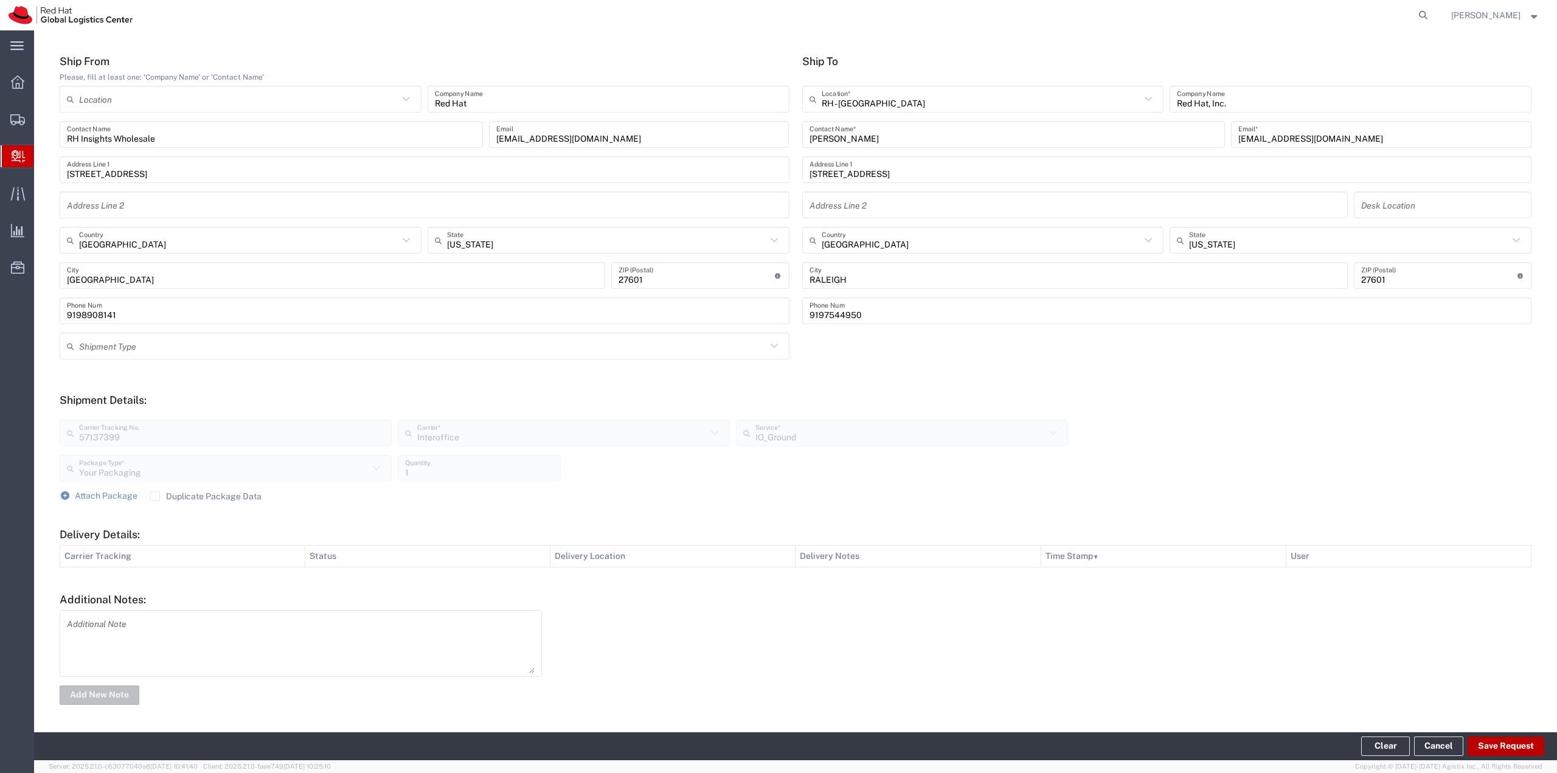
click at [1486, 746] on button "Save Request" at bounding box center [1506, 746] width 77 height 19
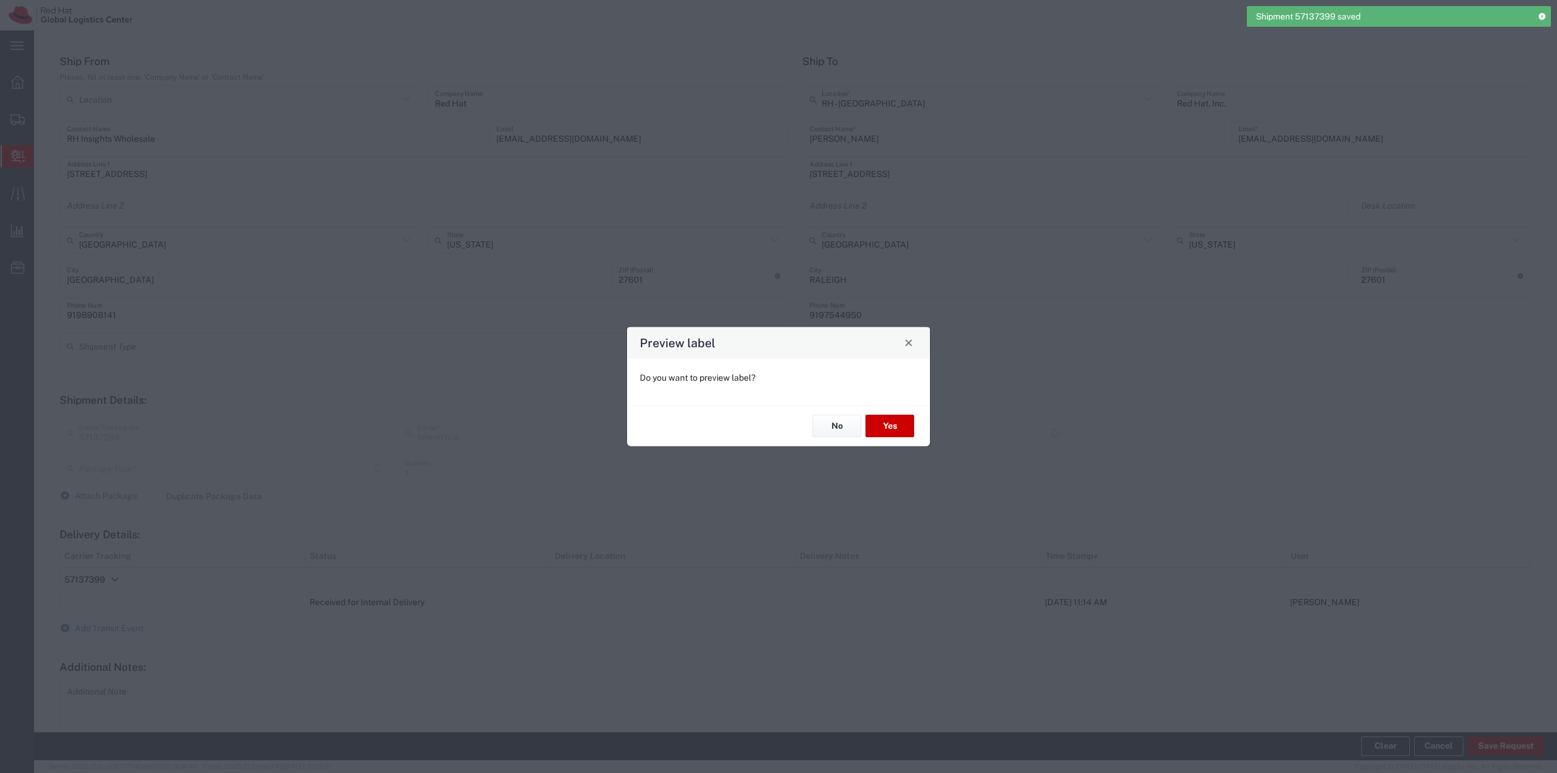
type input "Your Packaging"
type input "IO_Ground"
click at [849, 426] on button "No" at bounding box center [837, 426] width 49 height 23
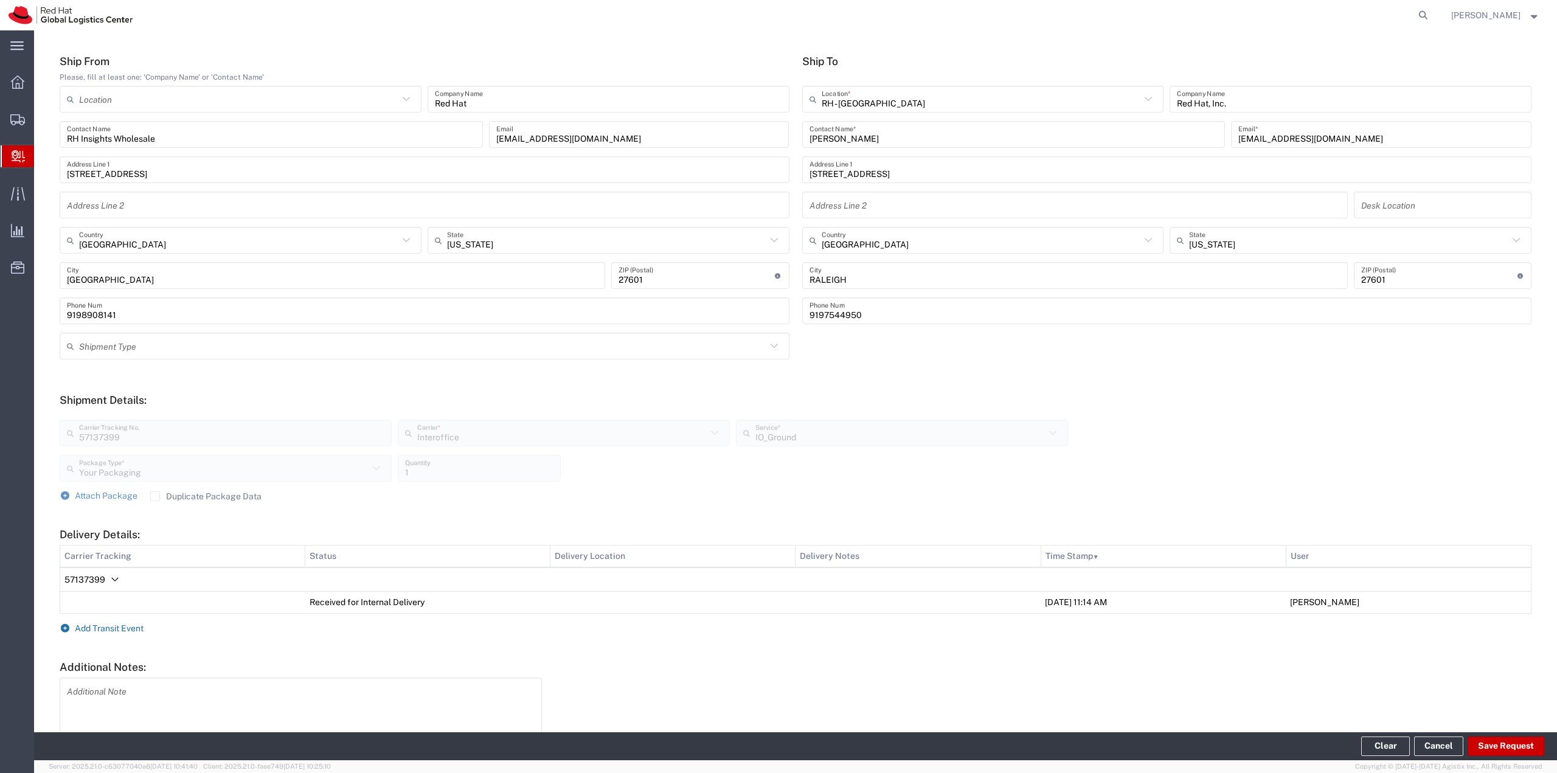
click at [113, 624] on span "Add Transit Event" at bounding box center [109, 628] width 69 height 10
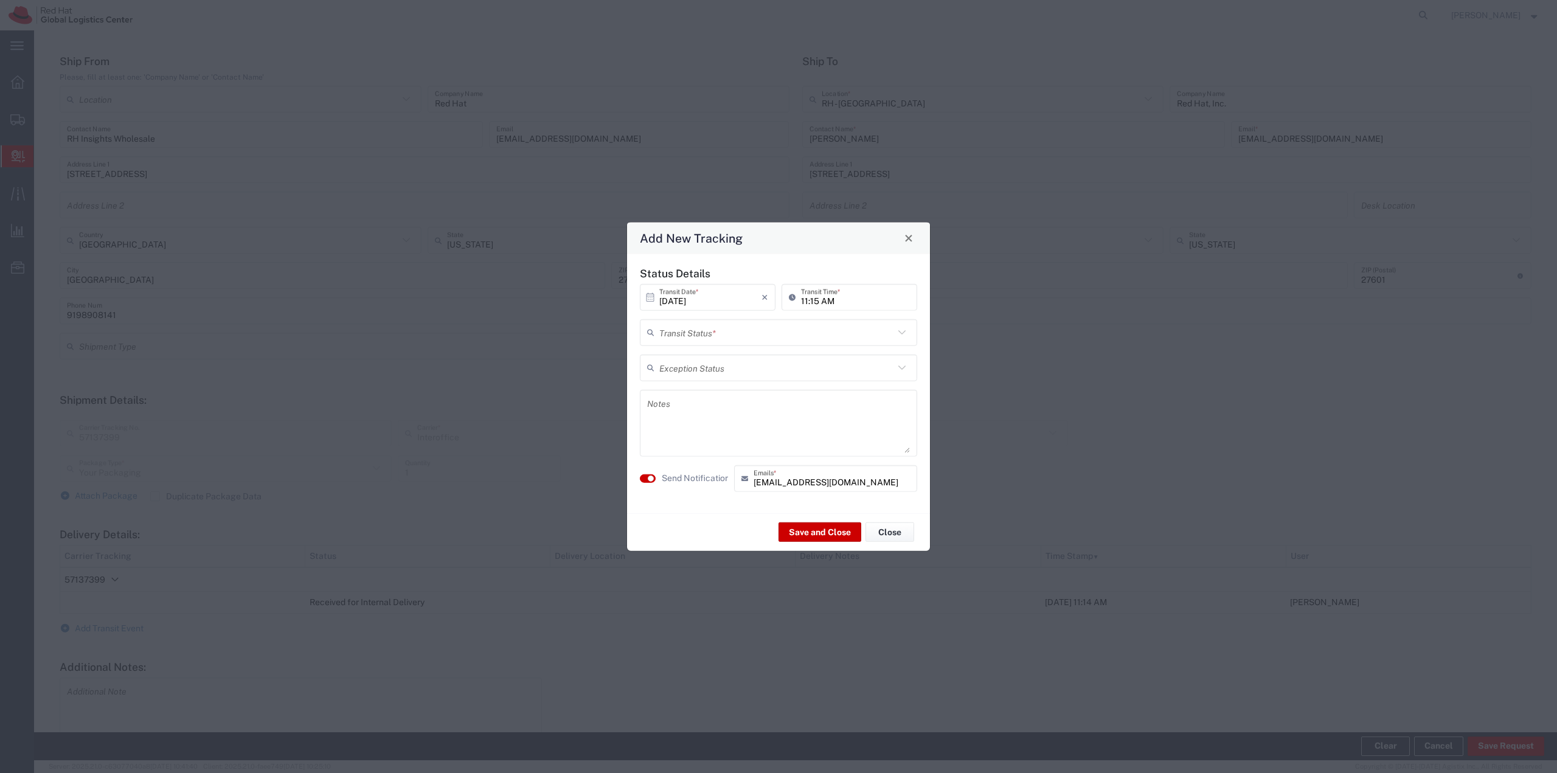
click at [785, 336] on input "text" at bounding box center [776, 332] width 235 height 21
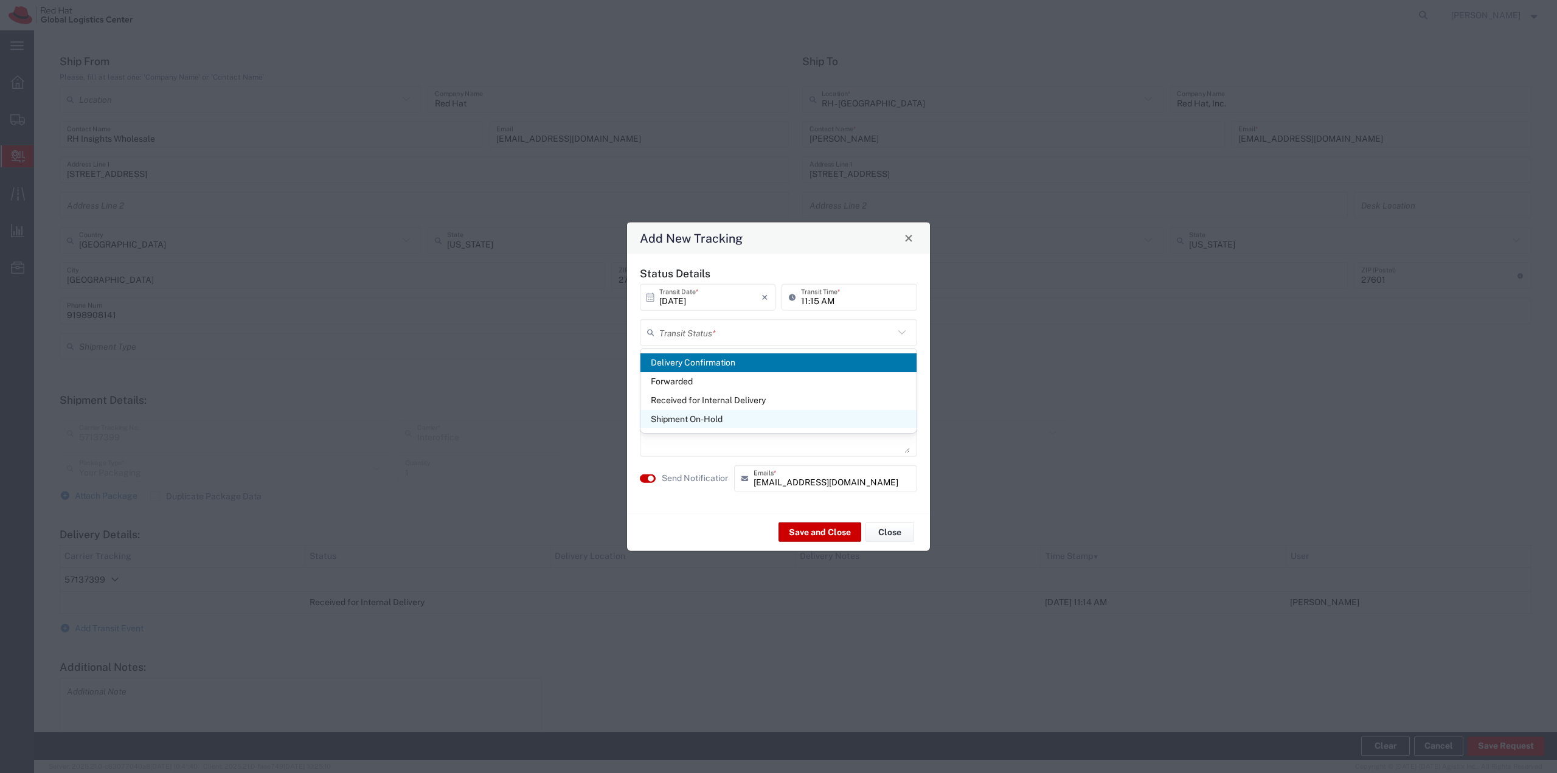
click at [705, 420] on span "Shipment On-Hold" at bounding box center [778, 419] width 276 height 19
type input "Shipment On-Hold"
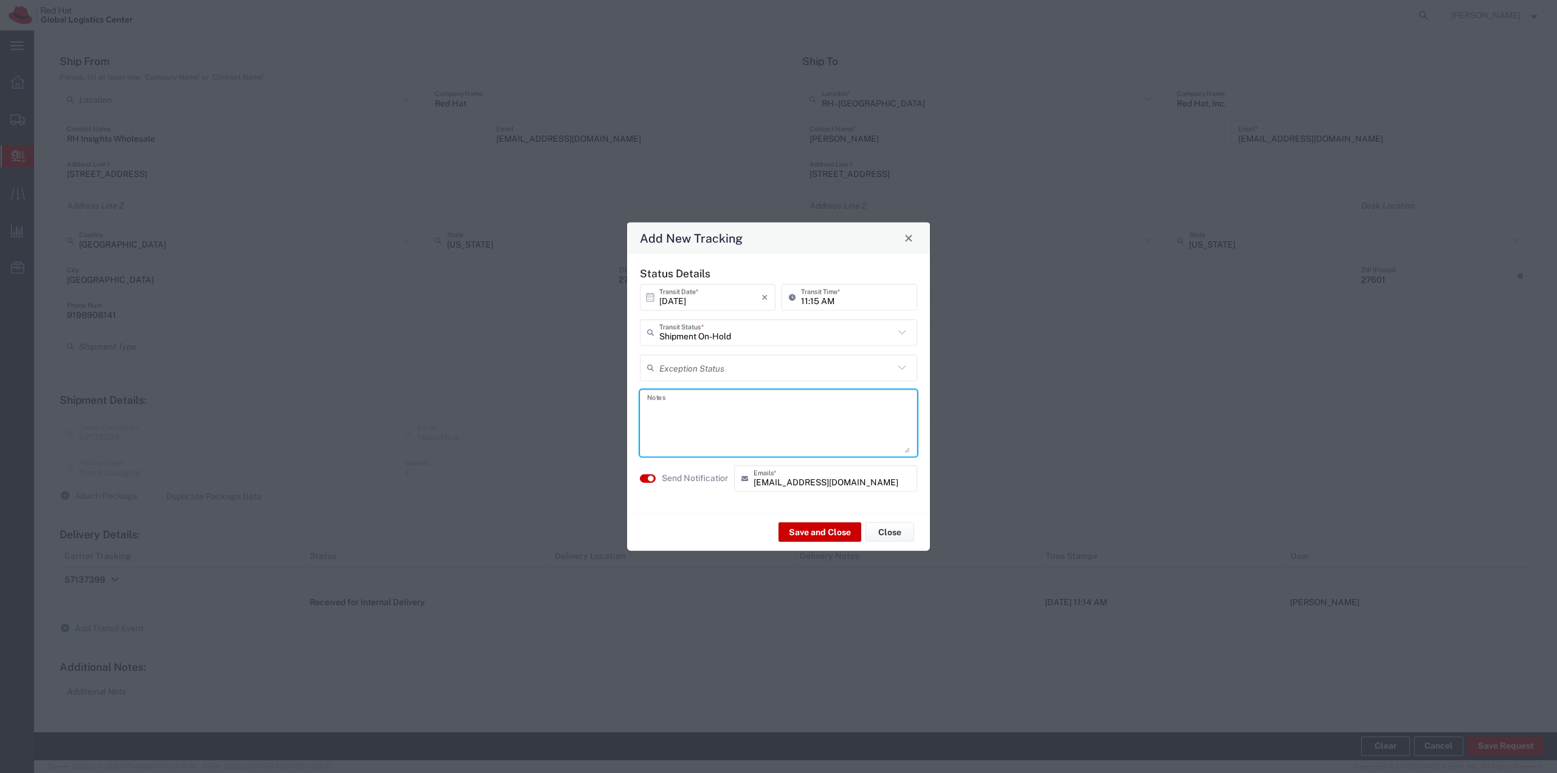
click at [706, 419] on textarea at bounding box center [778, 423] width 263 height 60
click at [708, 406] on textarea "Pickup from POst M-F 10-3" at bounding box center [778, 423] width 263 height 60
click at [715, 406] on textarea "Pickup from Post M-F 10-3" at bounding box center [778, 423] width 263 height 60
type textarea "Pickup from Post: M-F, 10-3"
click at [808, 528] on button "Save and Close" at bounding box center [820, 531] width 83 height 19
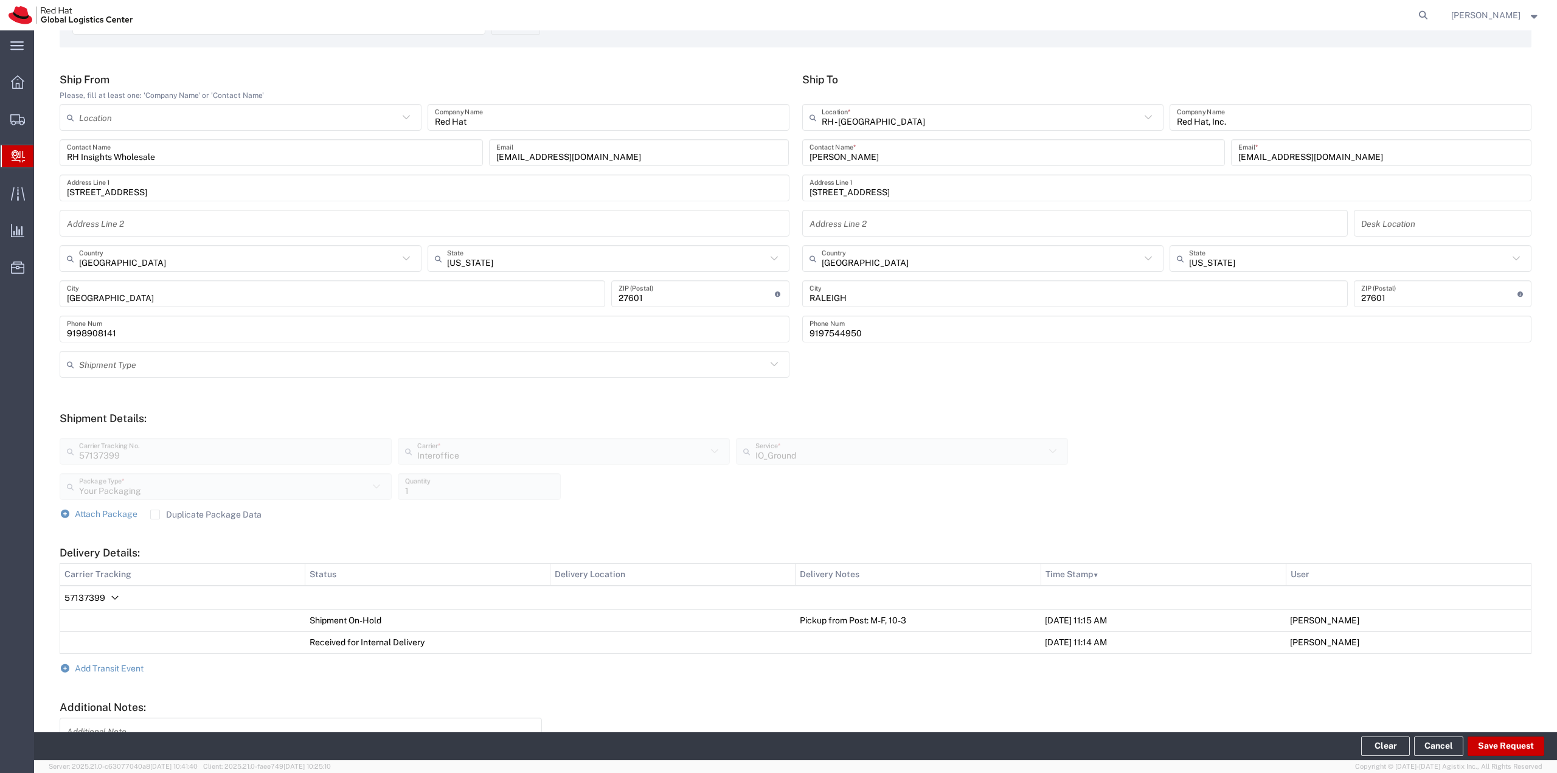
scroll to position [0, 0]
